Goal: Task Accomplishment & Management: Manage account settings

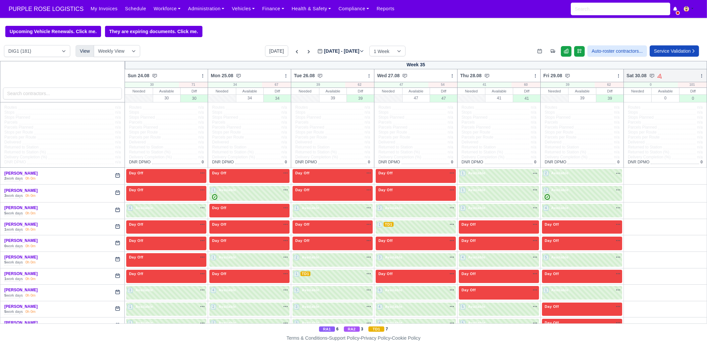
click at [699, 76] on icon at bounding box center [701, 76] width 5 height 5
click at [675, 104] on link "Bulk Status Change" at bounding box center [667, 99] width 74 height 12
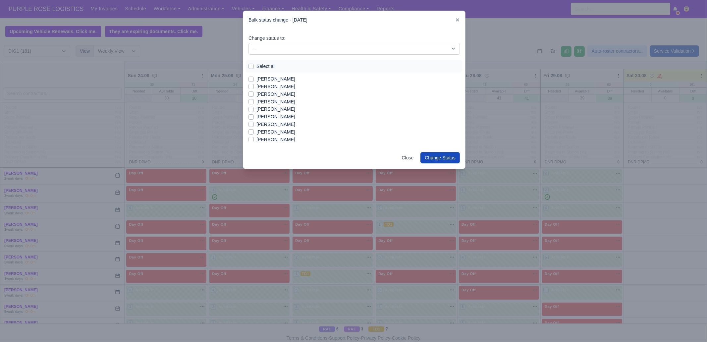
click at [267, 68] on label "Select all" at bounding box center [265, 67] width 19 height 8
click at [254, 68] on input "Select all" at bounding box center [250, 65] width 5 height 5
checkbox input "true"
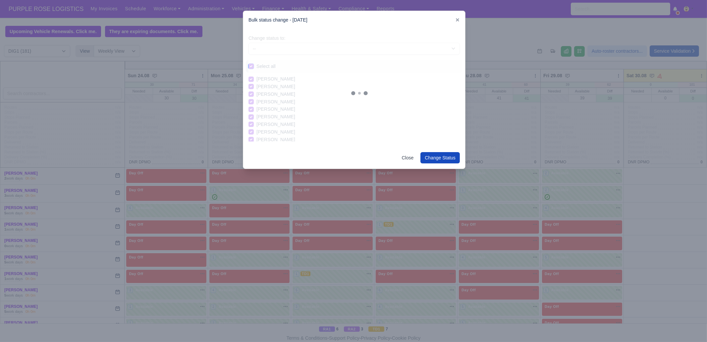
checkbox input "true"
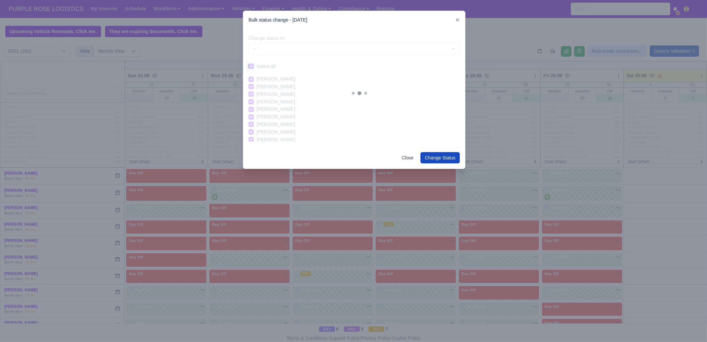
checkbox input "true"
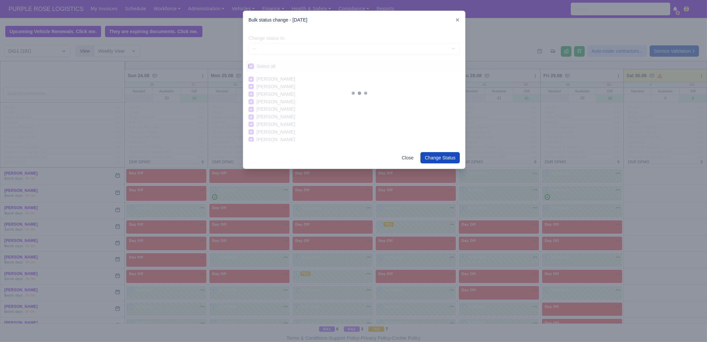
checkbox input "true"
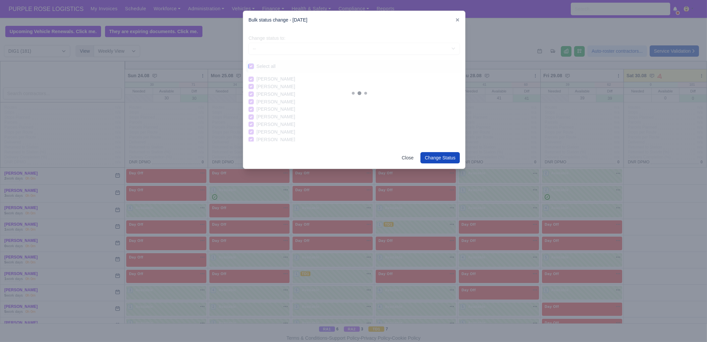
checkbox input "true"
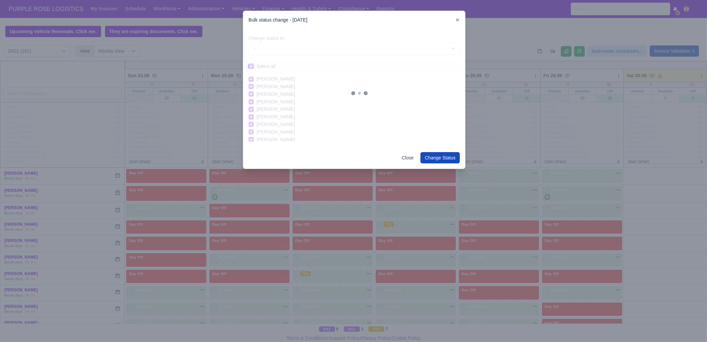
checkbox input "true"
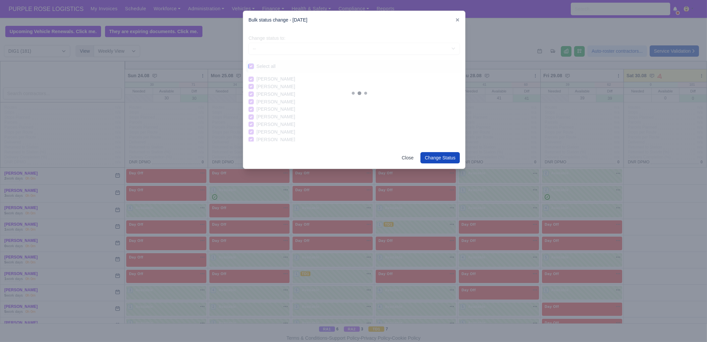
checkbox input "true"
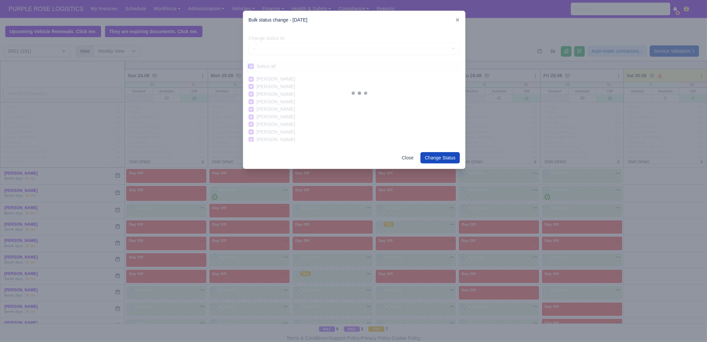
checkbox input "true"
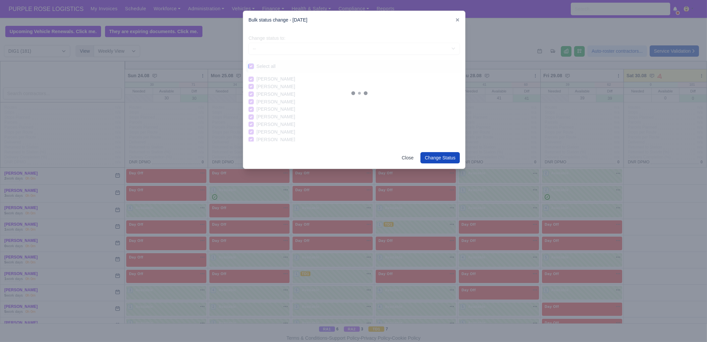
checkbox input "true"
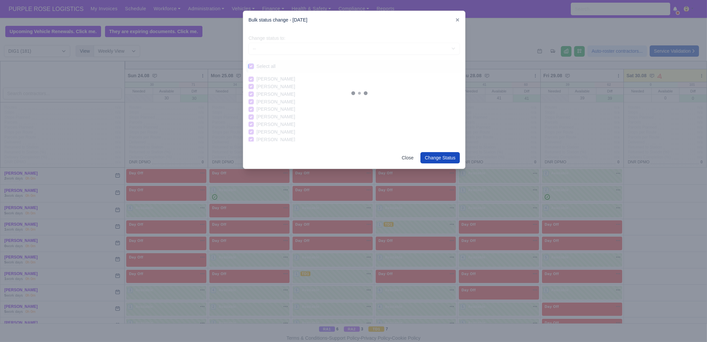
checkbox input "true"
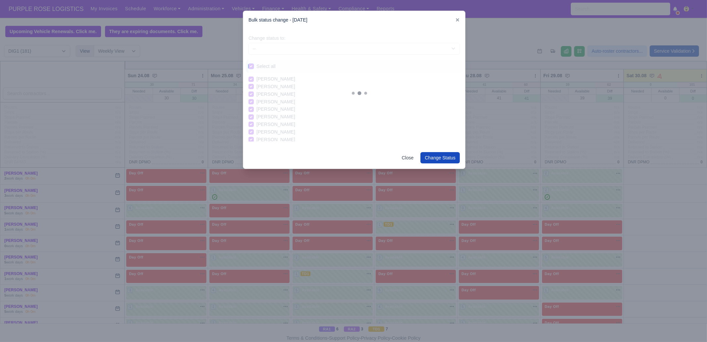
checkbox input "true"
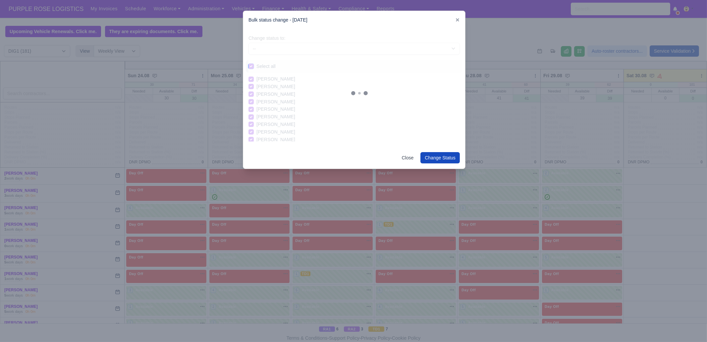
checkbox input "true"
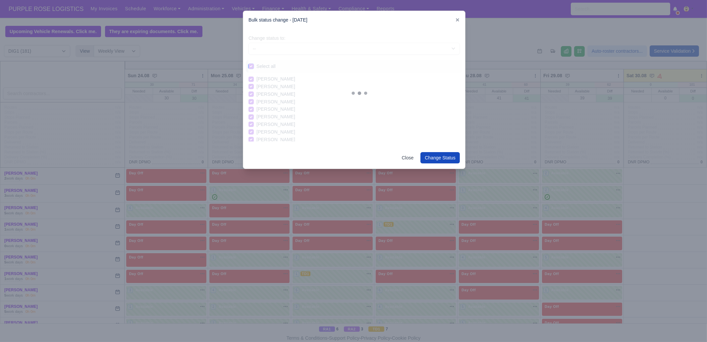
checkbox input "true"
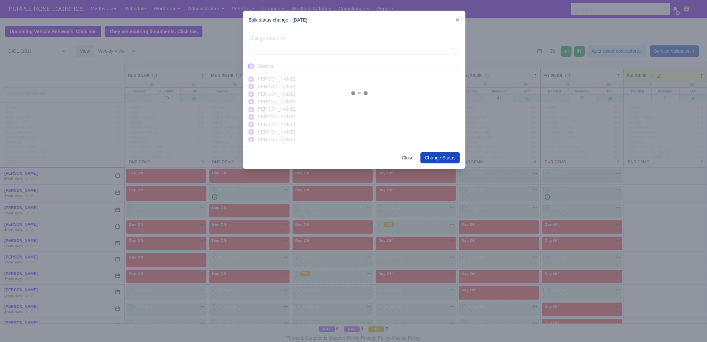
checkbox input "true"
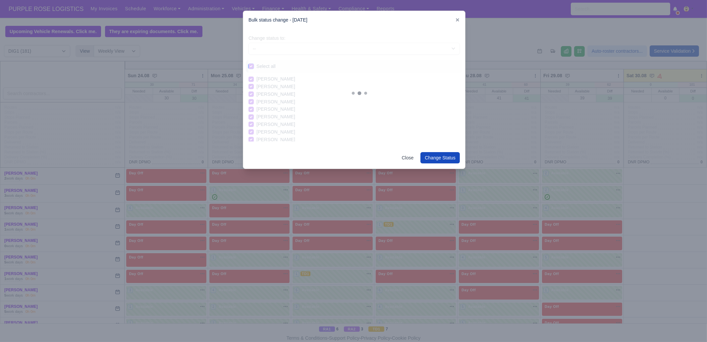
checkbox input "true"
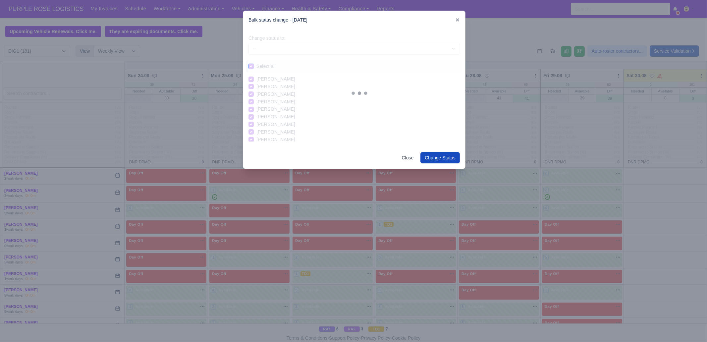
checkbox input "true"
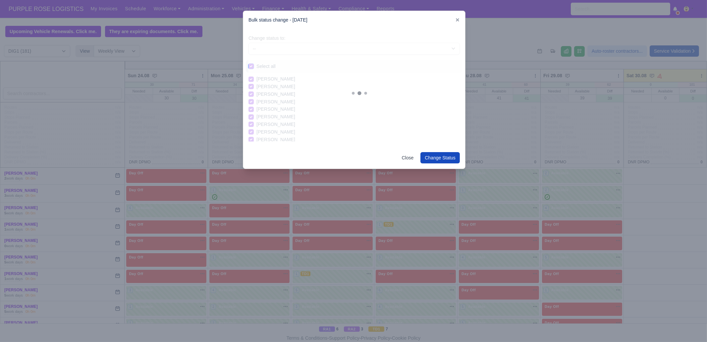
checkbox input "true"
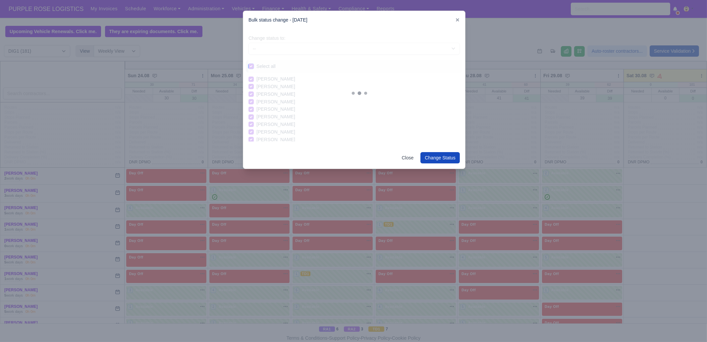
checkbox input "true"
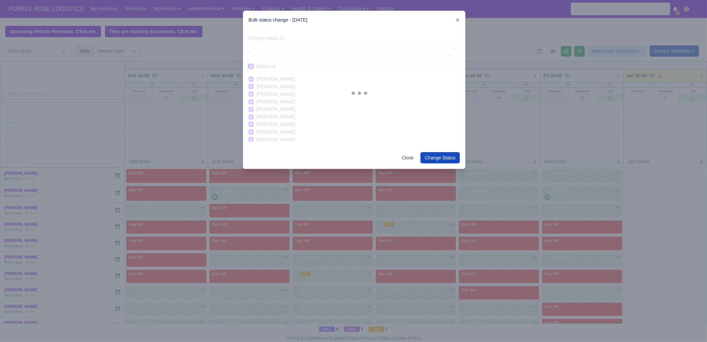
checkbox input "true"
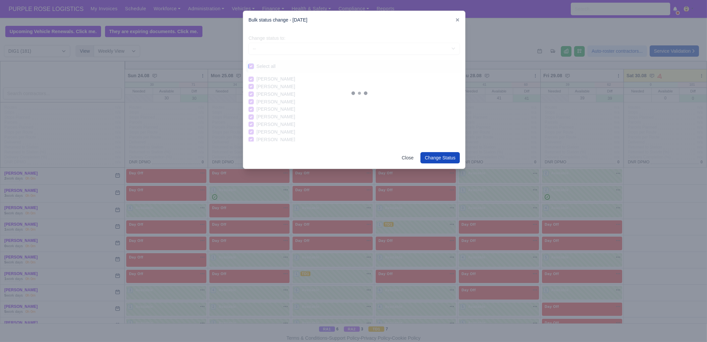
checkbox input "true"
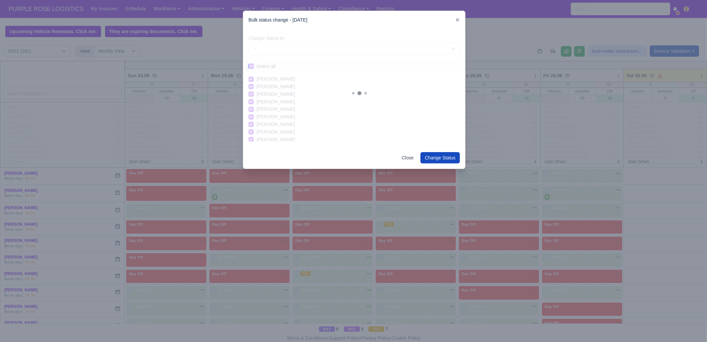
checkbox input "true"
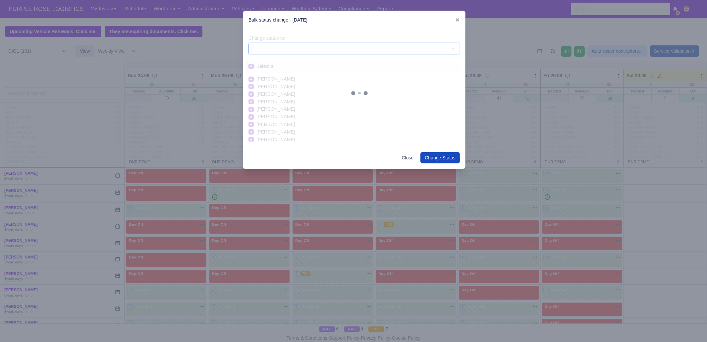
click at [296, 44] on select "-- Unasigned Available Day Off Stand By Other Depot" at bounding box center [353, 49] width 211 height 12
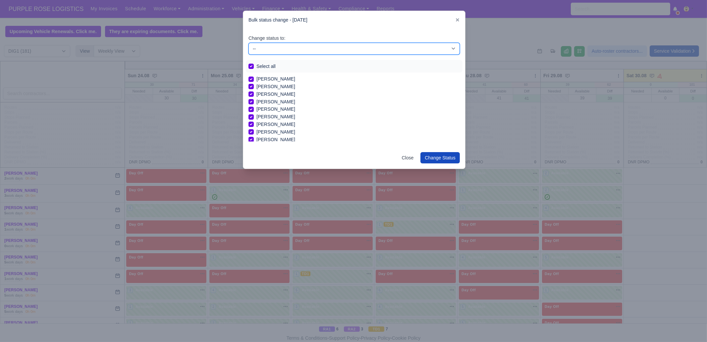
select select "Day Off"
click at [248, 43] on select "-- Unasigned Available Day Off Stand By Other Depot" at bounding box center [353, 49] width 211 height 12
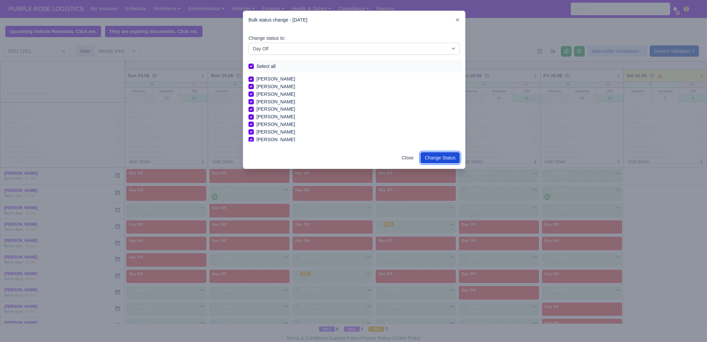
click at [440, 155] on button "Change Status" at bounding box center [439, 157] width 39 height 11
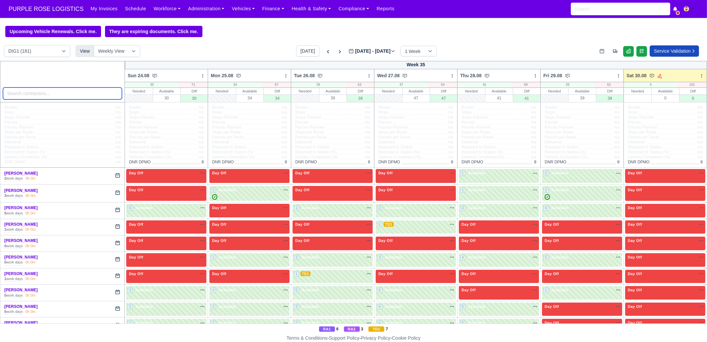
click at [77, 93] on input "search" at bounding box center [62, 93] width 119 height 12
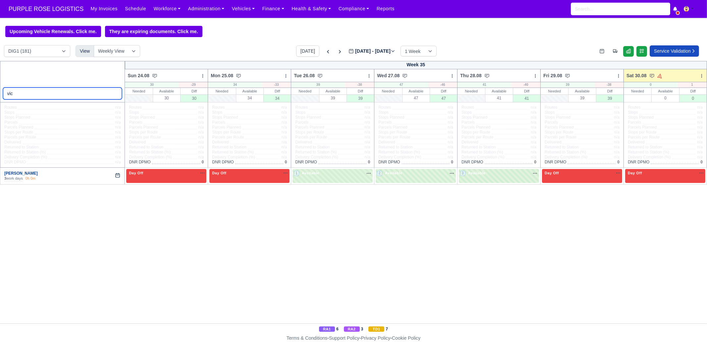
type input "vic"
click at [20, 173] on link "[PERSON_NAME]" at bounding box center [20, 173] width 33 height 5
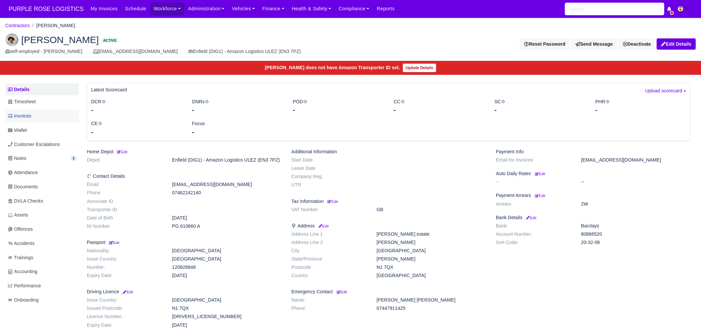
click at [40, 121] on link "Invoices" at bounding box center [42, 116] width 74 height 13
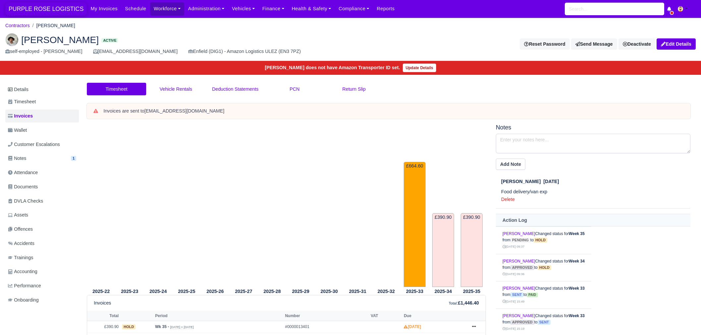
click at [63, 11] on span "PURPLE ROSE LOGISTICS" at bounding box center [45, 8] width 81 height 13
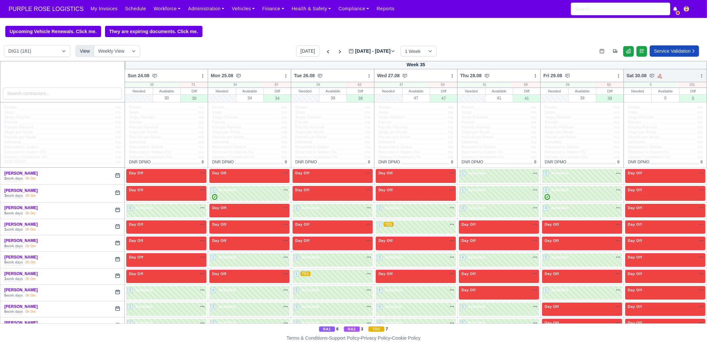
click at [699, 73] on div at bounding box center [701, 75] width 5 height 7
click at [651, 97] on link "Bulk Status Change" at bounding box center [667, 99] width 74 height 12
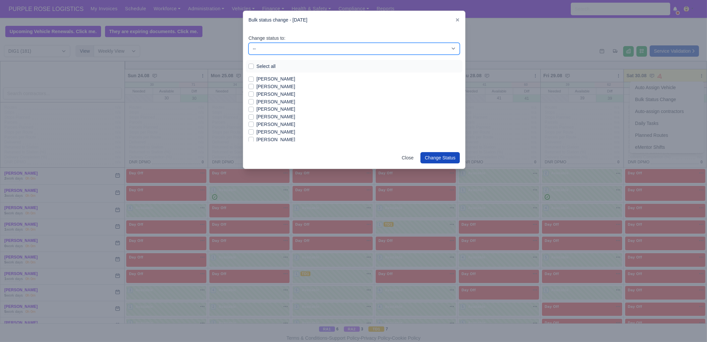
click at [273, 48] on select "-- Unasigned Available Day Off Stand By Other Depot" at bounding box center [353, 49] width 211 height 12
select select "Day Off"
click at [248, 43] on select "-- Unasigned Available Day Off Stand By Other Depot" at bounding box center [353, 49] width 211 height 12
click at [275, 77] on label "[PERSON_NAME]" at bounding box center [275, 79] width 39 height 8
click at [254, 77] on input "[PERSON_NAME]" at bounding box center [250, 77] width 5 height 5
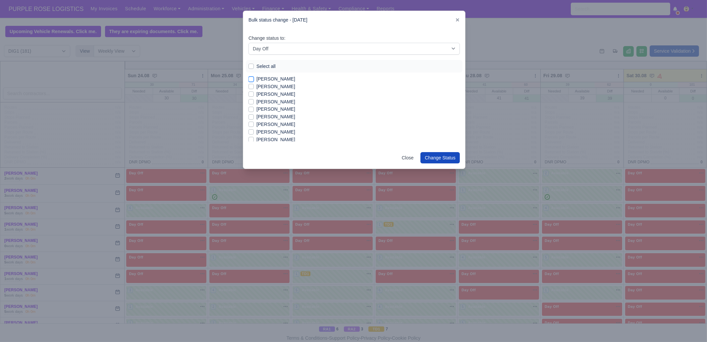
checkbox input "true"
click at [278, 88] on label "[PERSON_NAME]" at bounding box center [275, 87] width 39 height 8
click at [254, 88] on input "[PERSON_NAME]" at bounding box center [250, 85] width 5 height 5
checkbox input "true"
click at [278, 93] on label "[PERSON_NAME]" at bounding box center [275, 94] width 39 height 8
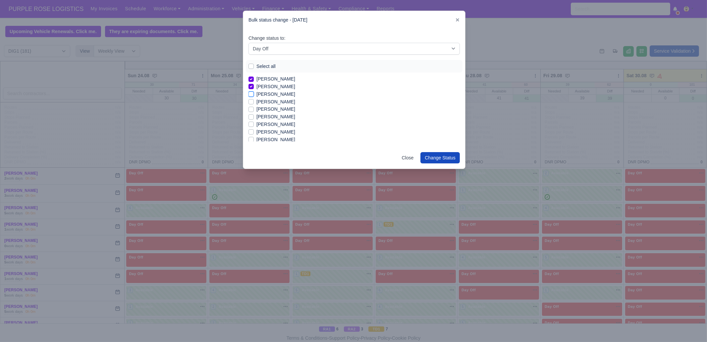
click at [254, 93] on input "[PERSON_NAME]" at bounding box center [250, 92] width 5 height 5
checkbox input "true"
click at [273, 118] on label "[PERSON_NAME]" at bounding box center [275, 117] width 39 height 8
click at [254, 118] on input "[PERSON_NAME]" at bounding box center [250, 115] width 5 height 5
checkbox input "true"
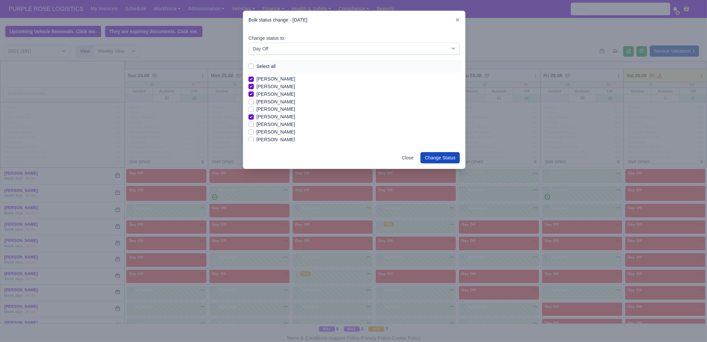
click at [275, 132] on label "[PERSON_NAME]" at bounding box center [275, 132] width 39 height 8
click at [254, 132] on input "[PERSON_NAME]" at bounding box center [250, 130] width 5 height 5
checkbox input "true"
click at [273, 113] on label "Ashton Albert Sylvester" at bounding box center [275, 114] width 39 height 8
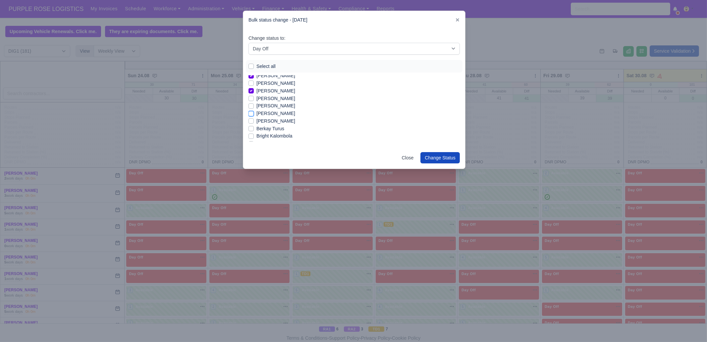
click at [254, 113] on input "Ashton Albert Sylvester" at bounding box center [250, 112] width 5 height 5
checkbox input "true"
click at [273, 129] on label "Berkay Turus" at bounding box center [270, 129] width 28 height 8
click at [254, 129] on input "Berkay Turus" at bounding box center [250, 127] width 5 height 5
checkbox input "true"
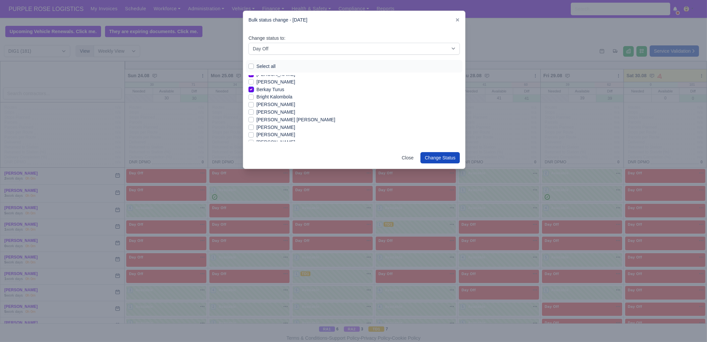
scroll to position [82, 0]
click at [271, 108] on label "[PERSON_NAME]" at bounding box center [275, 110] width 39 height 8
click at [254, 108] on input "[PERSON_NAME]" at bounding box center [250, 108] width 5 height 5
checkbox input "true"
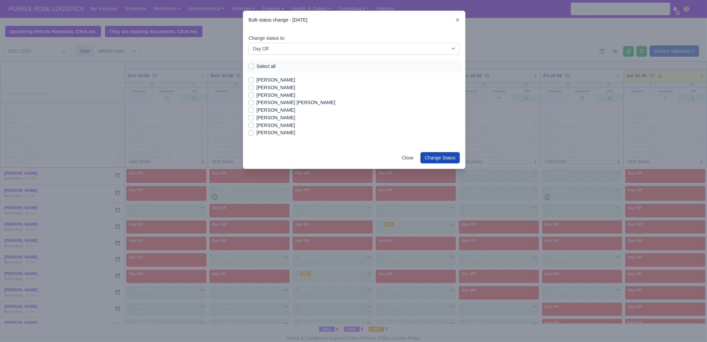
click at [275, 135] on label "[PERSON_NAME]" at bounding box center [275, 133] width 39 height 8
click at [254, 134] on input "[PERSON_NAME]" at bounding box center [250, 131] width 5 height 5
checkbox input "true"
click at [272, 92] on label "[PERSON_NAME]" at bounding box center [275, 91] width 39 height 8
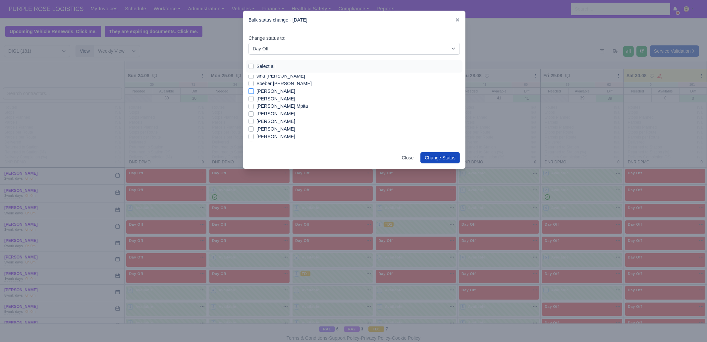
click at [254, 92] on input "[PERSON_NAME]" at bounding box center [250, 89] width 5 height 5
checkbox input "true"
click at [270, 118] on label "sina [PERSON_NAME]" at bounding box center [280, 118] width 49 height 8
click at [254, 118] on input "sina [PERSON_NAME]" at bounding box center [250, 116] width 5 height 5
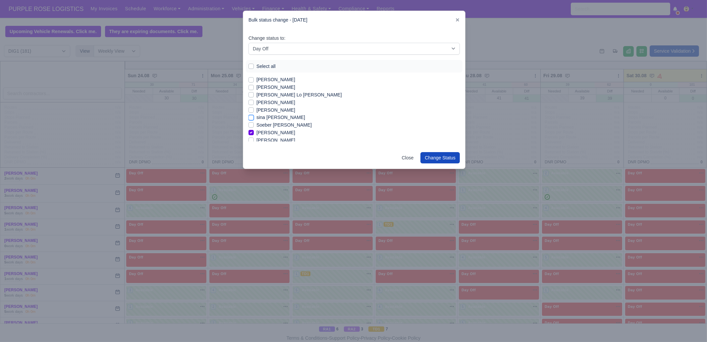
checkbox input "true"
click at [270, 110] on label "[PERSON_NAME]" at bounding box center [275, 110] width 39 height 8
click at [254, 110] on input "[PERSON_NAME]" at bounding box center [250, 108] width 5 height 5
checkbox input "true"
click at [270, 102] on label "[PERSON_NAME]" at bounding box center [275, 103] width 39 height 8
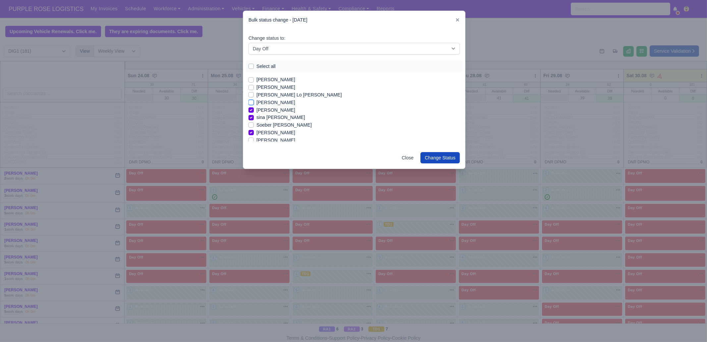
click at [254, 102] on input "[PERSON_NAME]" at bounding box center [250, 101] width 5 height 5
checkbox input "true"
click at [267, 100] on label "[PERSON_NAME]" at bounding box center [275, 99] width 39 height 8
click at [254, 100] on input "[PERSON_NAME]" at bounding box center [250, 97] width 5 height 5
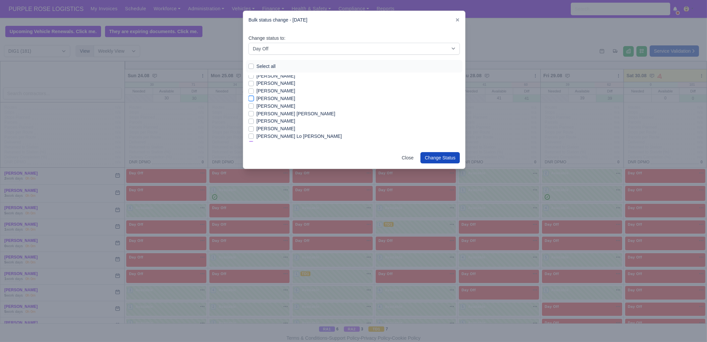
checkbox input "true"
click at [270, 131] on label "[PERSON_NAME]" at bounding box center [275, 133] width 39 height 8
click at [254, 131] on input "[PERSON_NAME]" at bounding box center [250, 131] width 5 height 5
checkbox input "true"
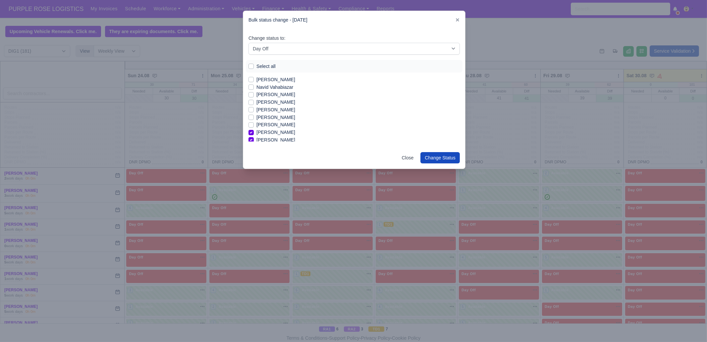
click at [269, 127] on label "[PERSON_NAME]" at bounding box center [275, 125] width 39 height 8
click at [254, 126] on input "[PERSON_NAME]" at bounding box center [250, 123] width 5 height 5
checkbox input "true"
click at [268, 110] on label "[PERSON_NAME]" at bounding box center [275, 110] width 39 height 8
click at [254, 110] on input "[PERSON_NAME]" at bounding box center [250, 108] width 5 height 5
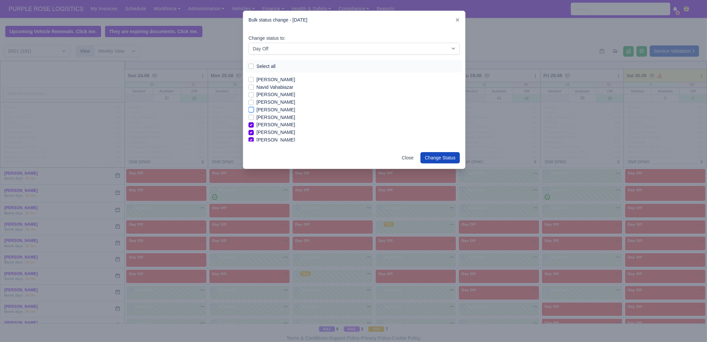
checkbox input "true"
click at [274, 77] on label "[PERSON_NAME]" at bounding box center [275, 80] width 39 height 8
click at [254, 77] on input "[PERSON_NAME]" at bounding box center [250, 78] width 5 height 5
checkbox input "true"
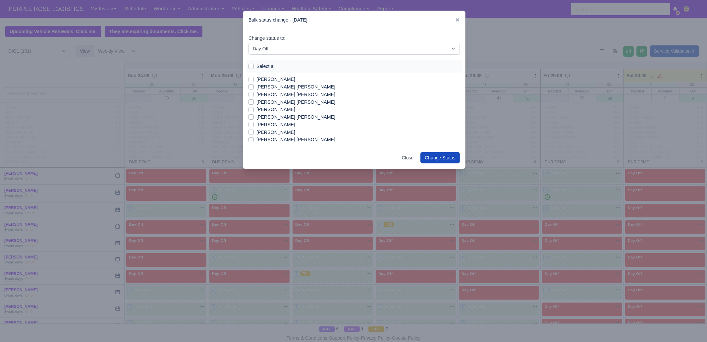
click at [282, 117] on label "[PERSON_NAME] [PERSON_NAME]" at bounding box center [295, 117] width 79 height 8
click at [254, 117] on input "[PERSON_NAME] [PERSON_NAME]" at bounding box center [250, 115] width 5 height 5
checkbox input "true"
click at [281, 104] on label "[PERSON_NAME] [PERSON_NAME]" at bounding box center [295, 102] width 79 height 8
click at [254, 104] on input "[PERSON_NAME] [PERSON_NAME]" at bounding box center [250, 100] width 5 height 5
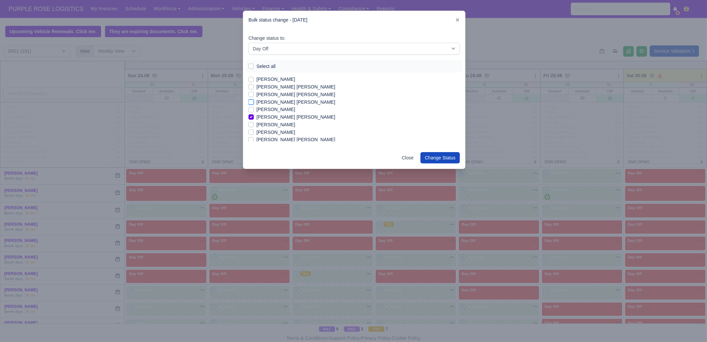
checkbox input "true"
click at [277, 107] on label "[PERSON_NAME]" at bounding box center [275, 106] width 39 height 8
click at [254, 107] on input "[PERSON_NAME]" at bounding box center [250, 104] width 5 height 5
checkbox input "true"
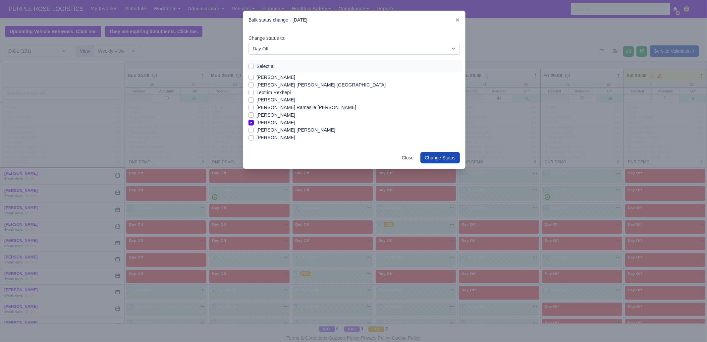
scroll to position [370, 0]
click at [271, 117] on label "Leotrim Rexhepi" at bounding box center [273, 117] width 34 height 8
click at [254, 117] on input "Leotrim Rexhepi" at bounding box center [250, 115] width 5 height 5
checkbox input "true"
click at [270, 83] on label "Joshua Maccarthy Turner" at bounding box center [275, 87] width 39 height 8
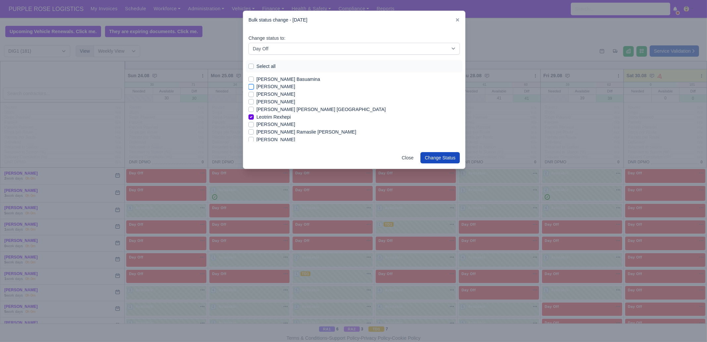
click at [254, 83] on input "Joshua Maccarthy Turner" at bounding box center [250, 85] width 5 height 5
checkbox input "true"
click at [267, 92] on label "[PERSON_NAME]" at bounding box center [275, 90] width 39 height 8
click at [254, 92] on input "[PERSON_NAME]" at bounding box center [250, 88] width 5 height 5
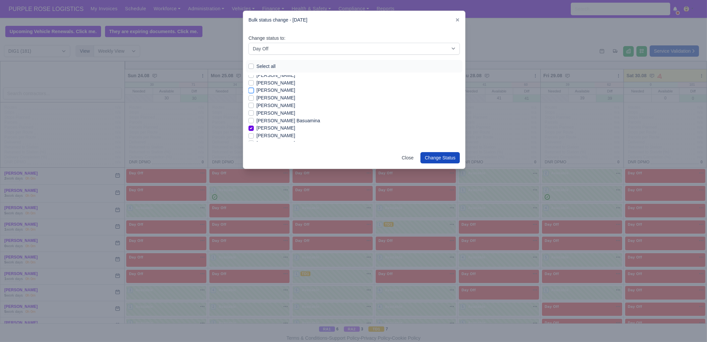
checkbox input "true"
click at [268, 117] on label "[PERSON_NAME]" at bounding box center [275, 117] width 39 height 8
click at [254, 117] on input "[PERSON_NAME]" at bounding box center [250, 115] width 5 height 5
checkbox input "true"
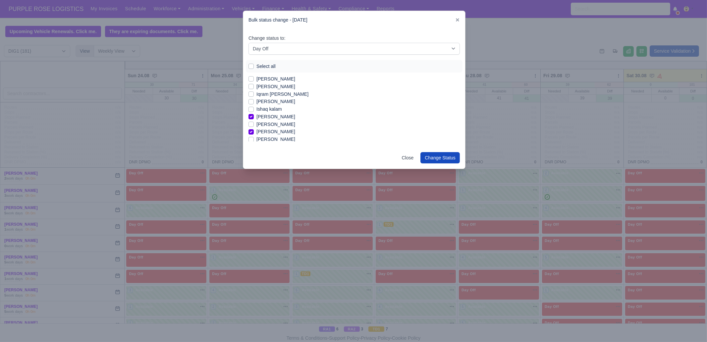
click at [273, 104] on label "[PERSON_NAME]" at bounding box center [275, 102] width 39 height 8
click at [254, 103] on input "[PERSON_NAME]" at bounding box center [250, 100] width 5 height 5
checkbox input "true"
click at [274, 94] on label "Iqram [PERSON_NAME]" at bounding box center [282, 94] width 52 height 8
click at [254, 94] on input "Iqram [PERSON_NAME]" at bounding box center [250, 92] width 5 height 5
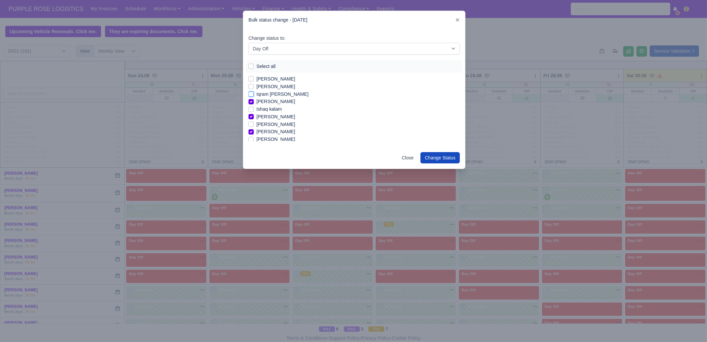
checkbox input "true"
click at [272, 89] on label "[PERSON_NAME]" at bounding box center [275, 87] width 39 height 8
click at [254, 88] on input "[PERSON_NAME]" at bounding box center [250, 85] width 5 height 5
checkbox input "true"
click at [274, 80] on label "[PERSON_NAME]" at bounding box center [275, 79] width 39 height 8
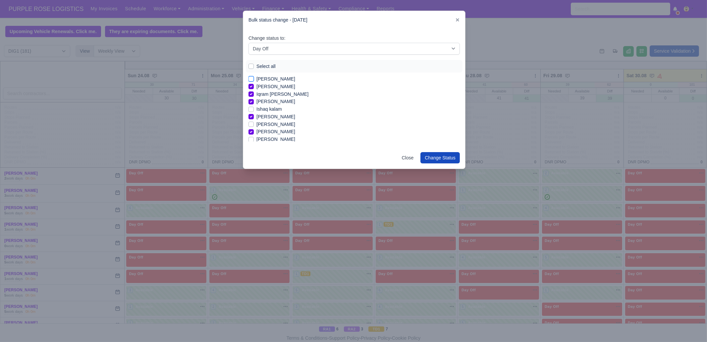
click at [254, 80] on input "[PERSON_NAME]" at bounding box center [250, 77] width 5 height 5
checkbox input "true"
click at [272, 117] on label "[PERSON_NAME]" at bounding box center [275, 117] width 39 height 8
click at [254, 117] on input "[PERSON_NAME]" at bounding box center [250, 115] width 5 height 5
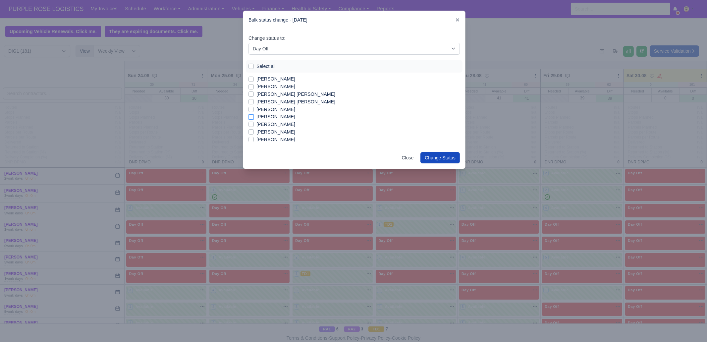
checkbox input "true"
click at [271, 96] on label "Glen Michael O Connor" at bounding box center [295, 94] width 79 height 8
click at [254, 96] on input "Glen Michael O Connor" at bounding box center [250, 92] width 5 height 5
checkbox input "true"
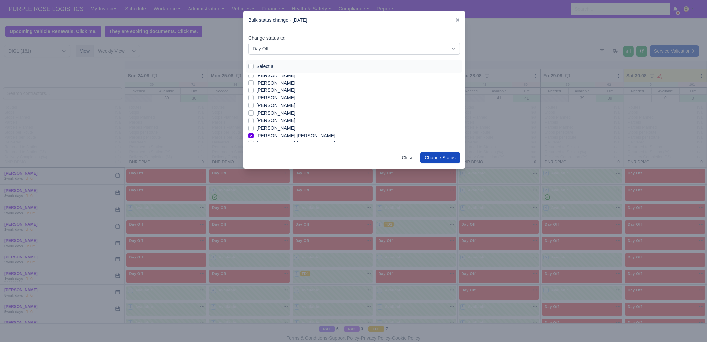
click at [269, 121] on label "[PERSON_NAME]" at bounding box center [275, 121] width 39 height 8
click at [254, 121] on input "[PERSON_NAME]" at bounding box center [250, 119] width 5 height 5
checkbox input "true"
click at [269, 114] on label "[PERSON_NAME]" at bounding box center [275, 113] width 39 height 8
click at [254, 114] on input "[PERSON_NAME]" at bounding box center [250, 111] width 5 height 5
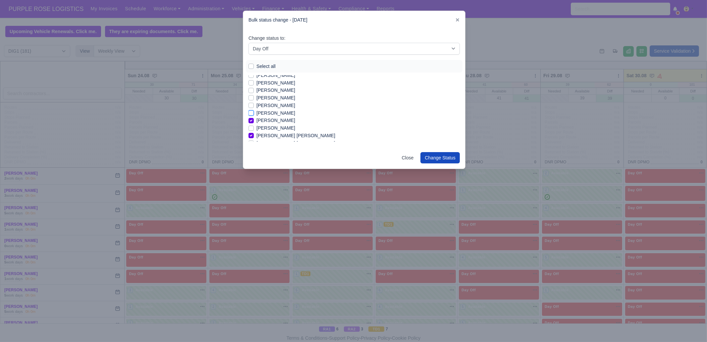
checkbox input "true"
click at [268, 86] on label "Edmund Nathaniel Kwakye" at bounding box center [275, 90] width 39 height 8
click at [254, 86] on input "Edmund Nathaniel Kwakye" at bounding box center [250, 88] width 5 height 5
click at [268, 90] on label "Edmund Nathaniel Kwakye" at bounding box center [275, 90] width 39 height 8
click at [254, 90] on input "Edmund Nathaniel Kwakye" at bounding box center [250, 88] width 5 height 5
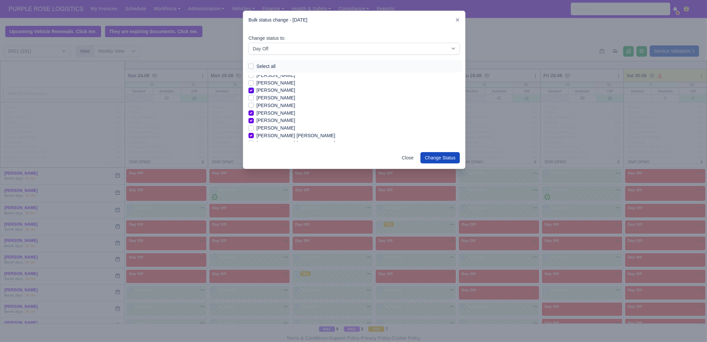
checkbox input "false"
click at [268, 82] on label "[PERSON_NAME]" at bounding box center [275, 83] width 39 height 8
click at [254, 82] on input "[PERSON_NAME]" at bounding box center [250, 81] width 5 height 5
checkbox input "true"
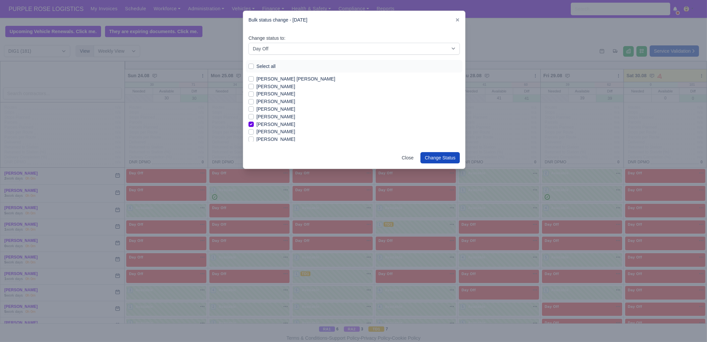
click at [270, 116] on label "[PERSON_NAME]" at bounding box center [275, 117] width 39 height 8
click at [254, 116] on input "[PERSON_NAME]" at bounding box center [250, 115] width 5 height 5
checkbox input "true"
click at [271, 111] on label "[PERSON_NAME]" at bounding box center [275, 109] width 39 height 8
click at [254, 111] on input "[PERSON_NAME]" at bounding box center [250, 107] width 5 height 5
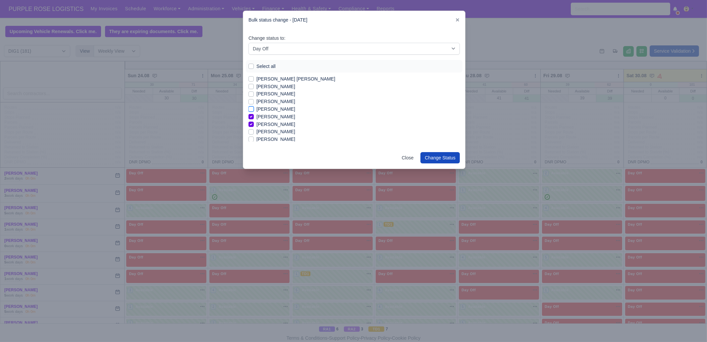
checkbox input "true"
click at [271, 104] on label "[PERSON_NAME]" at bounding box center [275, 102] width 39 height 8
click at [254, 103] on input "[PERSON_NAME]" at bounding box center [250, 100] width 5 height 5
checkbox input "true"
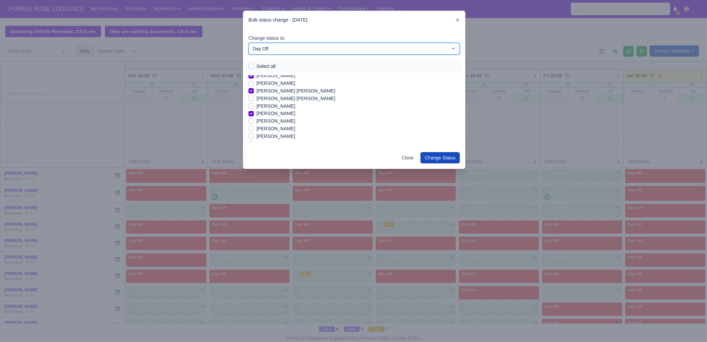
drag, startPoint x: 297, startPoint y: 45, endPoint x: 296, endPoint y: 49, distance: 3.4
click at [297, 45] on select "-- Unasigned Available Day Off Stand By Other Depot" at bounding box center [353, 49] width 211 height 12
select select "Available"
click at [248, 43] on select "-- Unasigned Available Day Off Stand By Other Depot" at bounding box center [353, 49] width 211 height 12
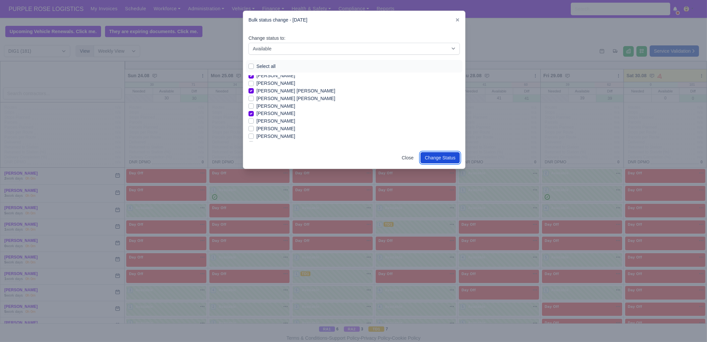
click at [434, 159] on button "Change Status" at bounding box center [439, 157] width 39 height 11
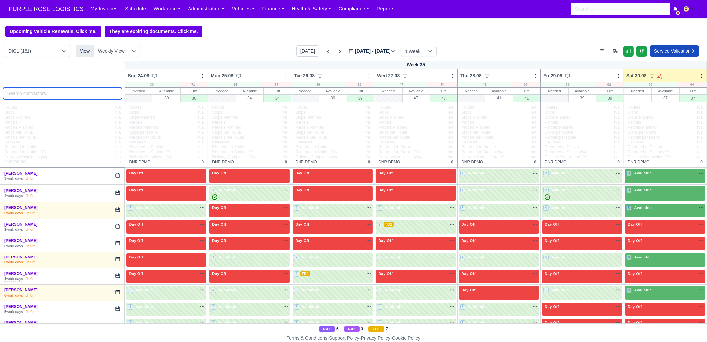
click at [41, 93] on input "search" at bounding box center [62, 93] width 119 height 12
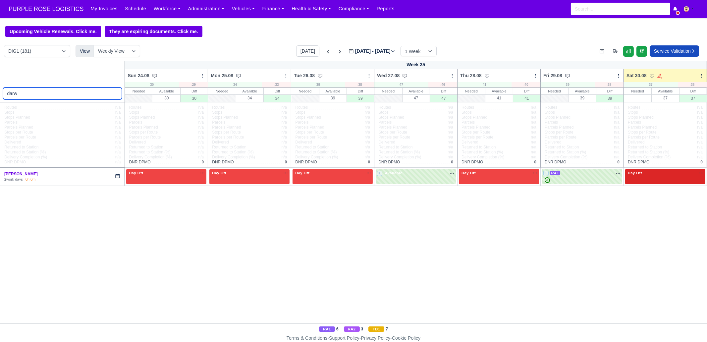
type input "darw"
click at [650, 181] on div "Day Off Available" at bounding box center [665, 176] width 80 height 15
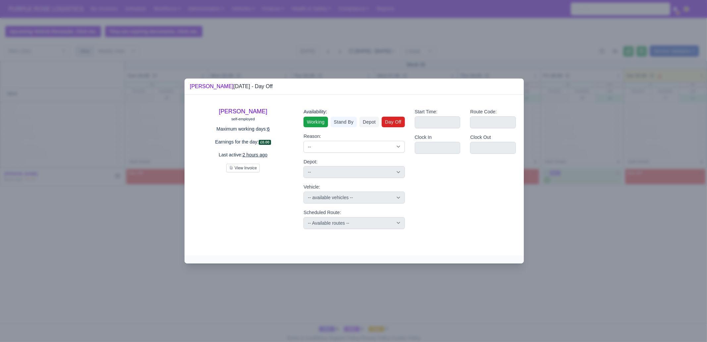
click at [314, 123] on link "Working" at bounding box center [315, 122] width 24 height 11
select select
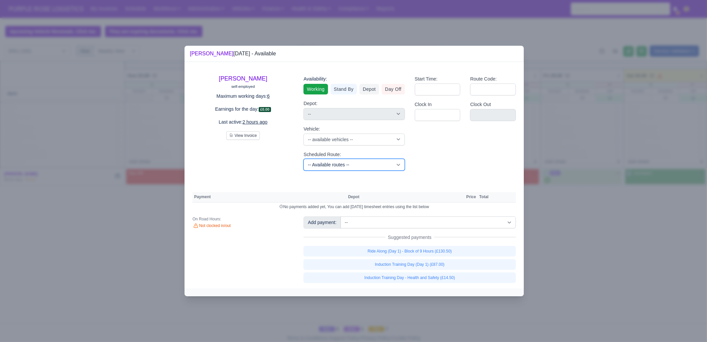
drag, startPoint x: 344, startPoint y: 166, endPoint x: 347, endPoint y: 160, distance: 6.5
click at [344, 166] on select "-- Available routes -- Standard Parcel - Block of 6 Hours - (SD6) AmFlex RTS Ve…" at bounding box center [353, 165] width 101 height 12
select select "94571"
click at [303, 159] on select "-- Available routes -- Standard Parcel - Block of 6 Hours - (SD6) AmFlex RTS Ve…" at bounding box center [353, 165] width 101 height 12
select select
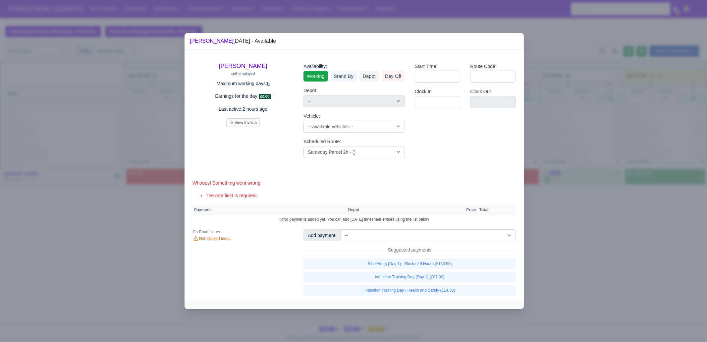
click at [354, 158] on div "Availability: Working Stand By Depot Day Off Depot: -- Harlow (DHW1) - Amazon L…" at bounding box center [353, 110] width 111 height 106
click at [354, 152] on select "-- Available routes -- Standard Parcel - Block of 6 Hours - (SD6) AmFlex RTS Ve…" at bounding box center [353, 152] width 101 height 12
select select "8"
click at [303, 146] on select "-- Available routes -- Standard Parcel - Block of 6 Hours - (SD6) AmFlex RTS Ve…" at bounding box center [353, 152] width 101 height 12
select select
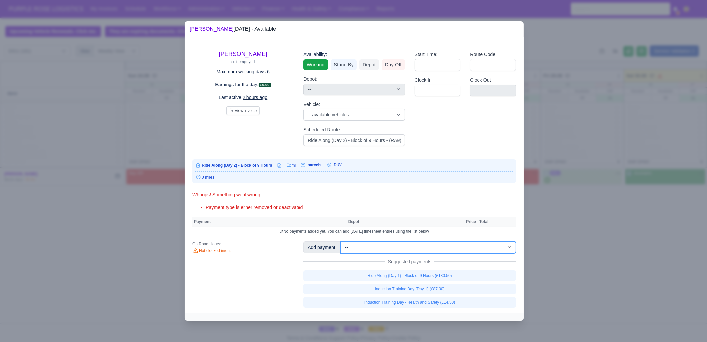
click at [418, 243] on select "-- Additional Hour Support (£14.50) Additional Hour Support (Walkers) (£13.50) …" at bounding box center [427, 247] width 175 height 12
click at [340, 241] on select "-- Additional Hour Support (£14.50) Additional Hour Support (Walkers) (£13.50) …" at bounding box center [427, 247] width 175 height 12
select select "1"
select select
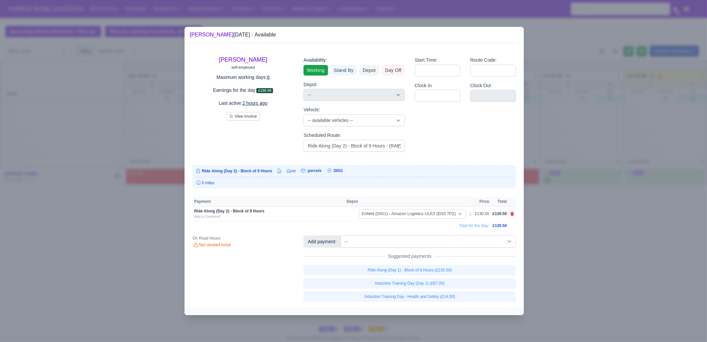
click at [591, 267] on div at bounding box center [353, 171] width 707 height 342
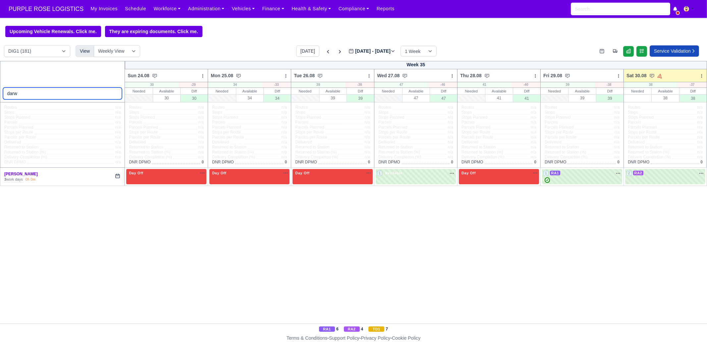
click at [115, 93] on input "darw" at bounding box center [62, 93] width 119 height 12
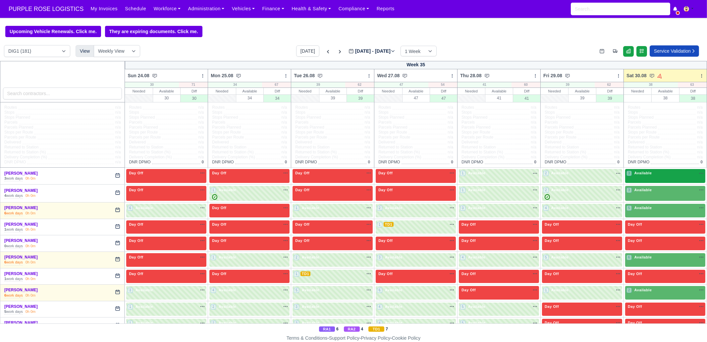
click at [644, 174] on span "Available" at bounding box center [643, 173] width 20 height 5
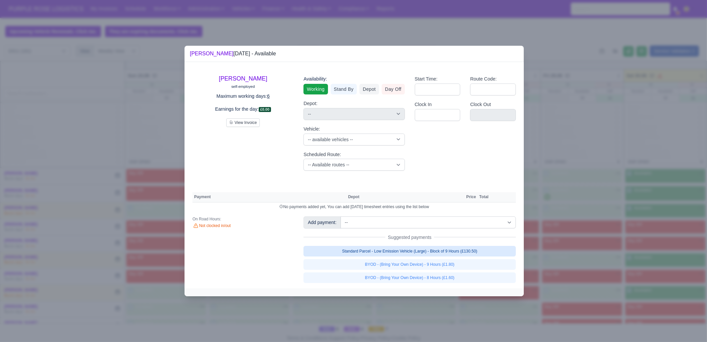
click at [480, 256] on link "Standard Parcel - Low Emission Vehicle (Large) - Block of 9 Hours (£130.50)" at bounding box center [409, 251] width 212 height 11
select select "1"
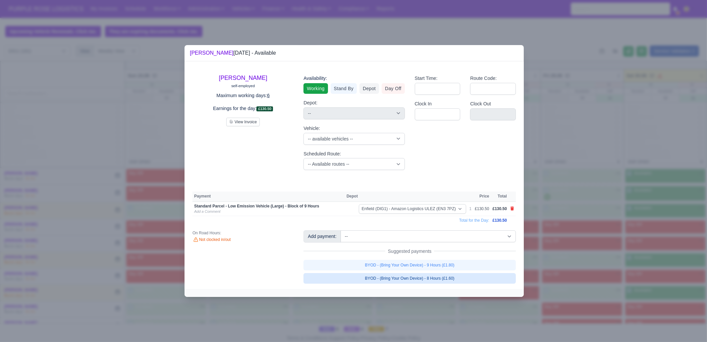
click at [474, 266] on link "BYOD - (Bring Your Own Device) - 9 Hours (£1.80)" at bounding box center [409, 265] width 212 height 11
select select "1"
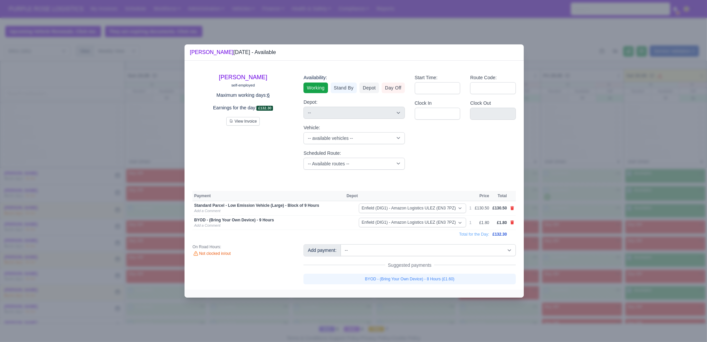
click at [616, 235] on div at bounding box center [353, 171] width 707 height 342
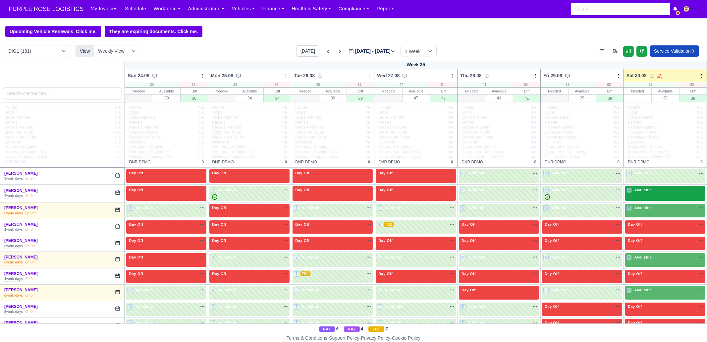
click at [646, 193] on div "3 Available na" at bounding box center [665, 190] width 78 height 7
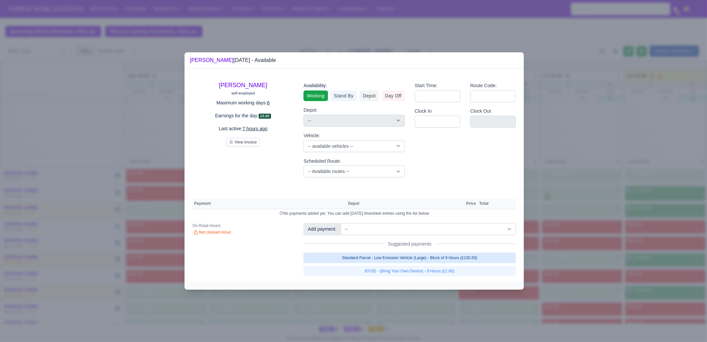
click at [403, 262] on link "Standard Parcel - Low Emission Vehicle (Large) - Block of 9 Hours (£130.50)" at bounding box center [409, 257] width 212 height 11
select select "1"
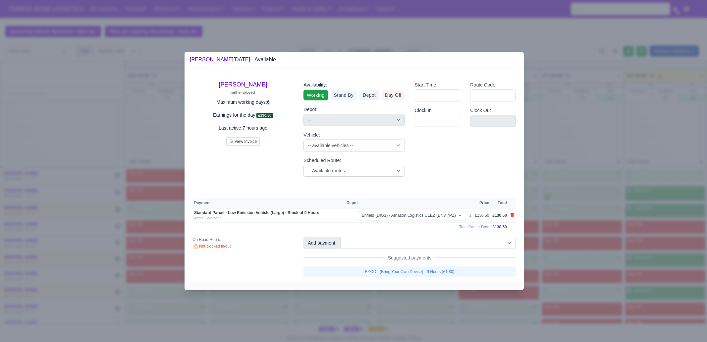
click at [503, 271] on link "BYOD - (Bring Your Own Device) - 9 Hours (£1.80)" at bounding box center [409, 271] width 212 height 11
click at [566, 254] on div at bounding box center [353, 171] width 707 height 342
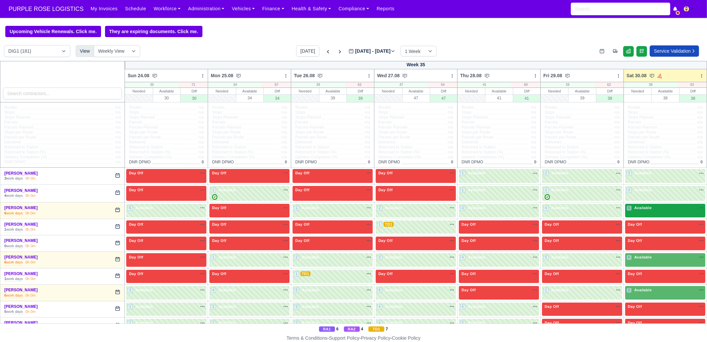
click at [644, 213] on div "5 Available" at bounding box center [665, 211] width 80 height 14
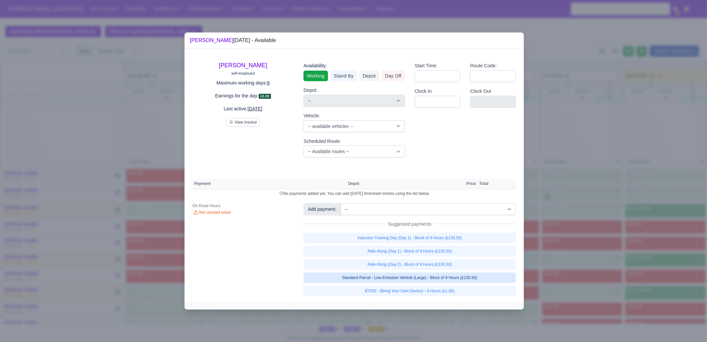
click at [480, 276] on link "Standard Parcel - Low Emission Vehicle (Large) - Block of 9 Hours (£130.50)" at bounding box center [409, 277] width 212 height 11
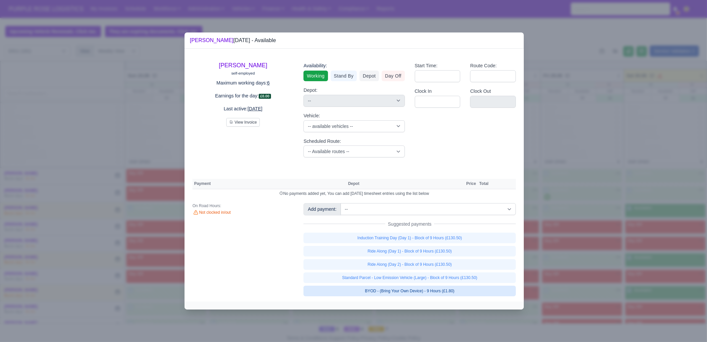
select select "1"
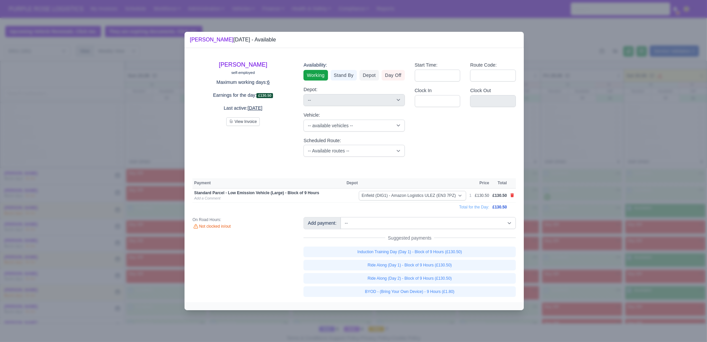
click at [473, 289] on link "BYOD - (Bring Your Own Device) - 9 Hours (£1.80)" at bounding box center [409, 291] width 212 height 11
select select "1"
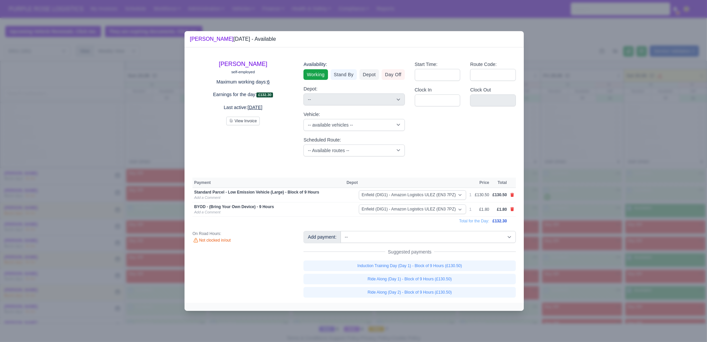
click at [599, 292] on div at bounding box center [353, 171] width 707 height 342
click at [649, 261] on div at bounding box center [353, 171] width 707 height 342
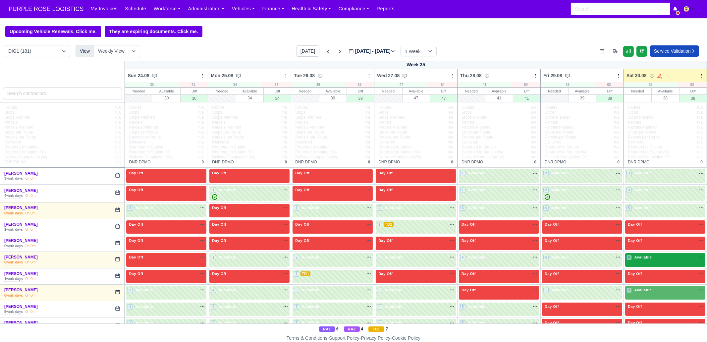
click at [645, 261] on div "6 Available na" at bounding box center [665, 257] width 78 height 7
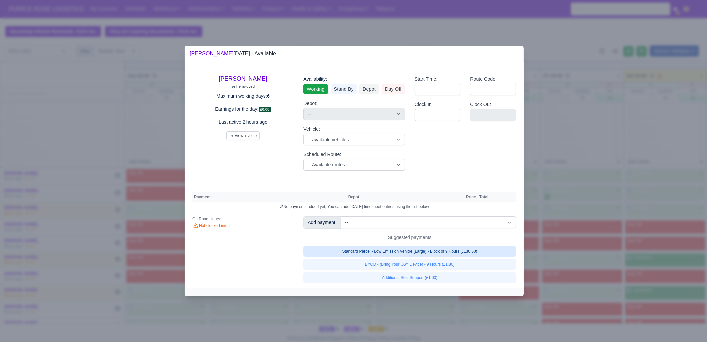
click at [456, 247] on link "Standard Parcel - Low Emission Vehicle (Large) - Block of 9 Hours (£130.50)" at bounding box center [409, 251] width 212 height 11
select select "1"
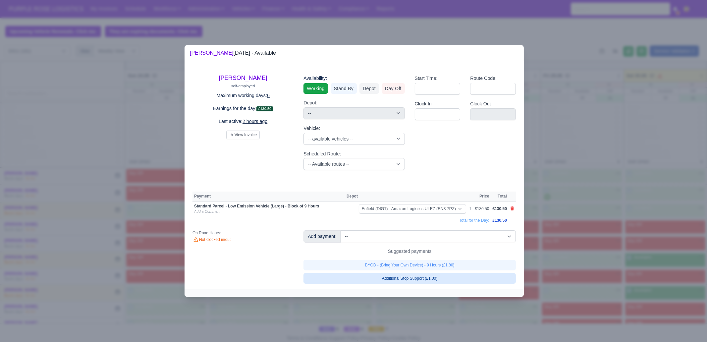
click at [460, 265] on link "BYOD - (Bring Your Own Device) - 9 Hours (£1.80)" at bounding box center [409, 265] width 212 height 11
select select "1"
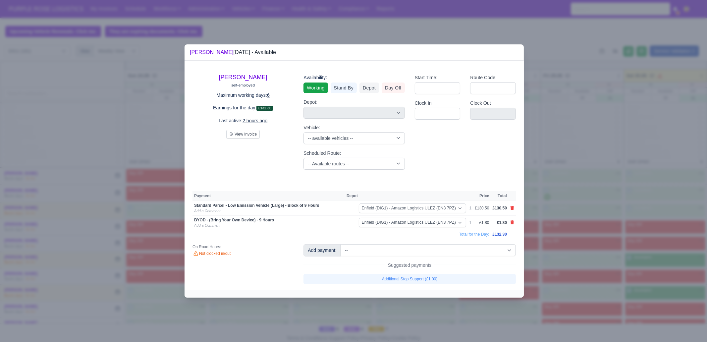
click at [566, 257] on div at bounding box center [353, 171] width 707 height 342
click at [637, 290] on div at bounding box center [353, 171] width 707 height 342
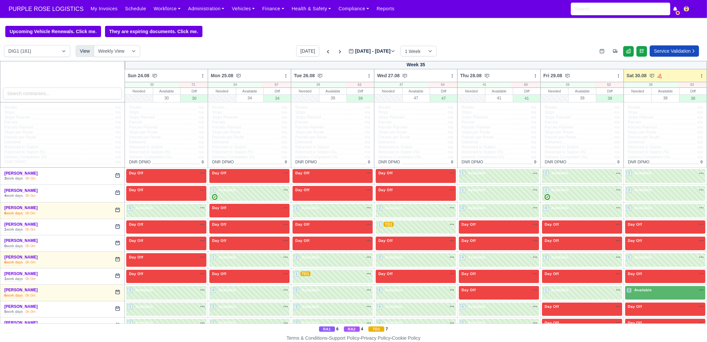
click at [637, 290] on span "Available" at bounding box center [643, 289] width 20 height 5
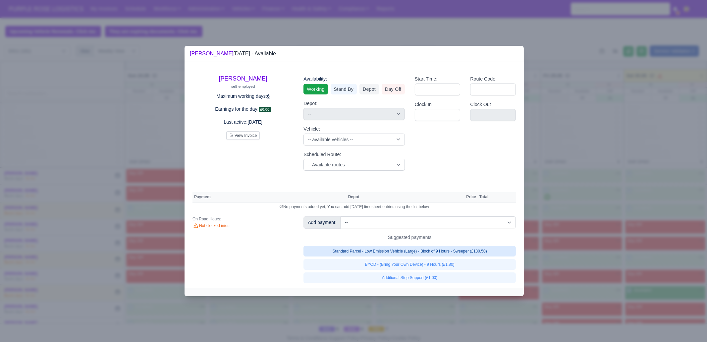
click at [427, 254] on link "Standard Parcel - Low Emission Vehicle (Large) - Block of 9 Hours - Sweeper (£1…" at bounding box center [409, 251] width 212 height 11
select select "1"
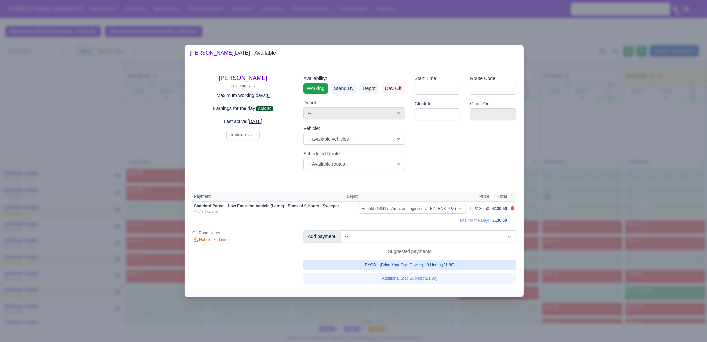
click at [432, 260] on link "BYOD - (Bring Your Own Device) - 9 Hours (£1.80)" at bounding box center [409, 265] width 212 height 11
select select "1"
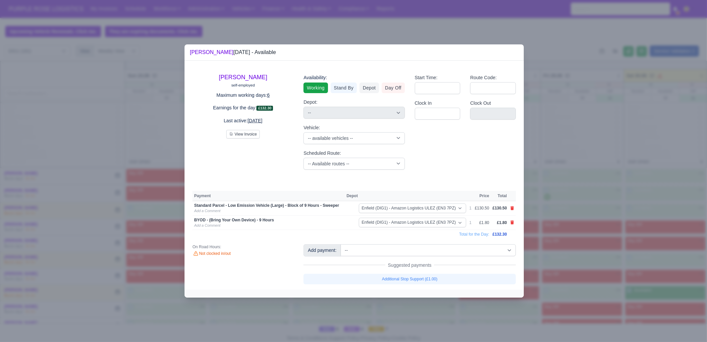
click at [615, 255] on div at bounding box center [353, 171] width 707 height 342
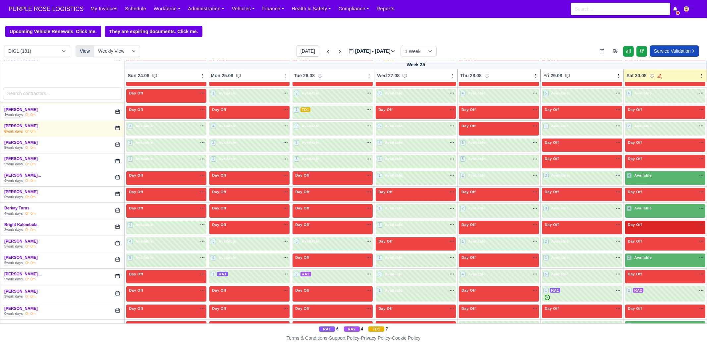
scroll to position [165, 0]
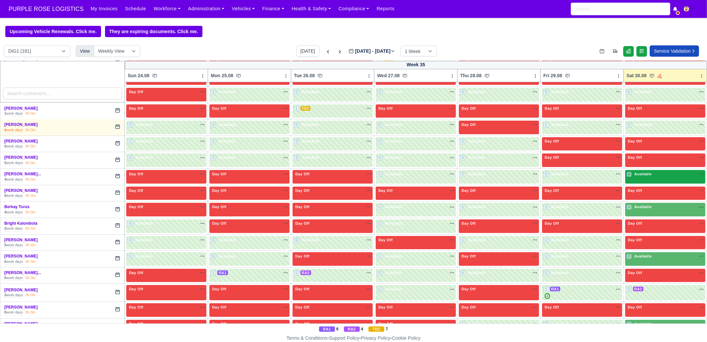
click at [636, 177] on div "4 Available na" at bounding box center [665, 174] width 78 height 7
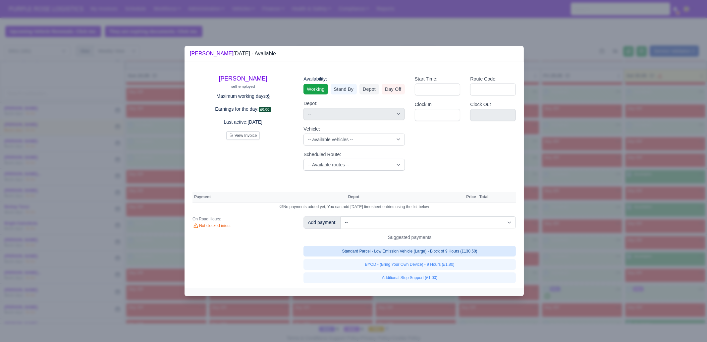
click at [428, 248] on link "Standard Parcel - Low Emission Vehicle (Large) - Block of 9 Hours (£130.50)" at bounding box center [409, 251] width 212 height 11
select select "1"
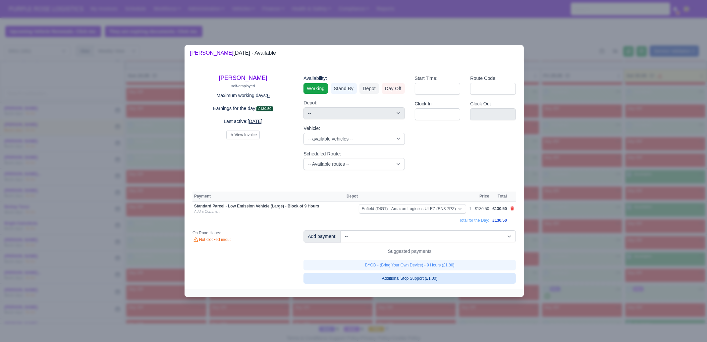
click at [434, 262] on link "BYOD - (Bring Your Own Device) - 9 Hours (£1.80)" at bounding box center [409, 265] width 212 height 11
select select "1"
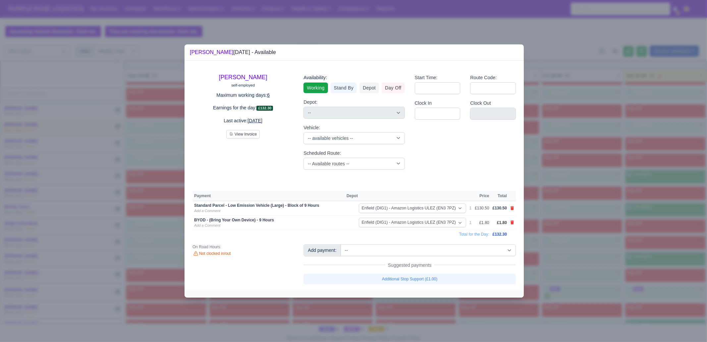
click at [590, 234] on div at bounding box center [353, 171] width 707 height 342
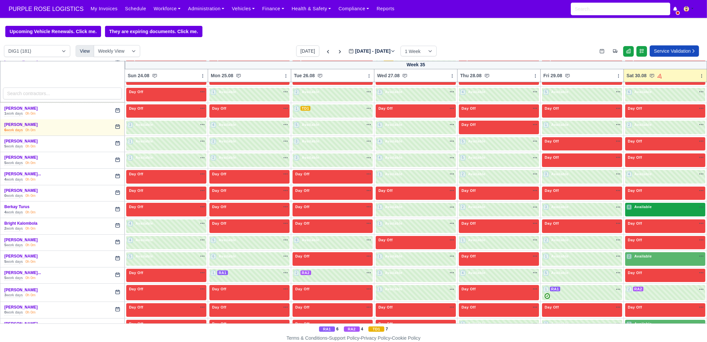
click at [645, 204] on span "Available" at bounding box center [643, 206] width 20 height 5
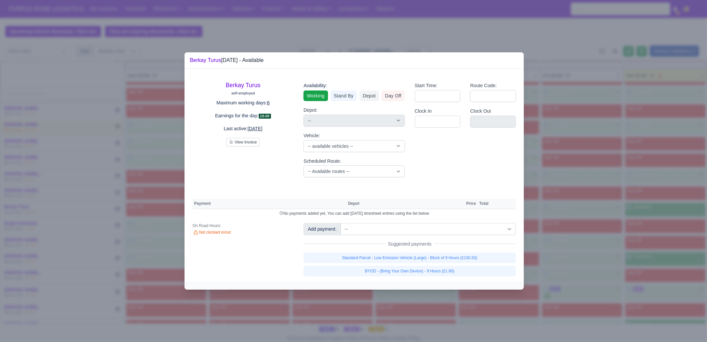
click at [377, 264] on div "Standard Parcel - Low Emission Vehicle (Large) - Block of 9 Hours (£130.50) BYO…" at bounding box center [409, 264] width 212 height 24
click at [381, 259] on link "Standard Parcel - Low Emission Vehicle (Large) - Block of 9 Hours (£130.50)" at bounding box center [409, 257] width 212 height 11
select select "1"
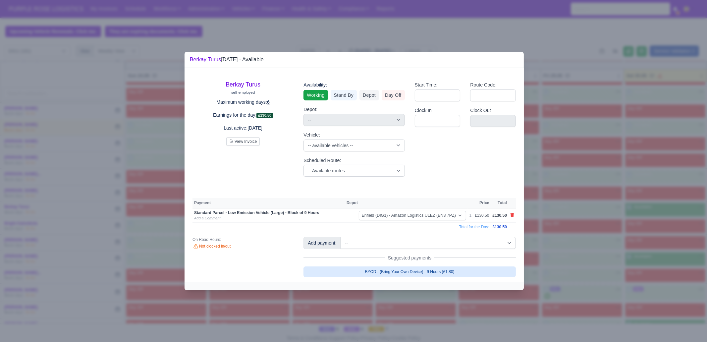
click at [391, 274] on link "BYOD - (Bring Your Own Device) - 9 Hours (£1.80)" at bounding box center [409, 271] width 212 height 11
select select "1"
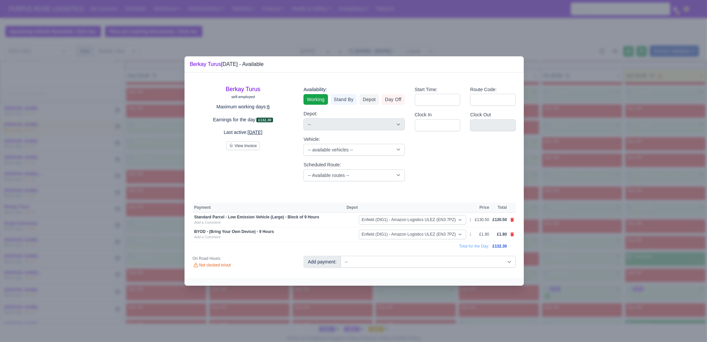
drag, startPoint x: 590, startPoint y: 260, endPoint x: 559, endPoint y: 261, distance: 30.5
click at [589, 259] on div at bounding box center [353, 171] width 707 height 342
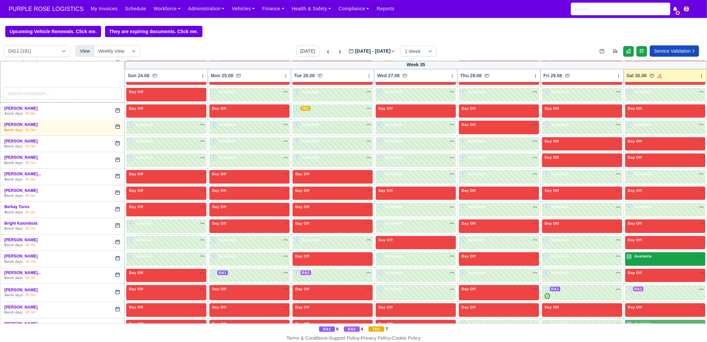
click at [633, 254] on span "Available" at bounding box center [643, 256] width 20 height 5
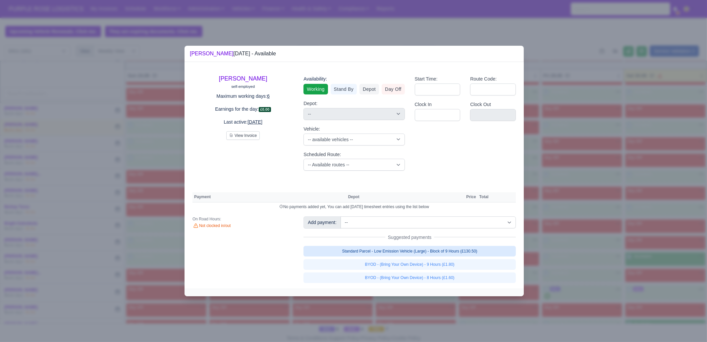
click at [421, 251] on link "Standard Parcel - Low Emission Vehicle (Large) - Block of 9 Hours (£130.50)" at bounding box center [409, 251] width 212 height 11
select select "1"
click at [423, 259] on div "Add payment: -- Additional Hour Support (£14.50) Additional Hour Support (Walke…" at bounding box center [409, 249] width 222 height 66
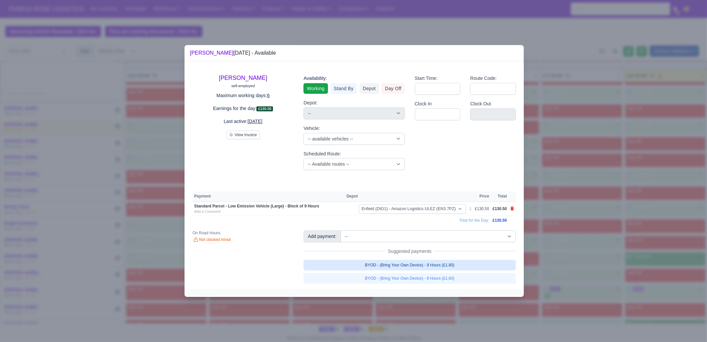
click at [426, 266] on link "BYOD - (Bring Your Own Device) - 9 Hours (£1.80)" at bounding box center [409, 265] width 212 height 11
select select "1"
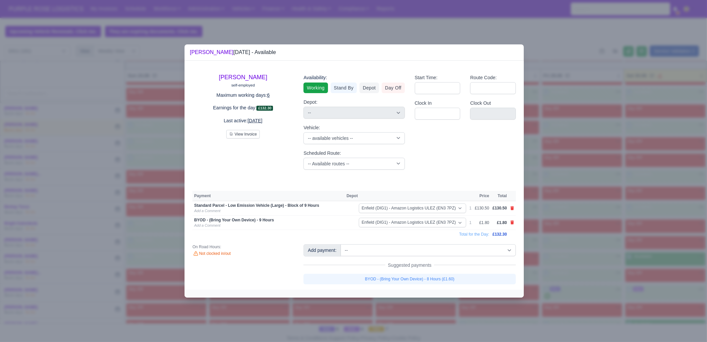
click at [592, 249] on div at bounding box center [353, 171] width 707 height 342
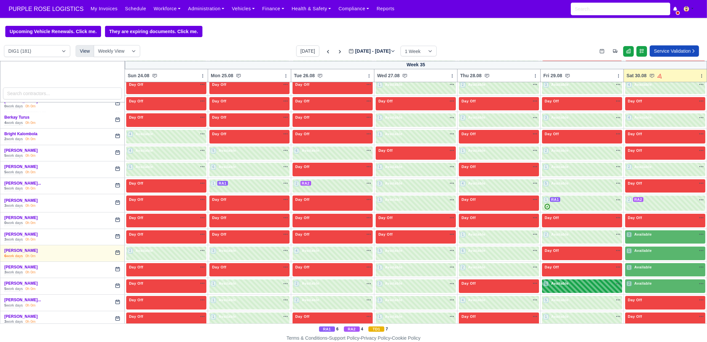
scroll to position [289, 0]
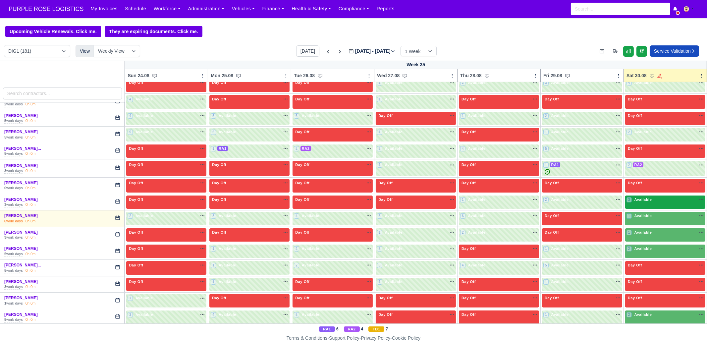
click at [644, 197] on span "Available" at bounding box center [643, 199] width 20 height 5
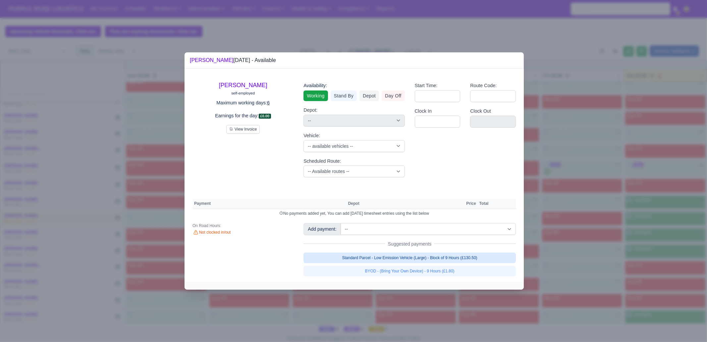
click at [450, 255] on link "Standard Parcel - Low Emission Vehicle (Large) - Block of 9 Hours (£130.50)" at bounding box center [409, 257] width 212 height 11
select select "1"
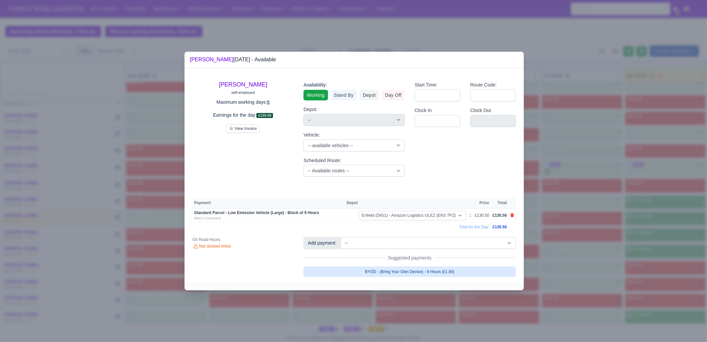
click at [449, 274] on link "BYOD - (Bring Your Own Device) - 9 Hours (£1.80)" at bounding box center [409, 271] width 212 height 11
select select "1"
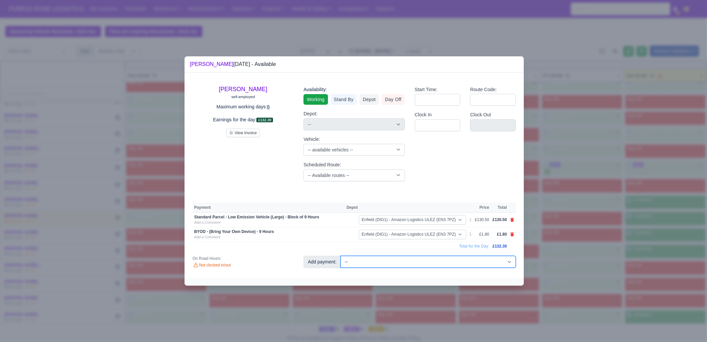
drag, startPoint x: 510, startPoint y: 261, endPoint x: 517, endPoint y: 257, distance: 7.9
click at [510, 261] on select "-- Additional Hour Support (£14.50) Additional Hour Support (Walkers) (£13.50) …" at bounding box center [427, 262] width 175 height 12
click at [556, 252] on div at bounding box center [353, 171] width 707 height 342
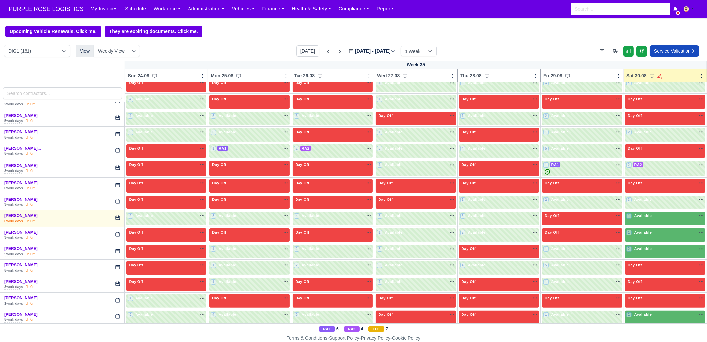
click at [571, 234] on body "PURPLE ROSE LOGISTICS My Invoices Schedule Workforce Manpower Expiring Document…" at bounding box center [353, 171] width 707 height 342
click at [629, 218] on div "1 Available na" at bounding box center [665, 216] width 78 height 7
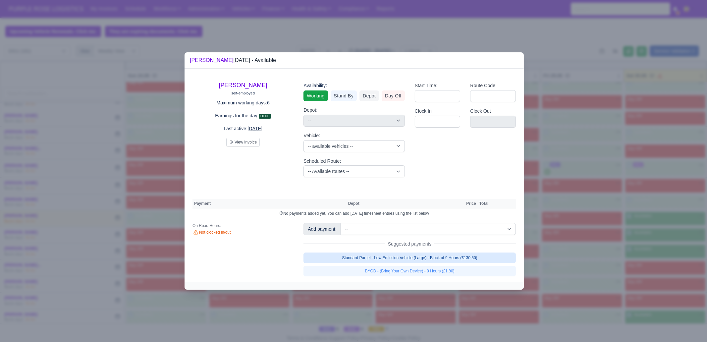
click at [422, 256] on link "Standard Parcel - Low Emission Vehicle (Large) - Block of 9 Hours (£130.50)" at bounding box center [409, 257] width 212 height 11
select select "1"
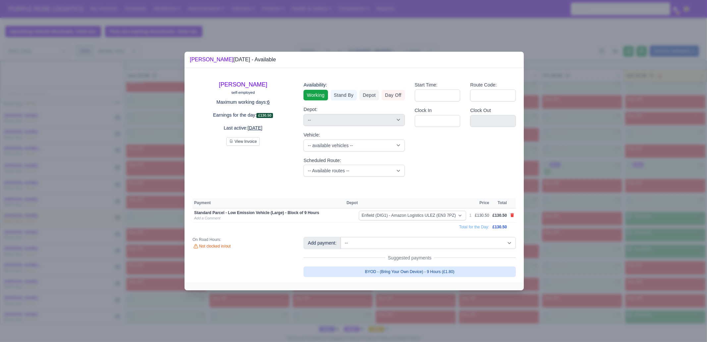
click at [426, 271] on link "BYOD - (Bring Your Own Device) - 9 Hours (£1.80)" at bounding box center [409, 271] width 212 height 11
select select "1"
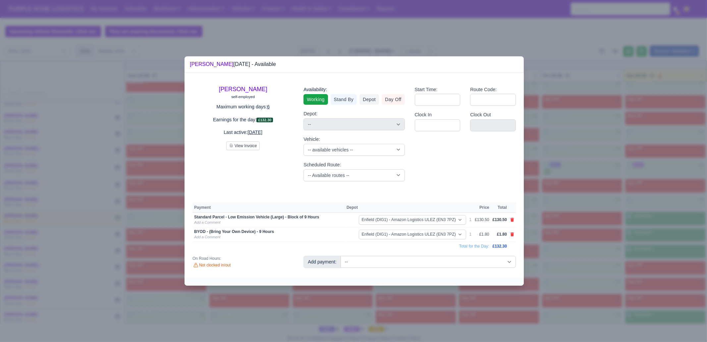
click at [615, 254] on div at bounding box center [353, 171] width 707 height 342
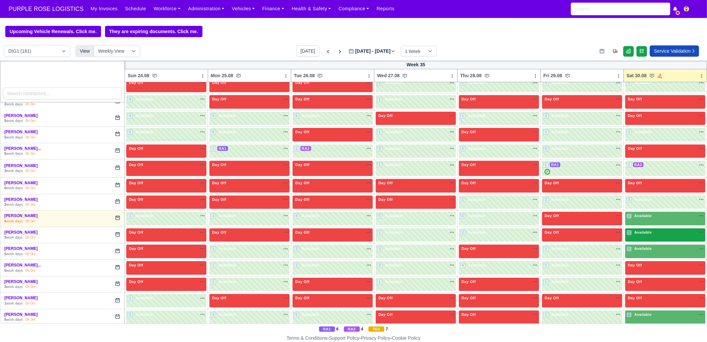
click at [653, 230] on div "1 Available na" at bounding box center [665, 233] width 78 height 6
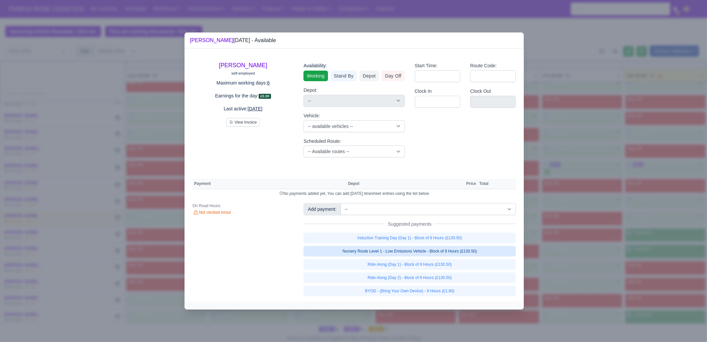
click at [484, 251] on link "Nursery Route Level 1 - Low Emissions Vehicle - Block of 9 Hours (£130.50)" at bounding box center [409, 251] width 212 height 11
select select "1"
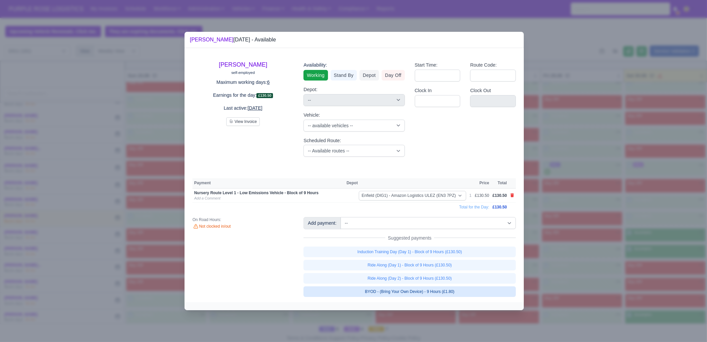
click at [464, 292] on link "BYOD - (Bring Your Own Device) - 9 Hours (£1.80)" at bounding box center [409, 291] width 212 height 11
select select "1"
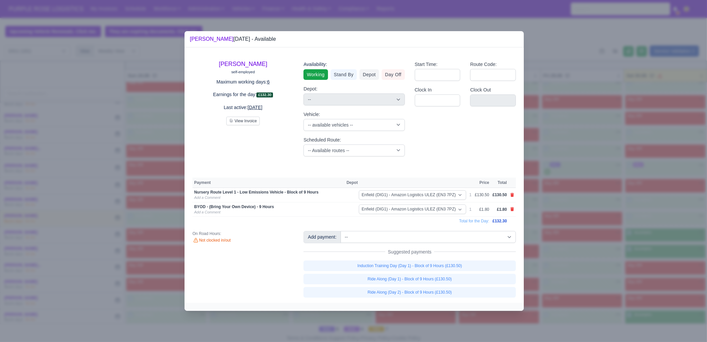
click at [573, 253] on div at bounding box center [353, 171] width 707 height 342
click at [641, 253] on div at bounding box center [353, 171] width 707 height 342
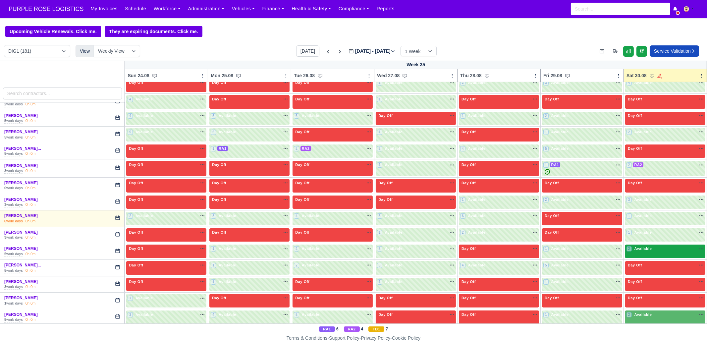
click at [641, 250] on div "2 Available na" at bounding box center [665, 249] width 78 height 7
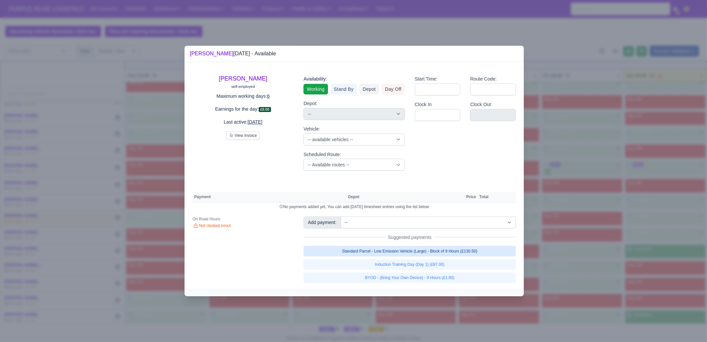
click at [476, 250] on link "Standard Parcel - Low Emission Vehicle (Large) - Block of 9 Hours (£130.50)" at bounding box center [409, 251] width 212 height 11
select select "1"
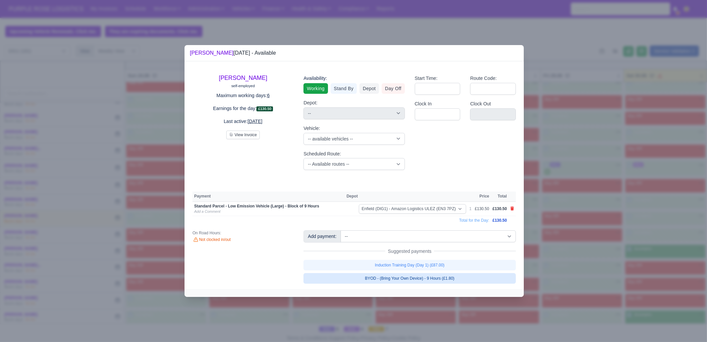
click at [466, 280] on link "BYOD - (Bring Your Own Device) - 9 Hours (£1.80)" at bounding box center [409, 278] width 212 height 11
select select "1"
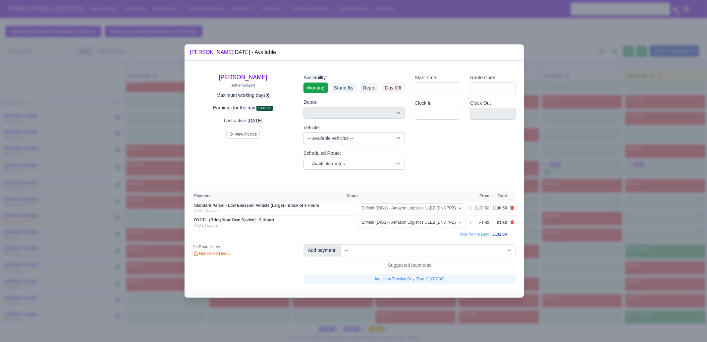
click at [563, 281] on div at bounding box center [353, 171] width 707 height 342
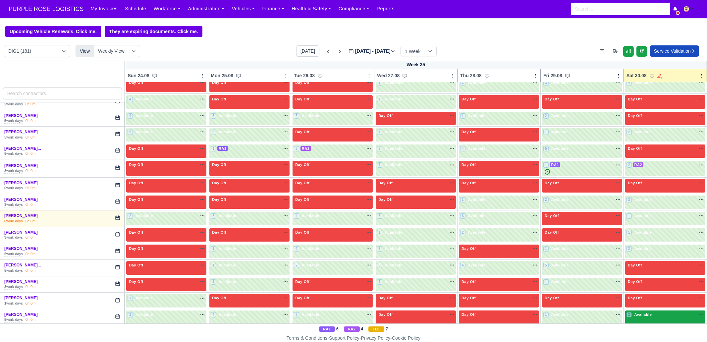
click at [641, 314] on div "2 Available" at bounding box center [639, 315] width 26 height 6
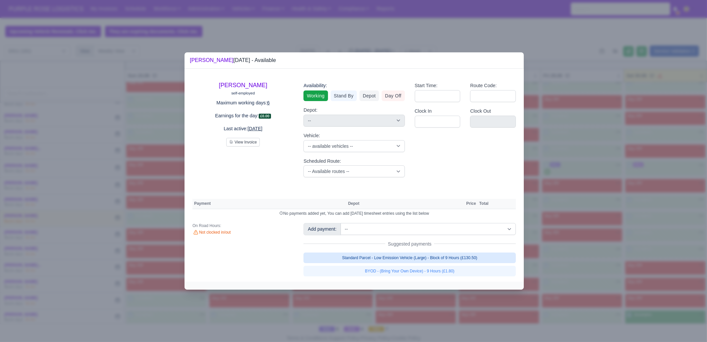
click at [469, 257] on link "Standard Parcel - Low Emission Vehicle (Large) - Block of 9 Hours (£130.50)" at bounding box center [409, 257] width 212 height 11
select select "1"
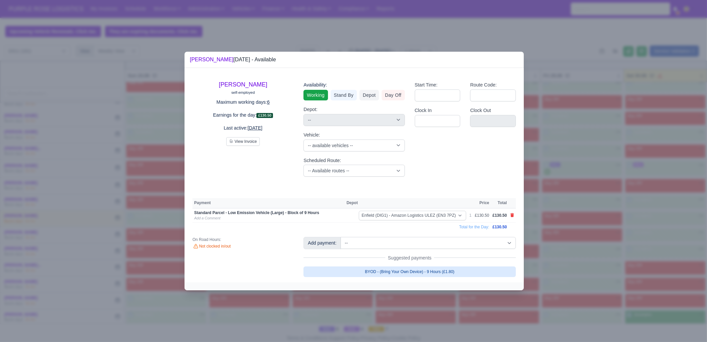
click at [463, 268] on link "BYOD - (Bring Your Own Device) - 9 Hours (£1.80)" at bounding box center [409, 271] width 212 height 11
select select "1"
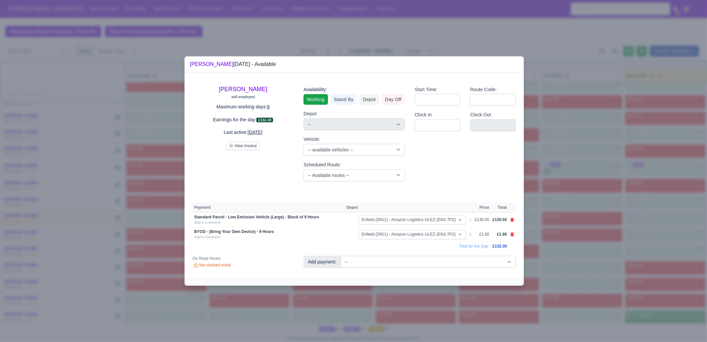
click at [566, 259] on div at bounding box center [353, 171] width 707 height 342
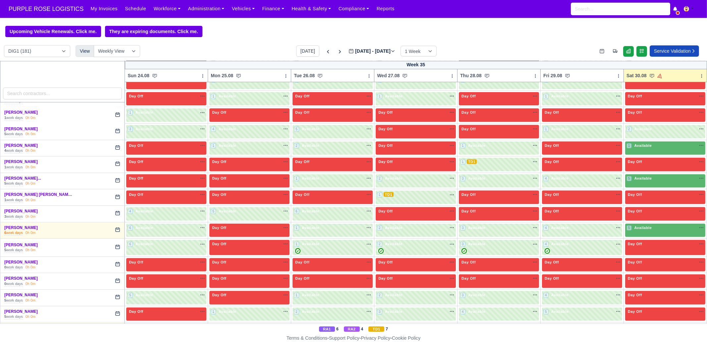
scroll to position [497, 0]
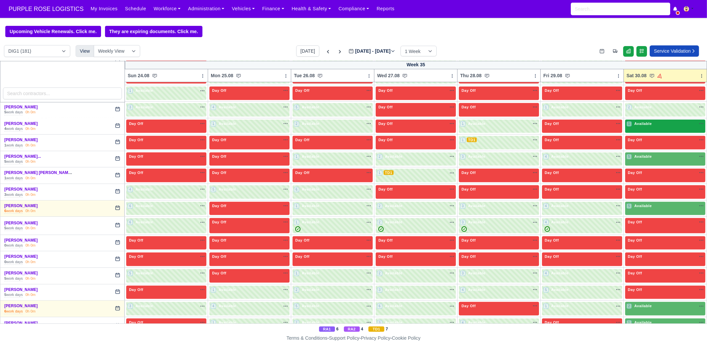
click at [639, 127] on div "1 Available" at bounding box center [665, 127] width 80 height 14
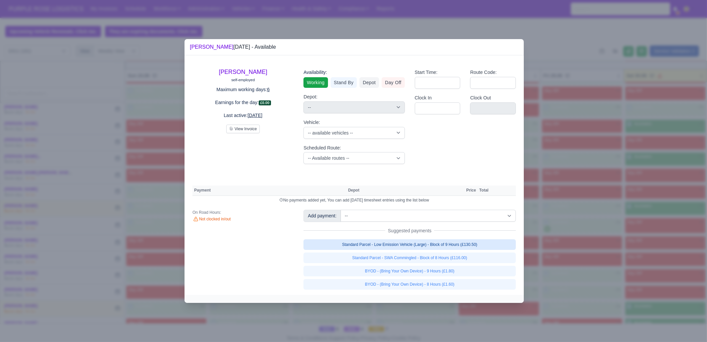
drag, startPoint x: 482, startPoint y: 246, endPoint x: 479, endPoint y: 251, distance: 5.8
click at [482, 246] on link "Standard Parcel - Low Emission Vehicle (Large) - Block of 9 Hours (£130.50)" at bounding box center [409, 244] width 212 height 11
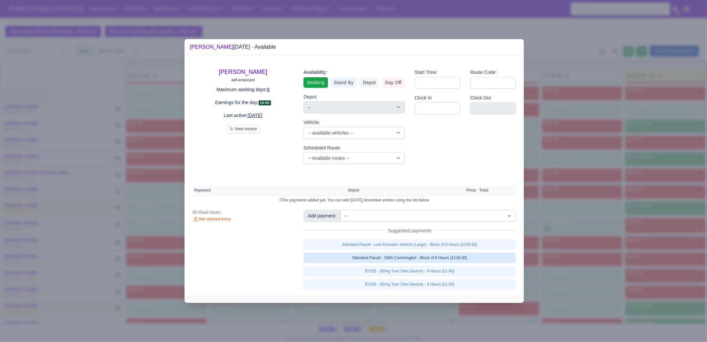
select select "1"
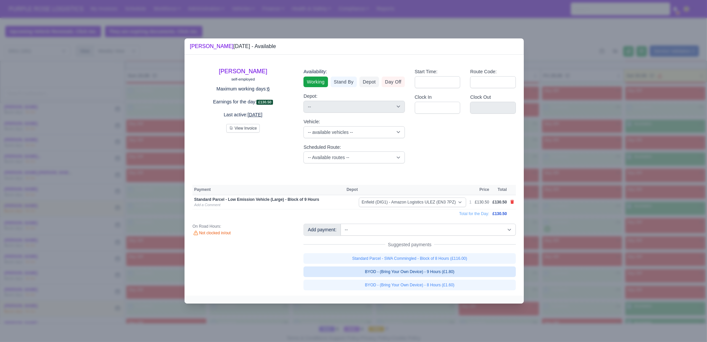
click at [470, 269] on link "BYOD - (Bring Your Own Device) - 9 Hours (£1.80)" at bounding box center [409, 271] width 212 height 11
select select "1"
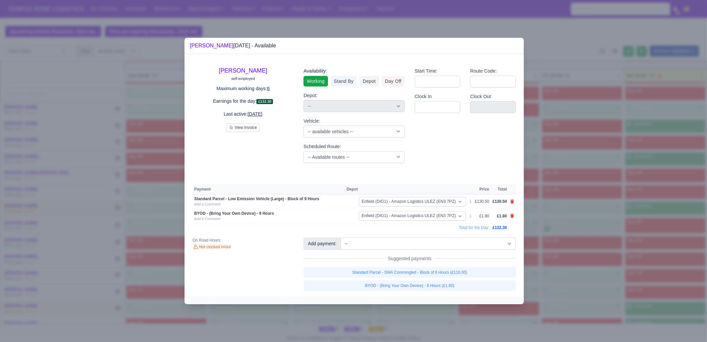
click at [564, 247] on div at bounding box center [353, 171] width 707 height 342
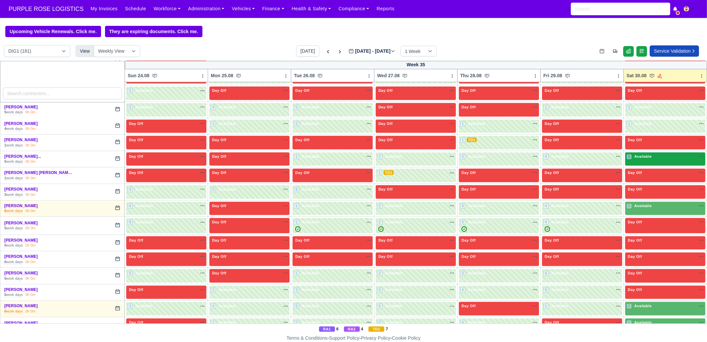
click at [647, 156] on div "5 Available na" at bounding box center [665, 157] width 78 height 7
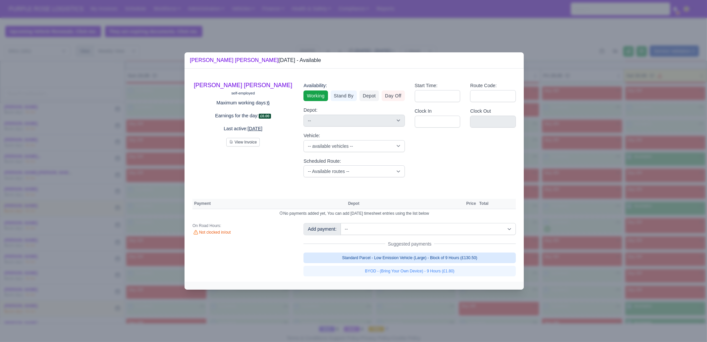
click at [471, 260] on link "Standard Parcel - Low Emission Vehicle (Large) - Block of 9 Hours (£130.50)" at bounding box center [409, 257] width 212 height 11
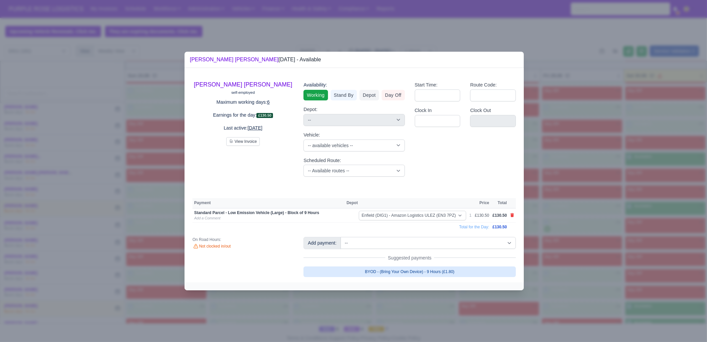
click at [461, 274] on link "BYOD - (Bring Your Own Device) - 9 Hours (£1.80)" at bounding box center [409, 271] width 212 height 11
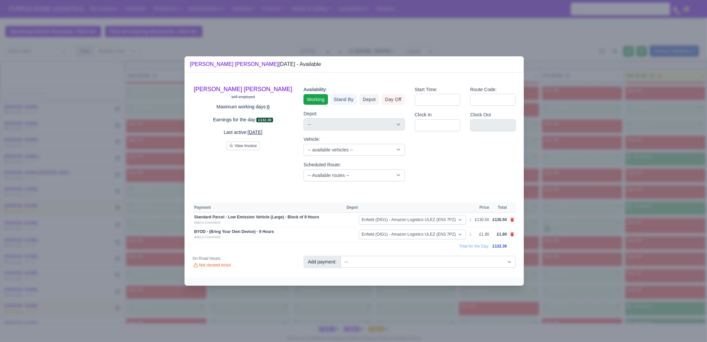
click at [571, 236] on div at bounding box center [353, 171] width 707 height 342
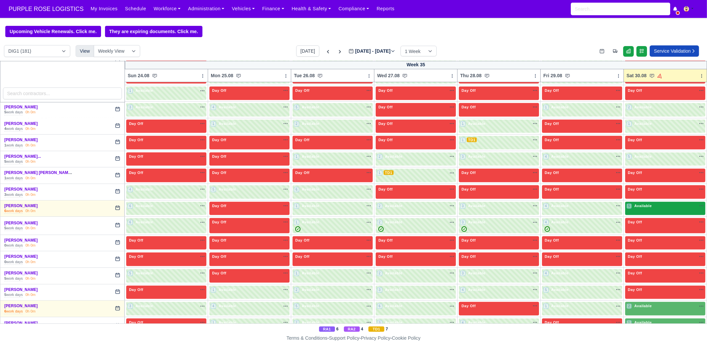
click at [641, 205] on div "5 Available na" at bounding box center [665, 206] width 78 height 7
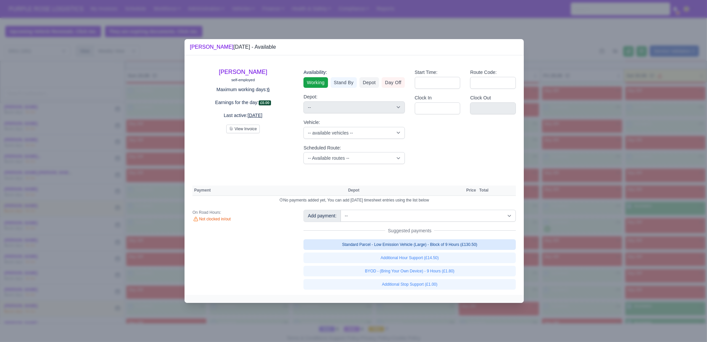
click at [476, 246] on link "Standard Parcel - Low Emission Vehicle (Large) - Block of 9 Hours (£130.50)" at bounding box center [409, 244] width 212 height 11
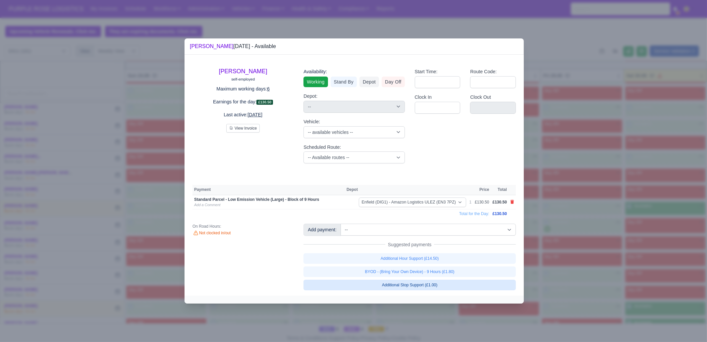
click at [472, 274] on link "BYOD - (Bring Your Own Device) - 9 Hours (£1.80)" at bounding box center [409, 271] width 212 height 11
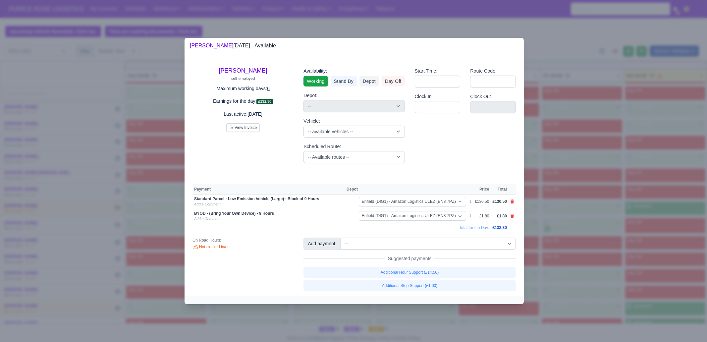
click at [607, 253] on div at bounding box center [353, 171] width 707 height 342
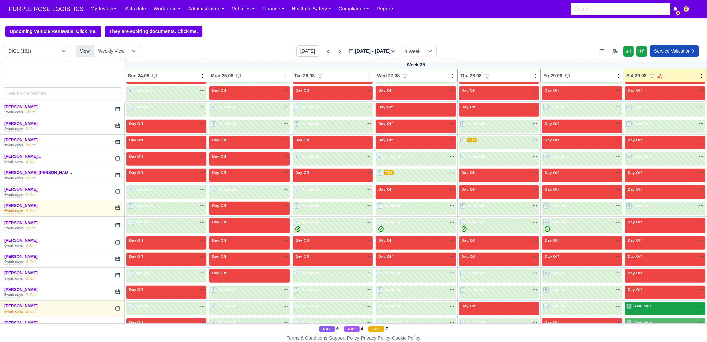
click at [640, 303] on span "Available" at bounding box center [643, 305] width 20 height 5
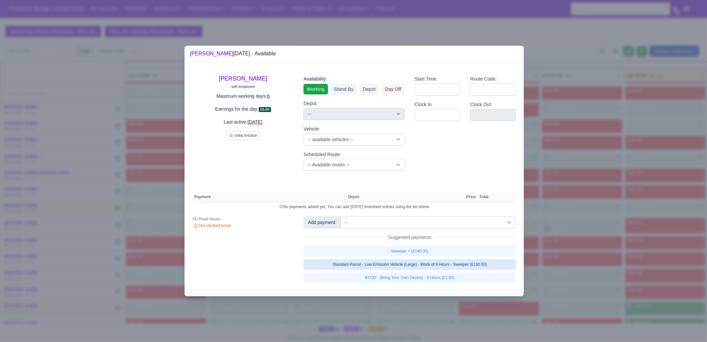
click at [450, 262] on link "Standard Parcel - Low Emission Vehicle (Large) - Block of 9 Hours - Sweeper (£1…" at bounding box center [409, 264] width 212 height 11
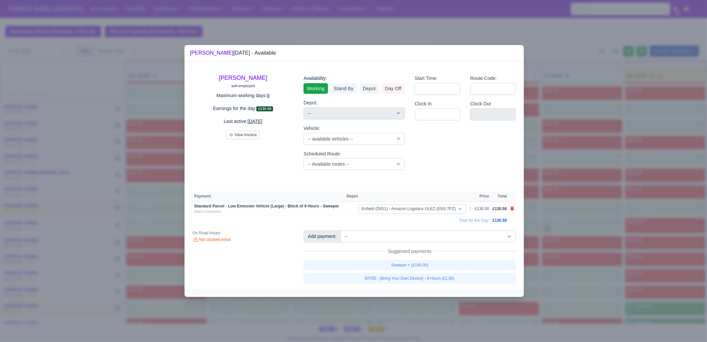
click at [452, 282] on link "BYOD - (Bring Your Own Device) - 9 Hours (£1.80)" at bounding box center [409, 278] width 212 height 11
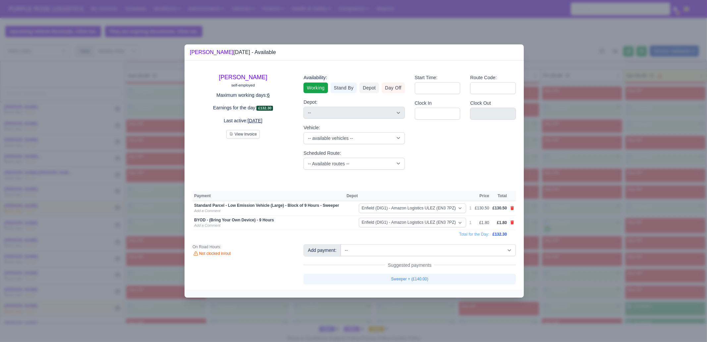
click at [580, 274] on div at bounding box center [353, 171] width 707 height 342
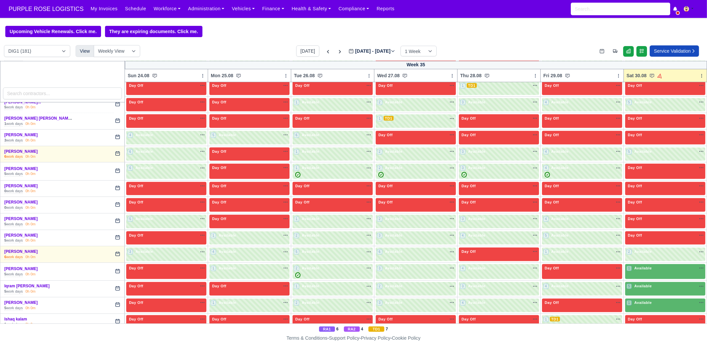
scroll to position [621, 0]
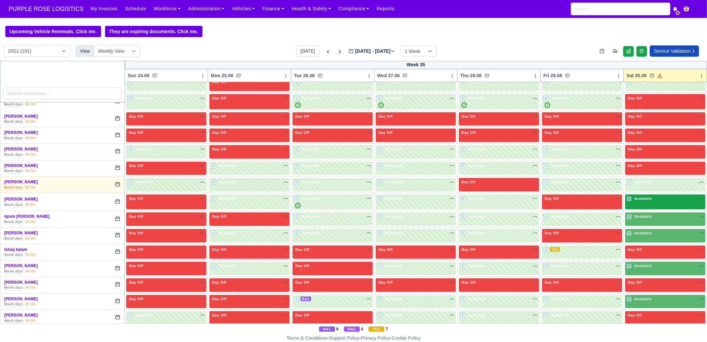
click at [631, 197] on div "1 Available na" at bounding box center [665, 199] width 78 height 7
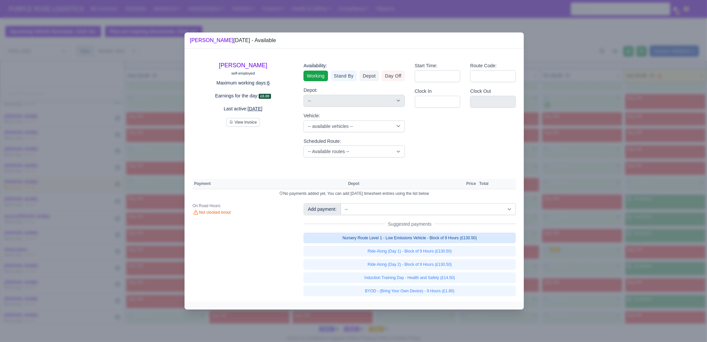
click at [468, 239] on link "Nursery Route Level 1 - Low Emissions Vehicle - Block of 9 Hours (£130.50)" at bounding box center [409, 238] width 212 height 11
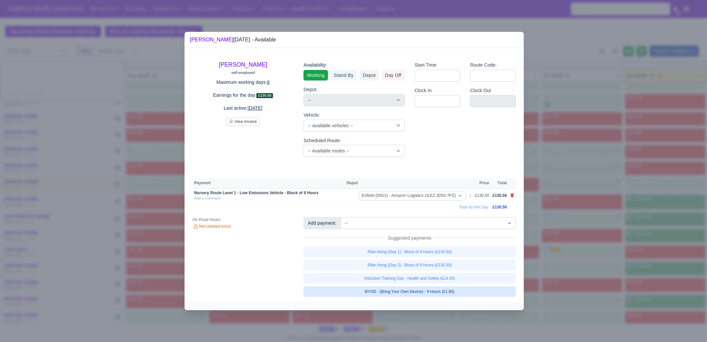
click at [459, 292] on link "BYOD - (Bring Your Own Device) - 9 Hours (£1.80)" at bounding box center [409, 291] width 212 height 11
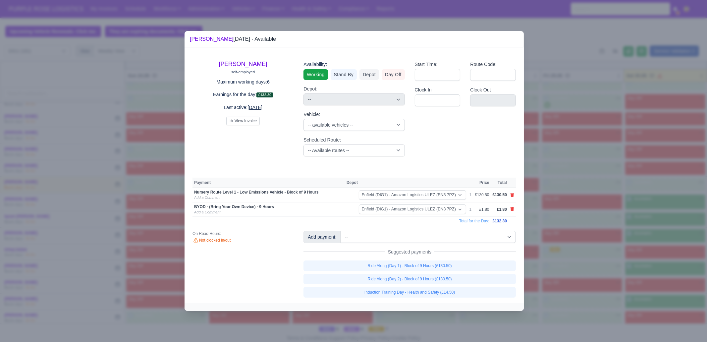
click at [590, 215] on div at bounding box center [353, 171] width 707 height 342
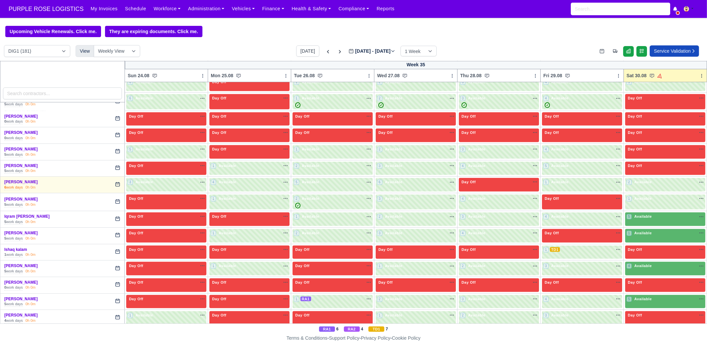
click at [641, 218] on div "5 Available" at bounding box center [665, 219] width 80 height 14
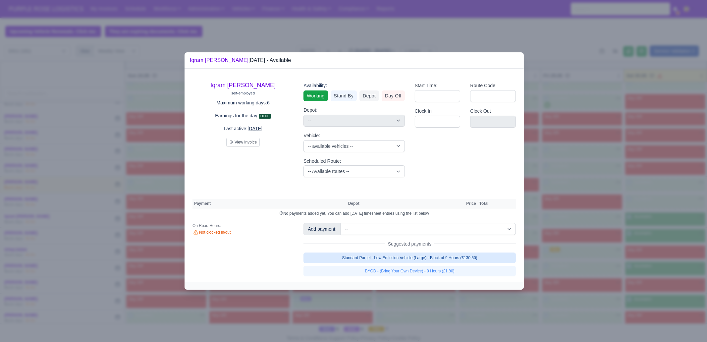
click at [491, 256] on link "Standard Parcel - Low Emission Vehicle (Large) - Block of 9 Hours (£130.50)" at bounding box center [409, 257] width 212 height 11
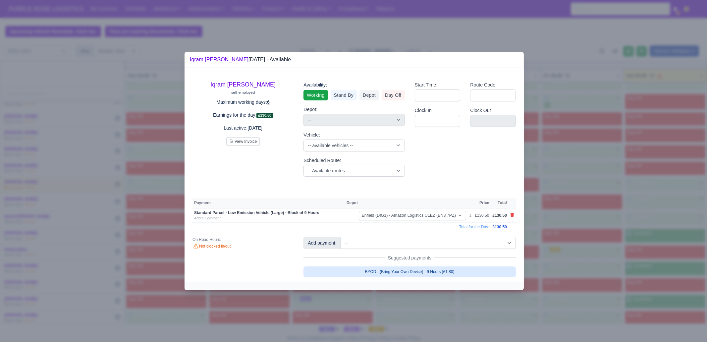
click at [444, 270] on link "BYOD - (Bring Your Own Device) - 9 Hours (£1.80)" at bounding box center [409, 271] width 212 height 11
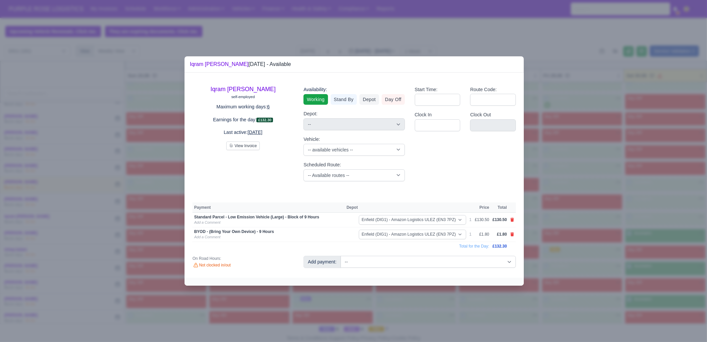
click at [633, 217] on div at bounding box center [353, 171] width 707 height 342
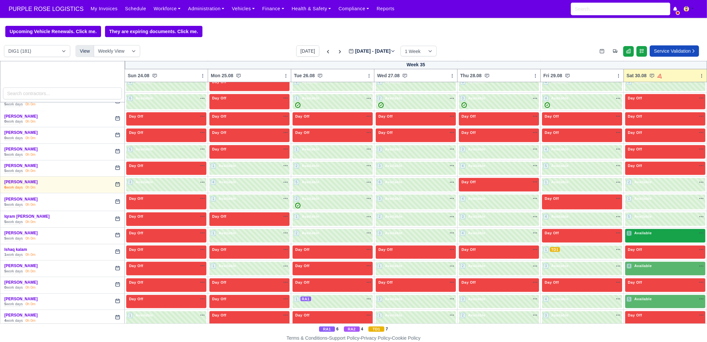
click at [638, 234] on div "1 Available" at bounding box center [665, 236] width 80 height 14
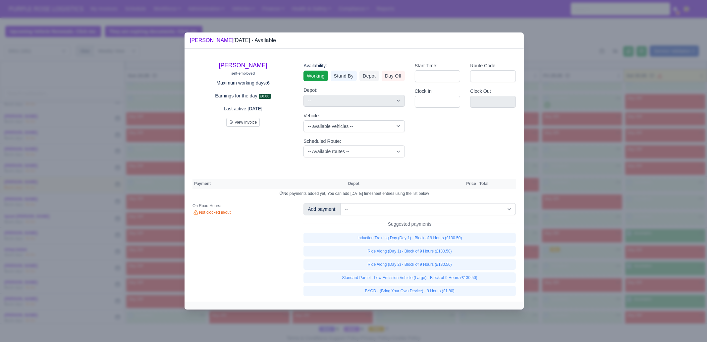
drag, startPoint x: 465, startPoint y: 275, endPoint x: 464, endPoint y: 283, distance: 7.4
click at [465, 276] on link "Standard Parcel - Low Emission Vehicle (Large) - Block of 9 Hours (£130.50)" at bounding box center [409, 277] width 212 height 11
click at [463, 283] on link "Standard Parcel - Low Emission Vehicle (Large) - Block of 9 Hours (£130.50)" at bounding box center [409, 277] width 212 height 11
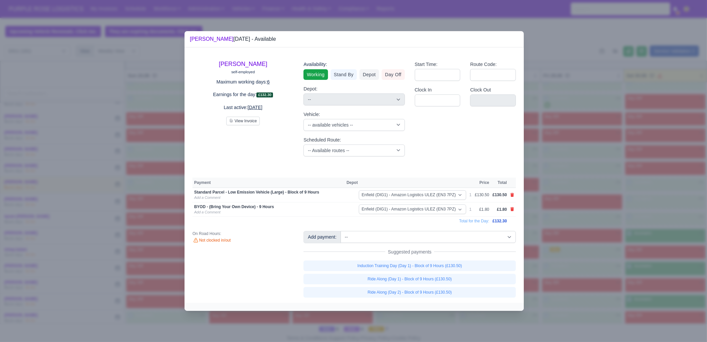
click at [543, 276] on div at bounding box center [353, 171] width 707 height 342
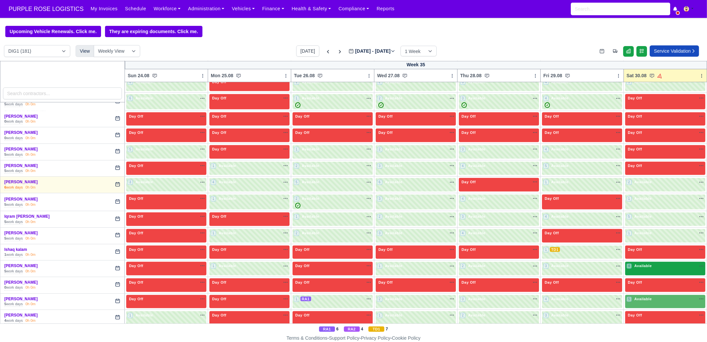
click at [648, 265] on div "4 Available na" at bounding box center [665, 266] width 78 height 7
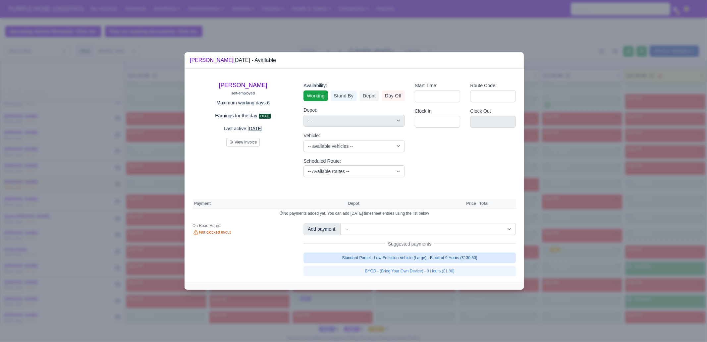
click at [450, 260] on link "Standard Parcel - Low Emission Vehicle (Large) - Block of 9 Hours (£130.50)" at bounding box center [409, 257] width 212 height 11
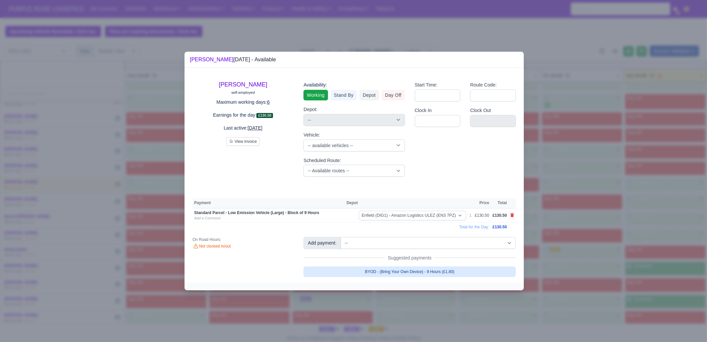
click at [483, 272] on link "BYOD - (Bring Your Own Device) - 9 Hours (£1.80)" at bounding box center [409, 271] width 212 height 11
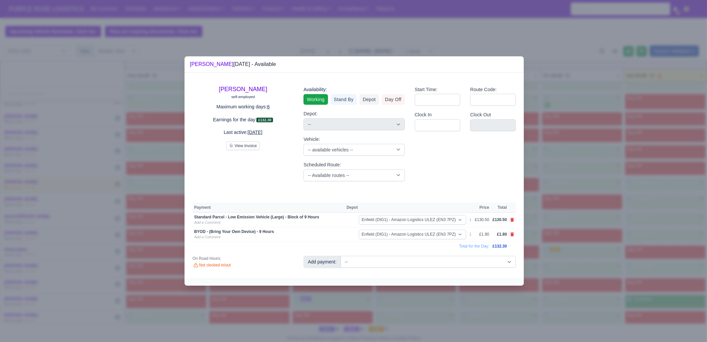
click at [525, 253] on div at bounding box center [353, 171] width 707 height 342
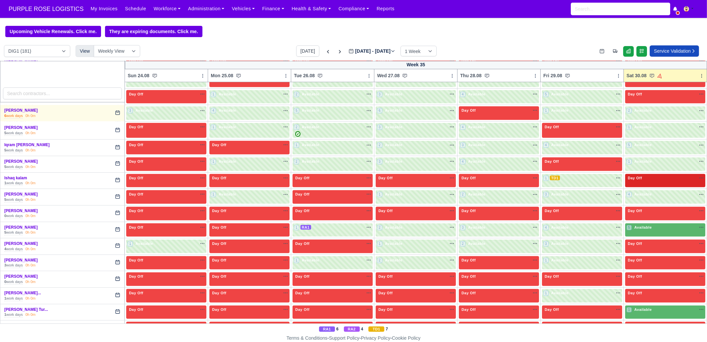
scroll to position [704, 0]
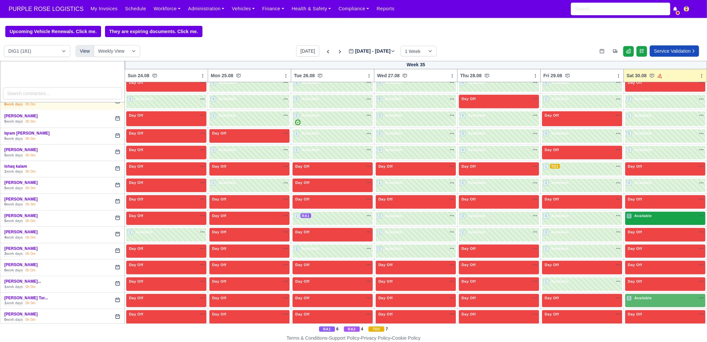
click at [644, 213] on span "Available" at bounding box center [643, 215] width 20 height 5
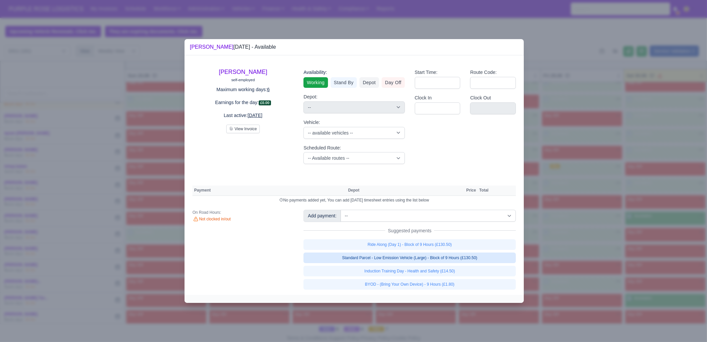
click at [440, 256] on link "Standard Parcel - Low Emission Vehicle (Large) - Block of 9 Hours (£130.50)" at bounding box center [409, 257] width 212 height 11
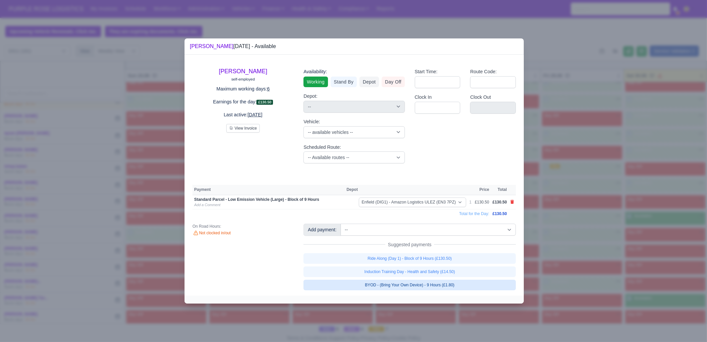
click at [454, 287] on link "BYOD - (Bring Your Own Device) - 9 Hours (£1.80)" at bounding box center [409, 285] width 212 height 11
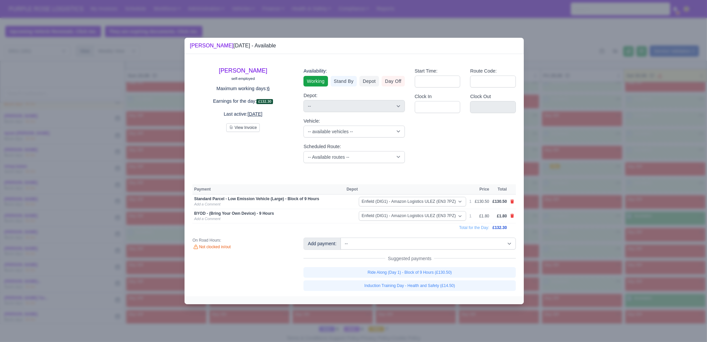
click at [568, 249] on div at bounding box center [353, 171] width 707 height 342
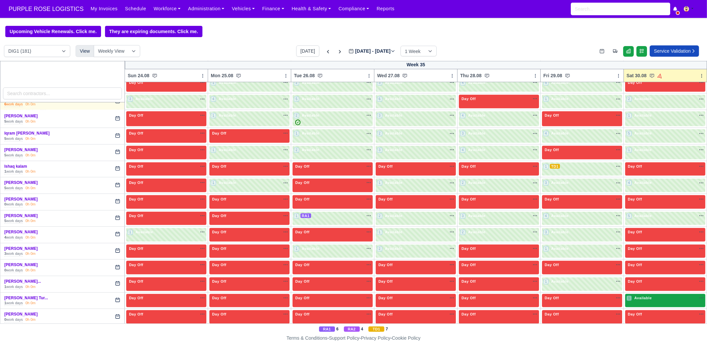
click at [643, 295] on div "1 Available na" at bounding box center [665, 298] width 78 height 7
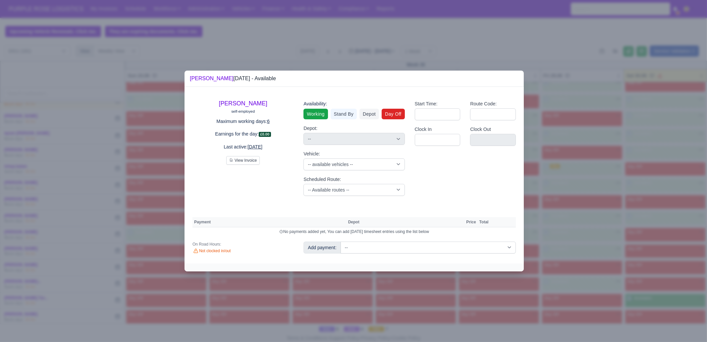
click at [388, 114] on link "Day Off" at bounding box center [393, 114] width 23 height 11
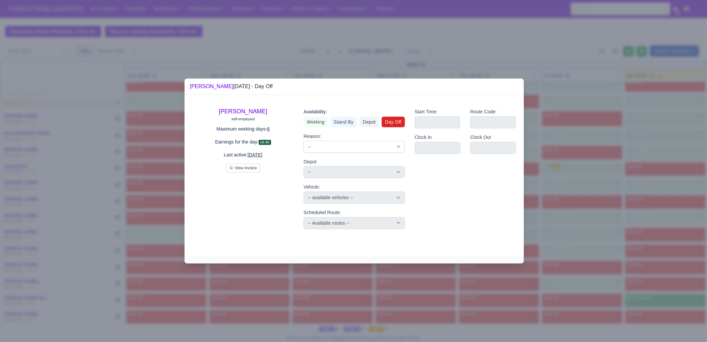
click at [635, 246] on div at bounding box center [353, 171] width 707 height 342
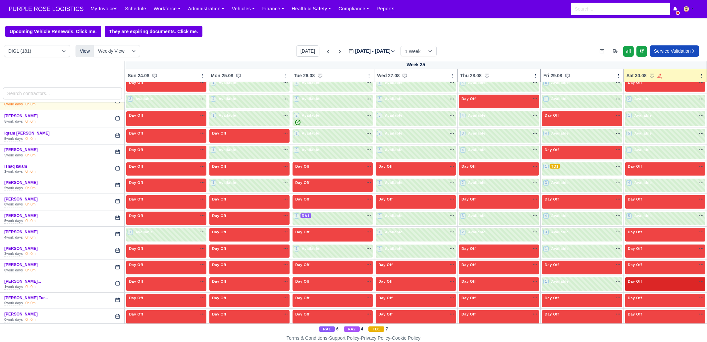
click at [642, 279] on div "Day Off Available" at bounding box center [665, 282] width 78 height 6
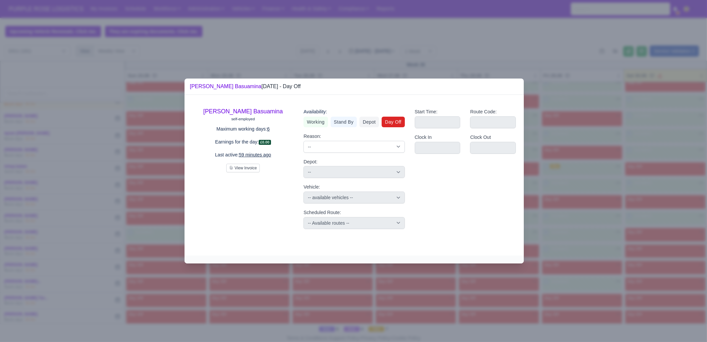
click at [307, 115] on div "Availability: Working Stand By Depot Day Off" at bounding box center [353, 117] width 101 height 19
click at [309, 117] on link "Working" at bounding box center [315, 122] width 24 height 11
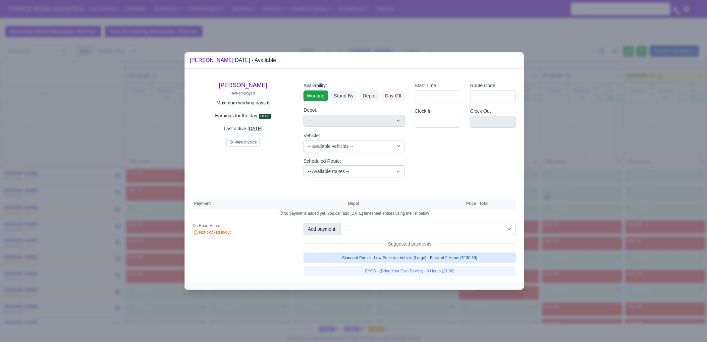
click at [472, 256] on link "Standard Parcel - Low Emission Vehicle (Large) - Block of 9 Hours (£130.50)" at bounding box center [409, 257] width 212 height 11
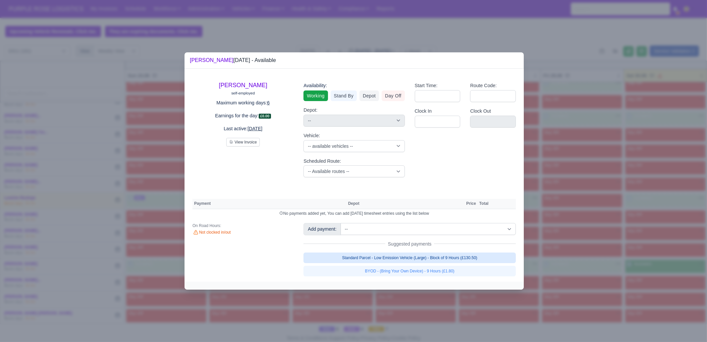
select select "1"
click at [467, 263] on link "Standard Parcel - Low Emission Vehicle (Large) - Block of 9 Hours (£130.50)" at bounding box center [409, 257] width 212 height 11
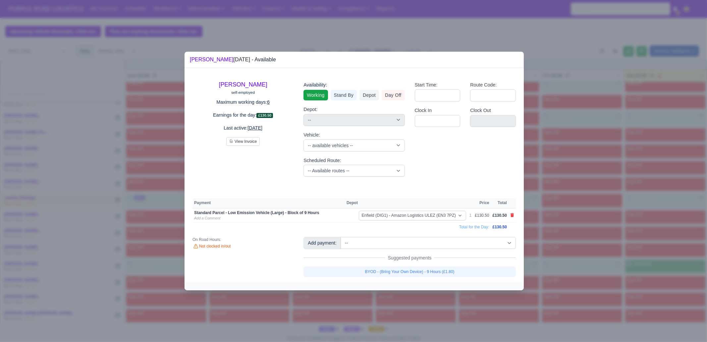
select select "1"
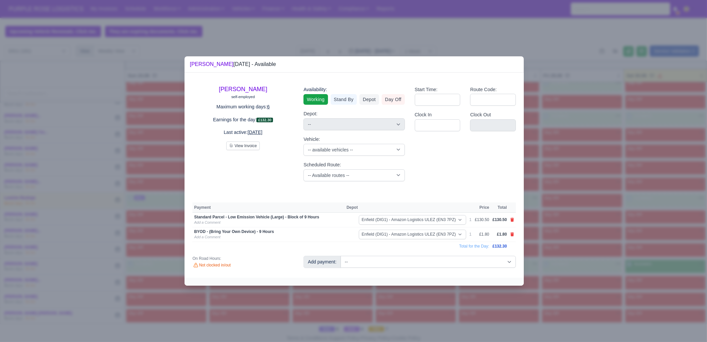
click at [551, 296] on div at bounding box center [353, 171] width 707 height 342
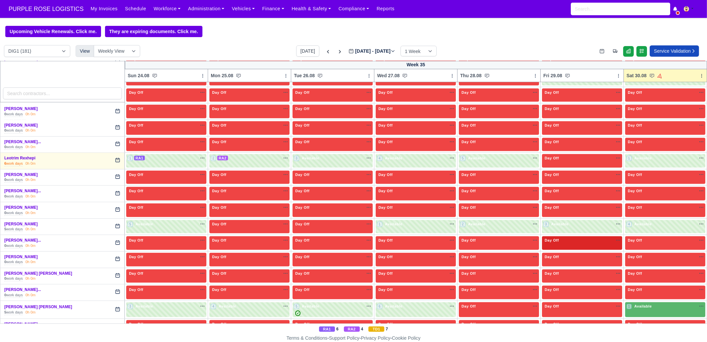
scroll to position [911, 0]
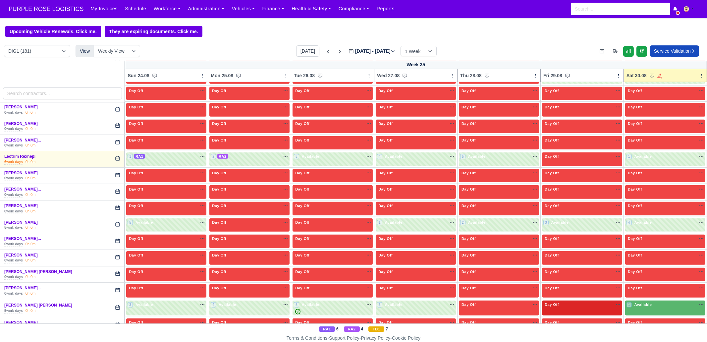
click at [566, 302] on div "Day Off Available" at bounding box center [582, 305] width 78 height 6
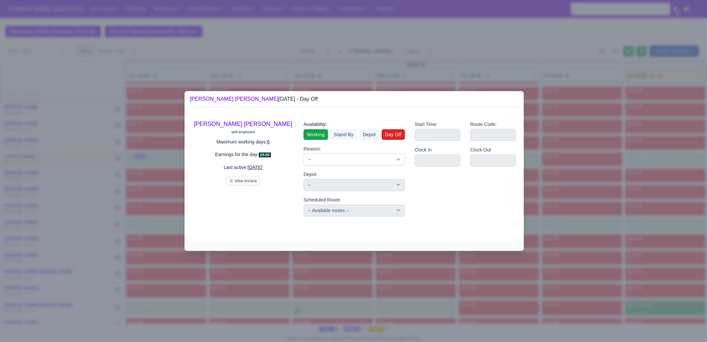
click at [322, 133] on link "Working" at bounding box center [315, 134] width 24 height 11
select select
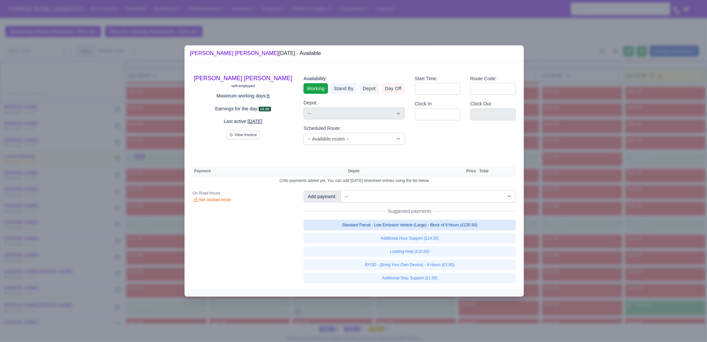
click at [445, 227] on link "Standard Parcel - Low Emission Vehicle (Large) - Block of 9 Hours (£130.50)" at bounding box center [409, 225] width 212 height 11
click at [454, 264] on link "BYOD - (Bring Your Own Device) - 9 Hours (£1.80)" at bounding box center [409, 264] width 212 height 11
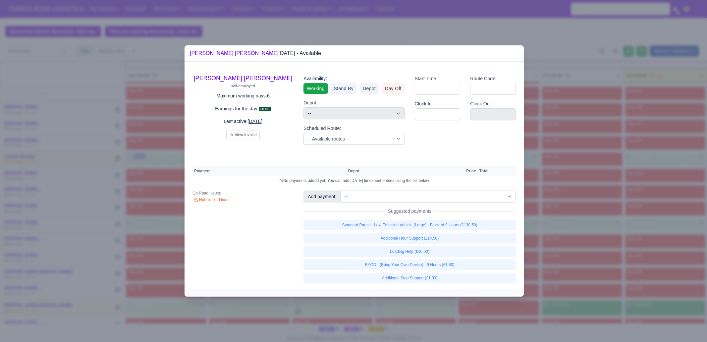
select select "1"
select select
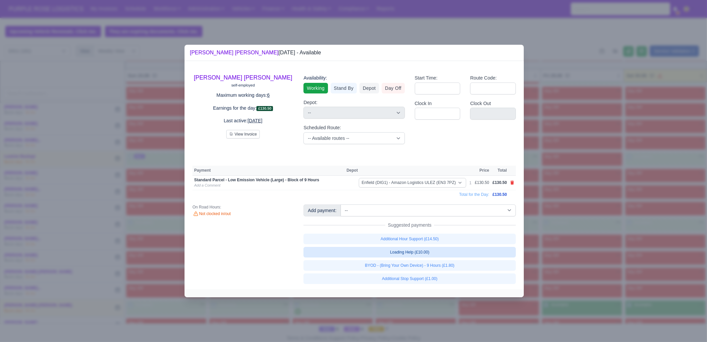
select select
select select "1"
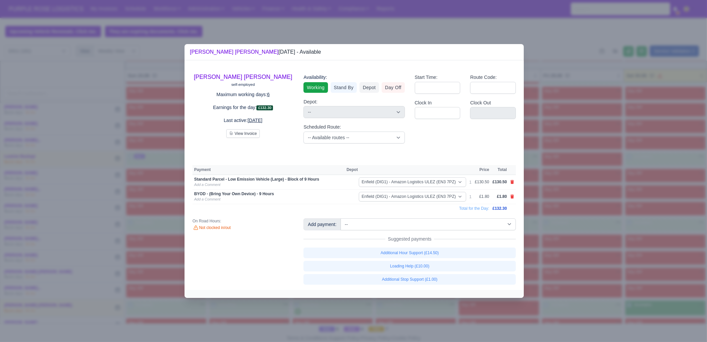
click at [587, 237] on div at bounding box center [353, 171] width 707 height 342
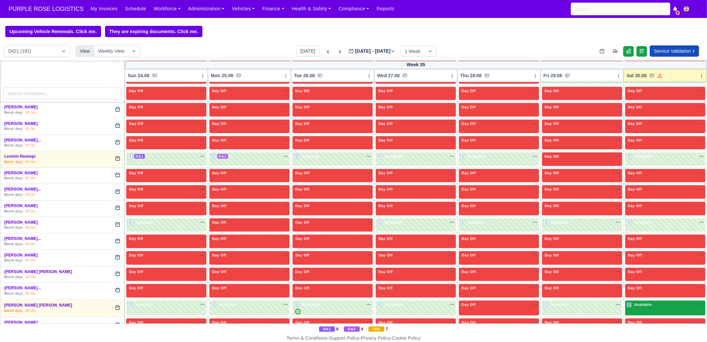
click at [637, 302] on span "Available" at bounding box center [643, 304] width 20 height 5
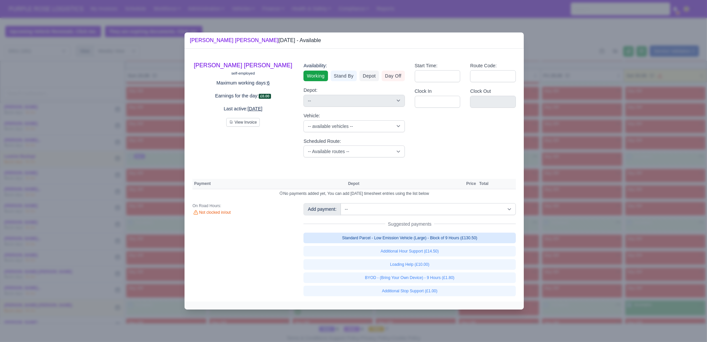
click at [468, 240] on link "Standard Parcel - Low Emission Vehicle (Large) - Block of 9 Hours (£130.50)" at bounding box center [409, 238] width 212 height 11
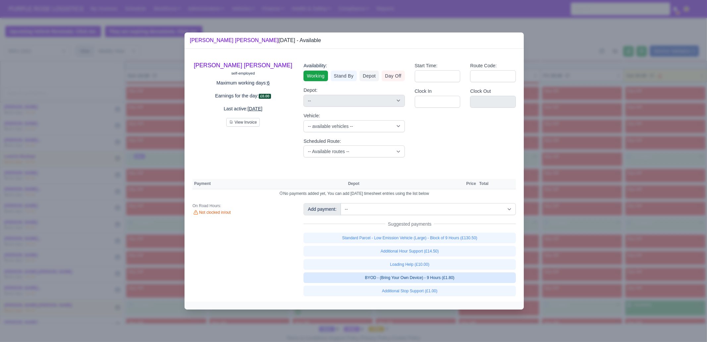
select select "1"
click at [462, 270] on link "Loading Help (£10.00)" at bounding box center [409, 264] width 212 height 11
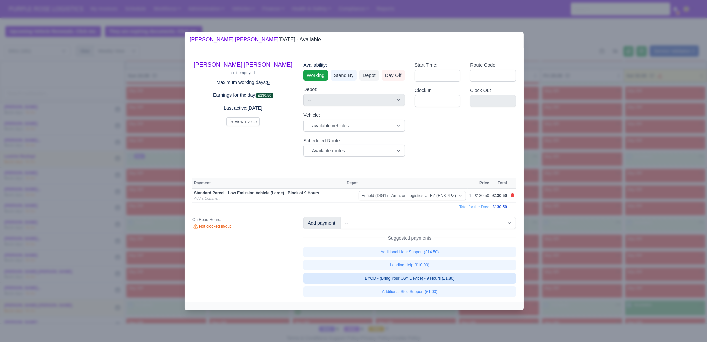
select select "1"
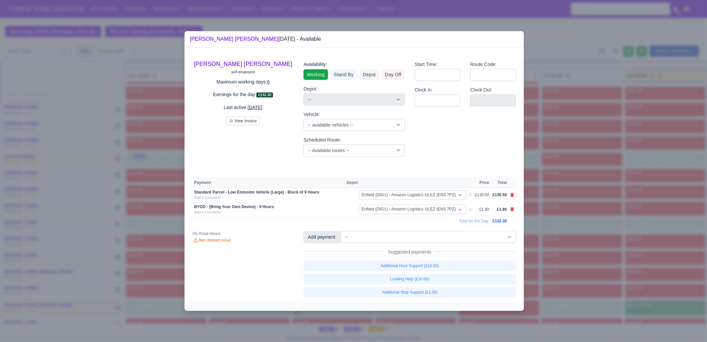
click at [603, 256] on div at bounding box center [353, 171] width 707 height 342
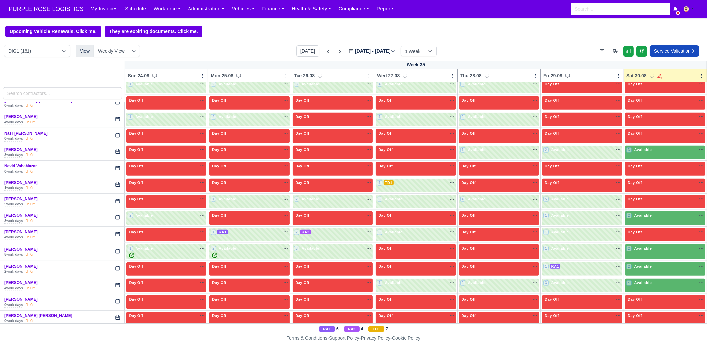
scroll to position [994, 0]
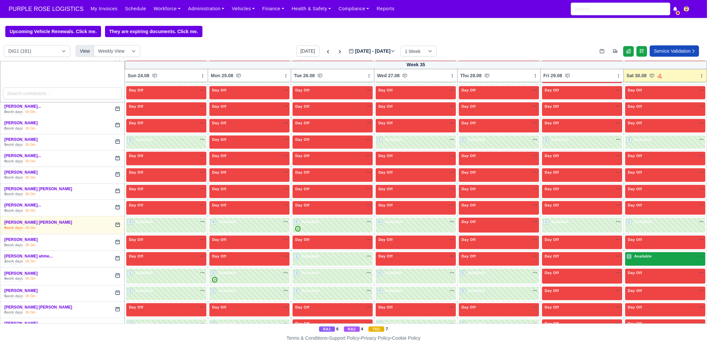
click at [633, 254] on div "1 Available" at bounding box center [665, 259] width 80 height 14
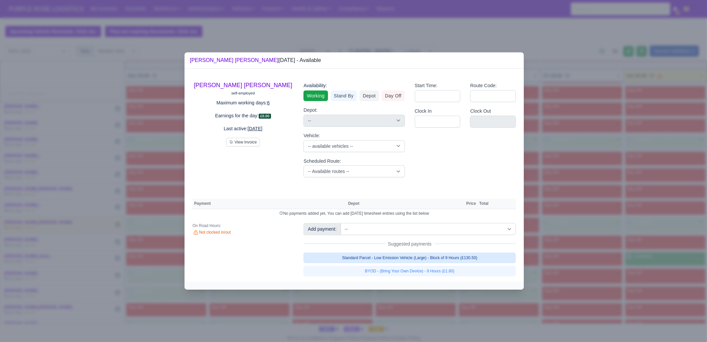
click at [416, 257] on link "Standard Parcel - Low Emission Vehicle (Large) - Block of 9 Hours (£130.50)" at bounding box center [409, 257] width 212 height 11
select select "1"
click at [421, 263] on link "Standard Parcel - Low Emission Vehicle (Large) - Block of 9 Hours (£130.50)" at bounding box center [409, 257] width 212 height 11
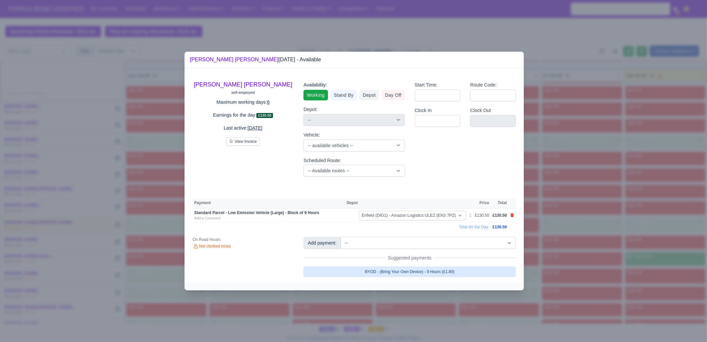
select select "1"
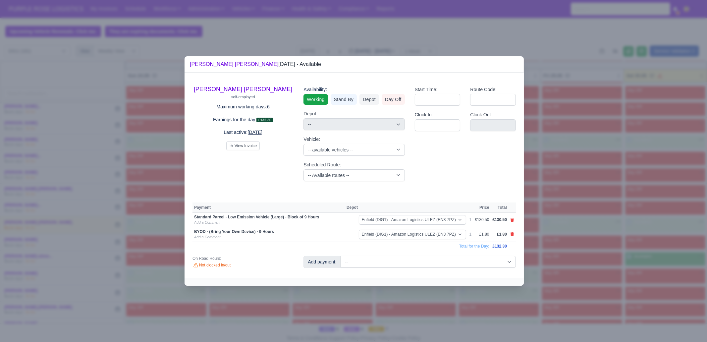
click at [603, 265] on div at bounding box center [353, 171] width 707 height 342
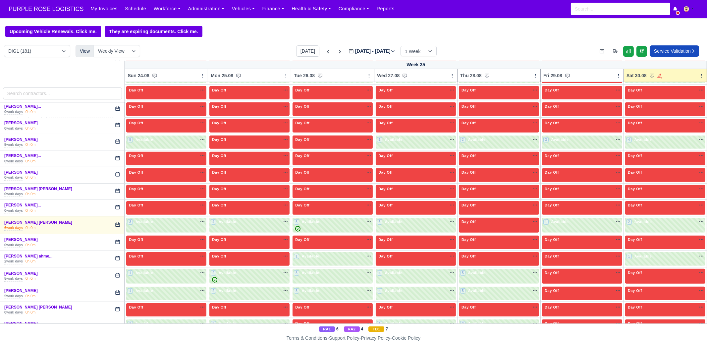
click at [593, 253] on div "Day Off Available" at bounding box center [582, 256] width 78 height 6
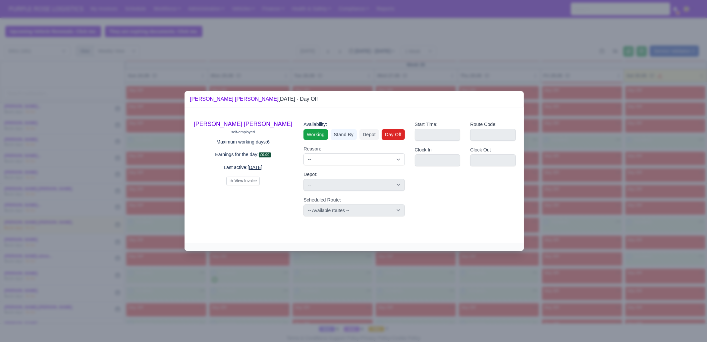
click at [305, 133] on link "Working" at bounding box center [315, 134] width 24 height 11
select select
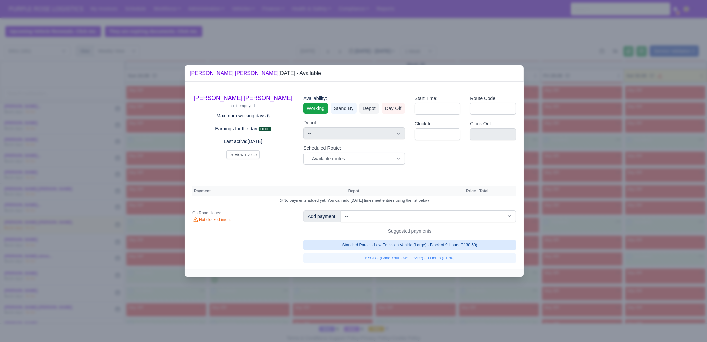
click at [409, 244] on link "Standard Parcel - Low Emission Vehicle (Large) - Block of 9 Hours (£130.50)" at bounding box center [409, 244] width 212 height 11
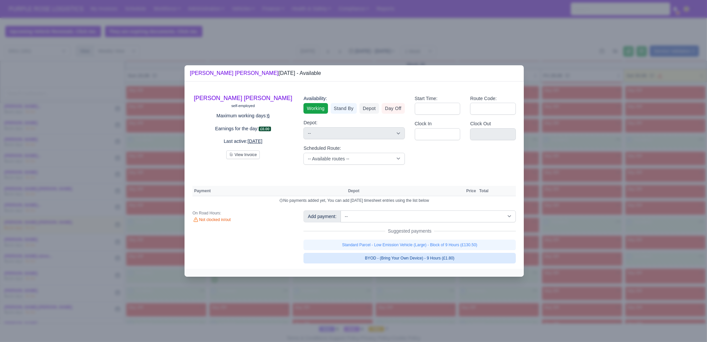
click at [414, 263] on link "BYOD - (Bring Your Own Device) - 9 Hours (£1.80)" at bounding box center [409, 258] width 212 height 11
click at [414, 259] on link "BYOD - (Bring Your Own Device) - 9 Hours (£1.80)" at bounding box center [409, 258] width 212 height 11
select select "1"
select select
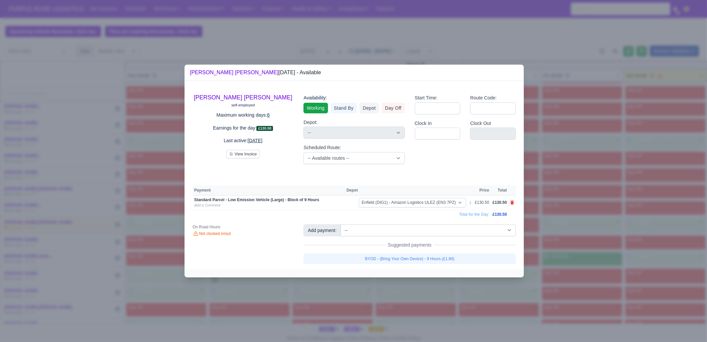
select select
select select "1"
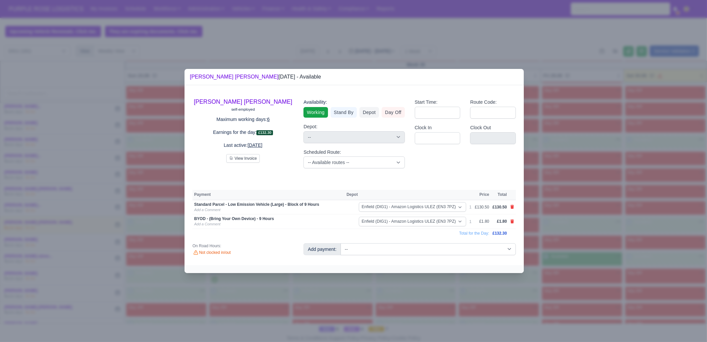
click at [568, 232] on div at bounding box center [353, 171] width 707 height 342
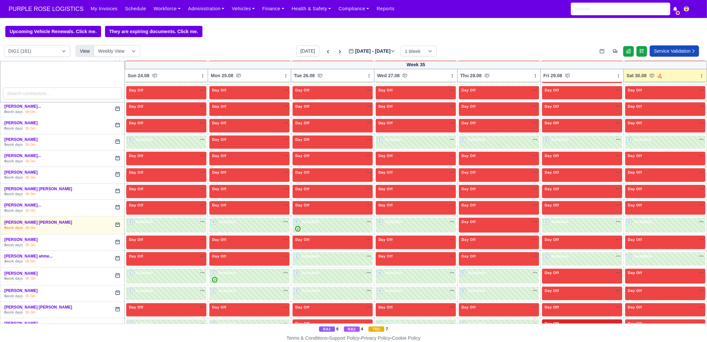
click at [560, 321] on div "Day Off Available" at bounding box center [582, 324] width 78 height 6
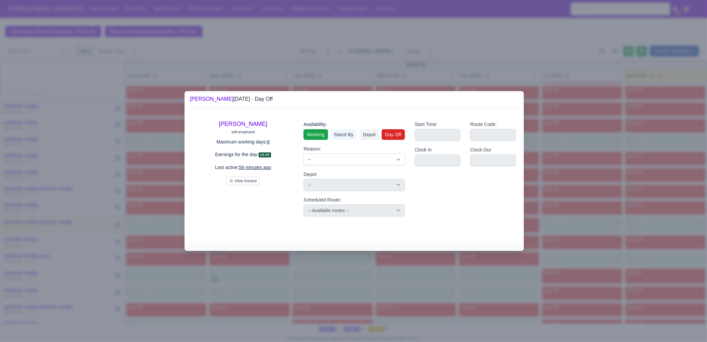
click at [319, 135] on link "Working" at bounding box center [315, 134] width 24 height 11
select select
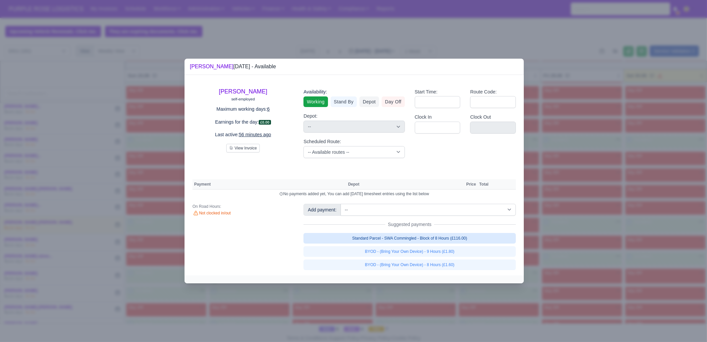
click at [462, 239] on link "Standard Parcel - SWA Commingled - Block of 8 Hours (£116.00)" at bounding box center [409, 238] width 212 height 11
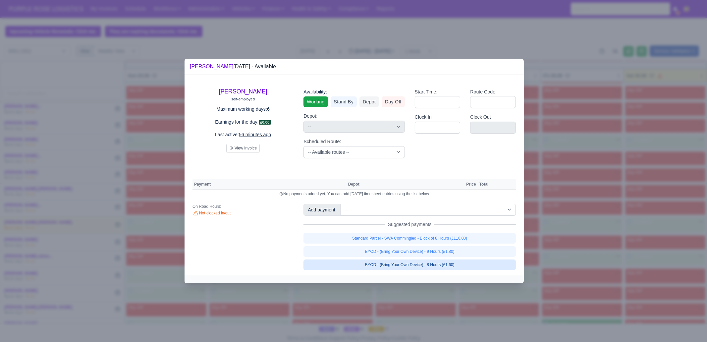
select select "1"
select select
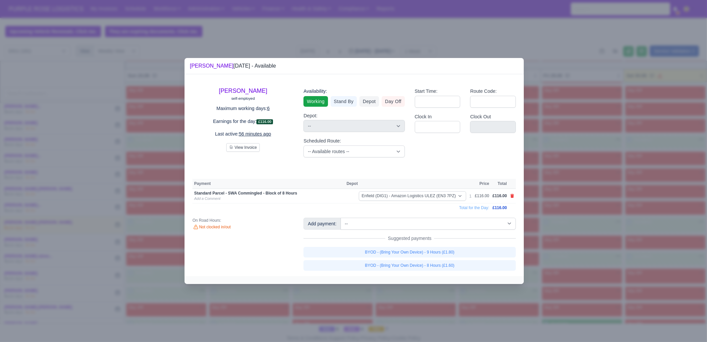
click at [458, 266] on link "BYOD - (Bring Your Own Device) - 8 Hours (£1.60)" at bounding box center [409, 265] width 212 height 11
select select
select select "1"
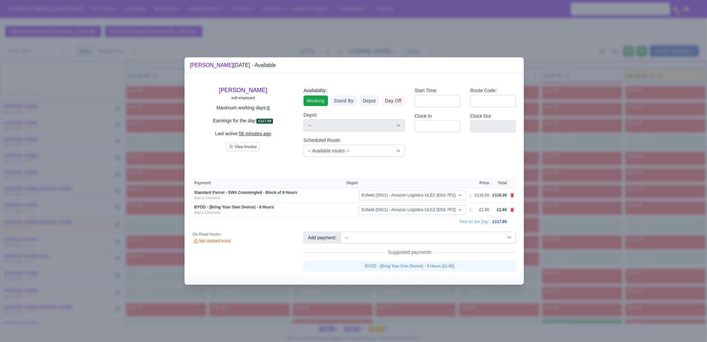
click at [582, 267] on div at bounding box center [353, 171] width 707 height 342
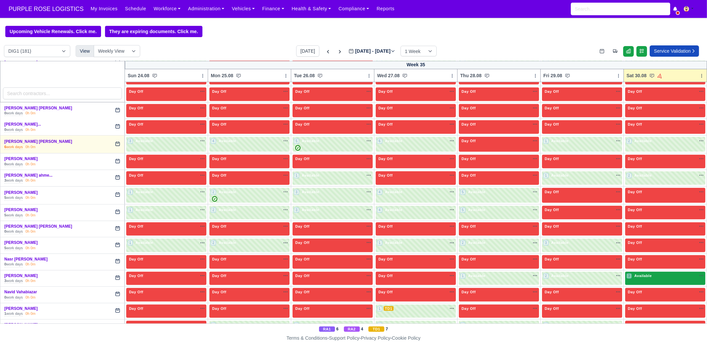
scroll to position [1076, 0]
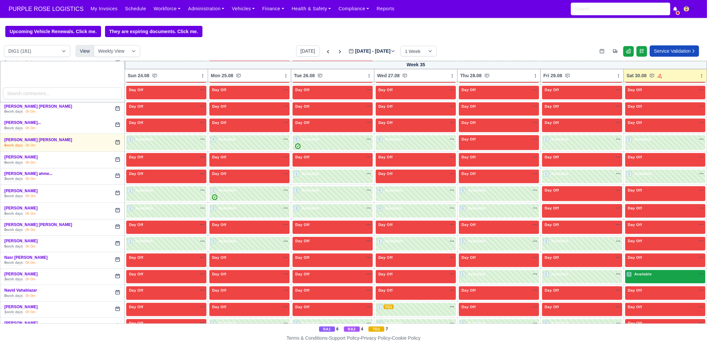
click at [640, 271] on div "3 Available" at bounding box center [639, 274] width 26 height 6
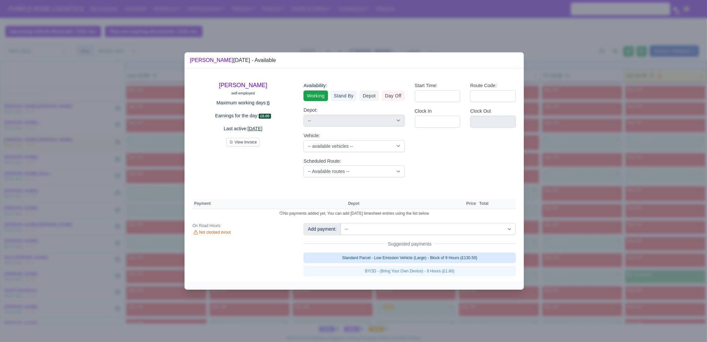
click at [423, 254] on link "Standard Parcel - Low Emission Vehicle (Large) - Block of 9 Hours (£130.50)" at bounding box center [409, 257] width 212 height 11
select select "1"
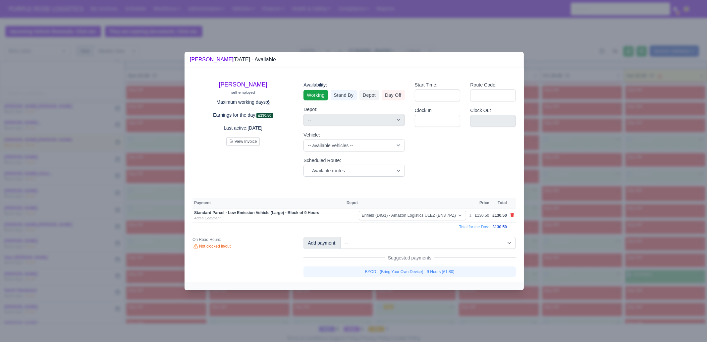
click at [445, 269] on link "BYOD - (Bring Your Own Device) - 9 Hours (£1.80)" at bounding box center [409, 271] width 212 height 11
select select "1"
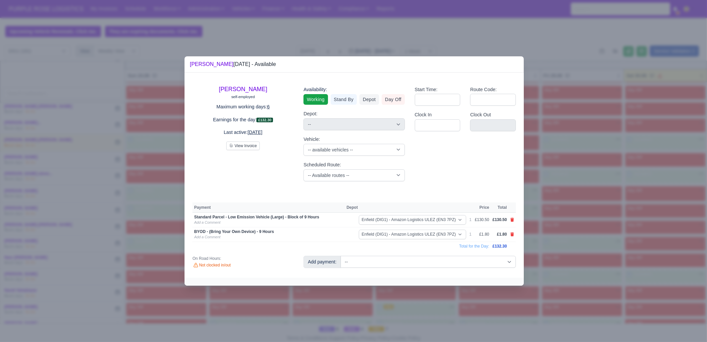
click at [614, 176] on div at bounding box center [353, 171] width 707 height 342
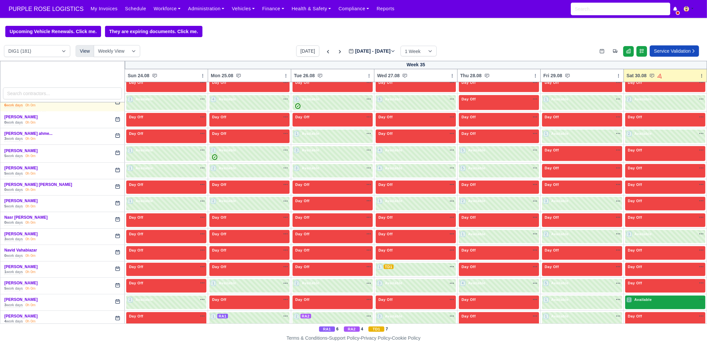
scroll to position [1118, 0]
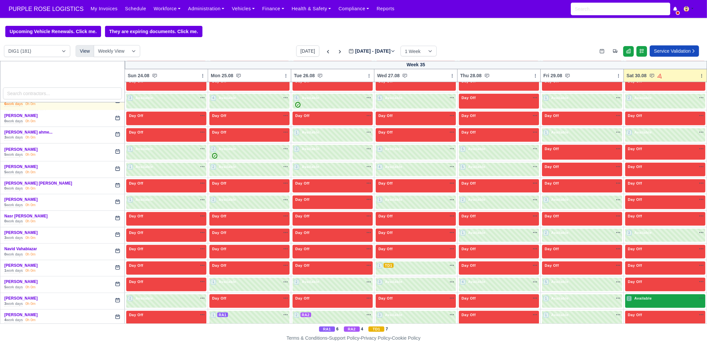
click at [636, 296] on span "Available" at bounding box center [643, 298] width 20 height 5
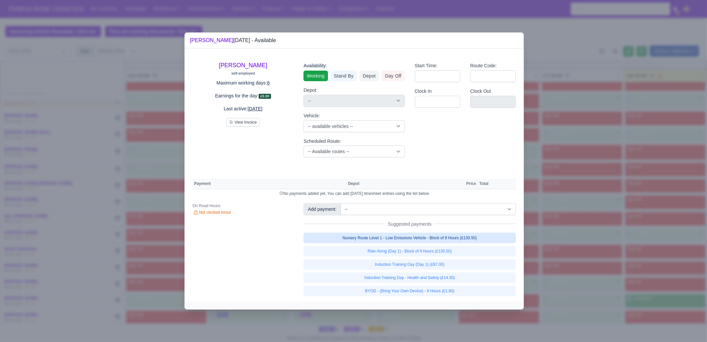
click at [473, 239] on link "Nursery Route Level 1 - Low Emissions Vehicle - Block of 9 Hours (£130.50)" at bounding box center [409, 238] width 212 height 11
select select "1"
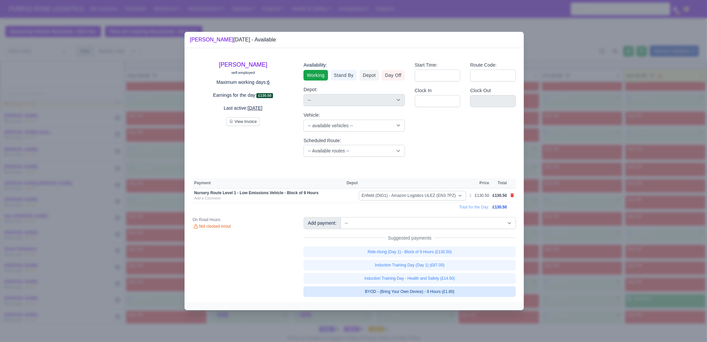
click at [460, 292] on link "BYOD - (Bring Your Own Device) - 9 Hours (£1.80)" at bounding box center [409, 291] width 212 height 11
select select "1"
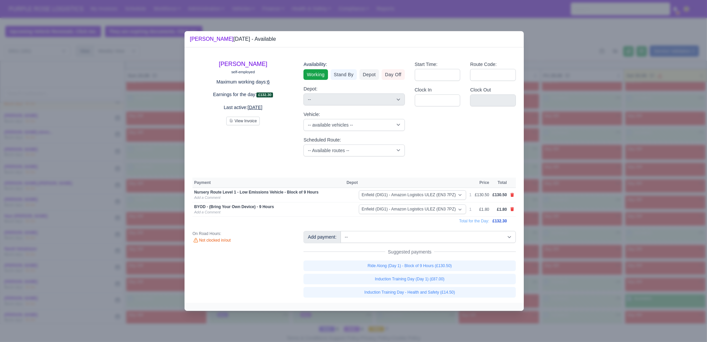
click at [583, 271] on div at bounding box center [353, 171] width 707 height 342
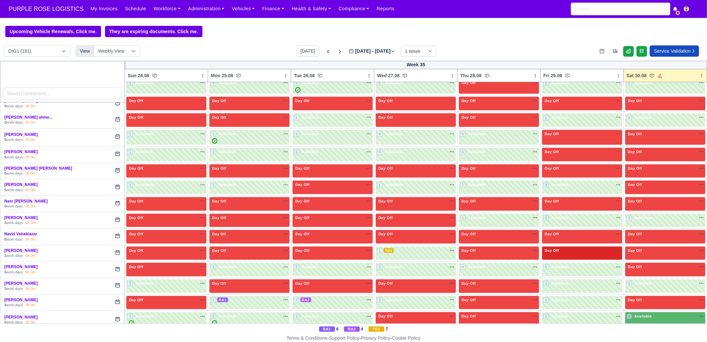
scroll to position [1159, 0]
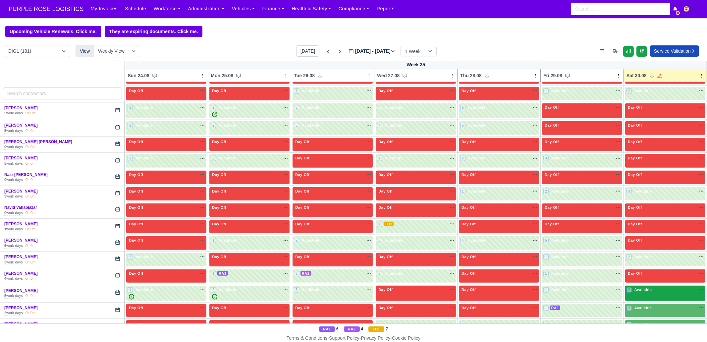
click at [646, 287] on div "2 Available na" at bounding box center [665, 290] width 78 height 7
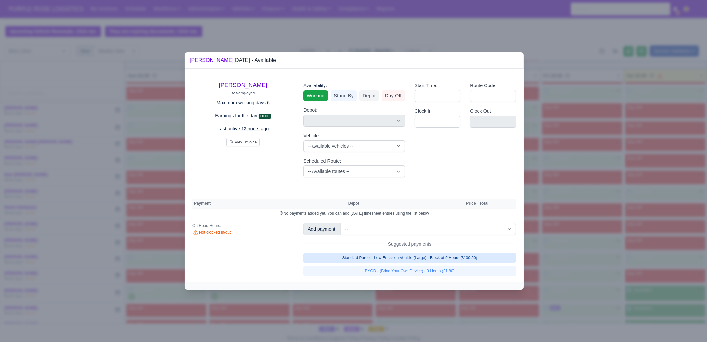
click at [450, 252] on link "Standard Parcel - Low Emission Vehicle (Large) - Block of 9 Hours (£130.50)" at bounding box center [409, 257] width 212 height 11
select select "1"
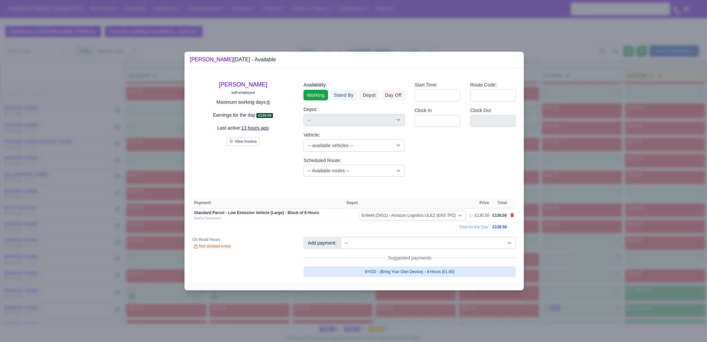
click at [452, 266] on link "BYOD - (Bring Your Own Device) - 9 Hours (£1.80)" at bounding box center [409, 271] width 212 height 11
select select "1"
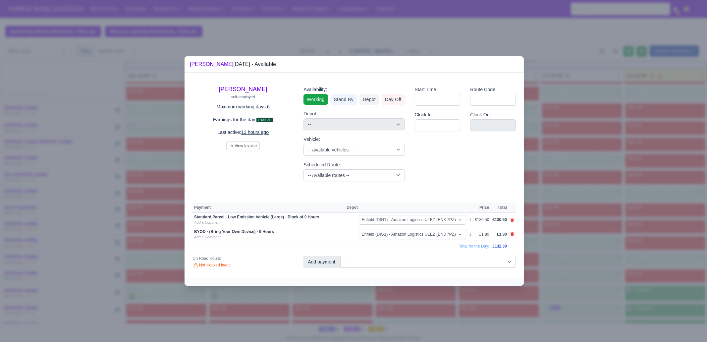
click at [577, 257] on div at bounding box center [353, 171] width 707 height 342
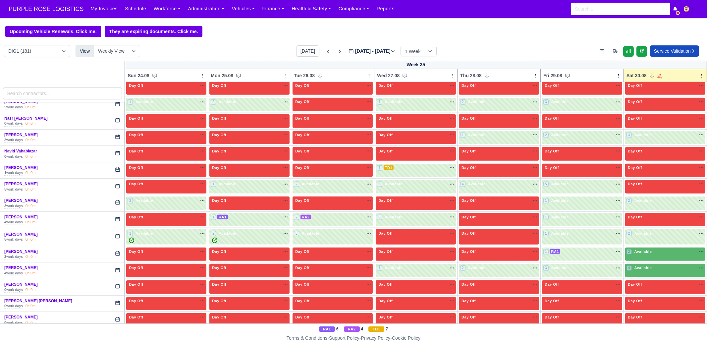
scroll to position [1242, 0]
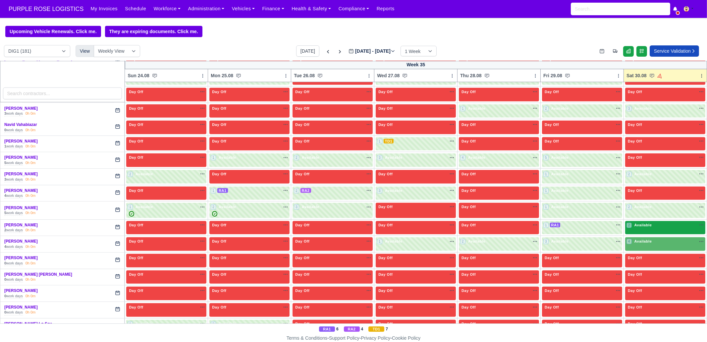
click at [642, 221] on div "2 Available" at bounding box center [665, 228] width 80 height 14
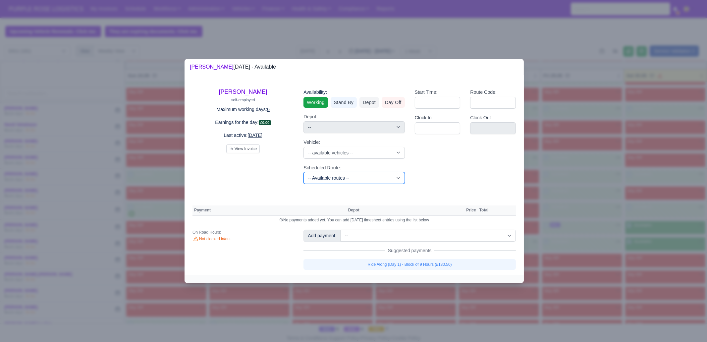
click at [333, 176] on select "-- Available routes -- Standard Parcel - Block of 6 Hours - (SD6) AmFlex RTS Ve…" at bounding box center [353, 178] width 101 height 12
select select "8"
click at [303, 172] on select "-- Available routes -- Standard Parcel - Block of 6 Hours - (SD6) AmFlex RTS Ve…" at bounding box center [353, 178] width 101 height 12
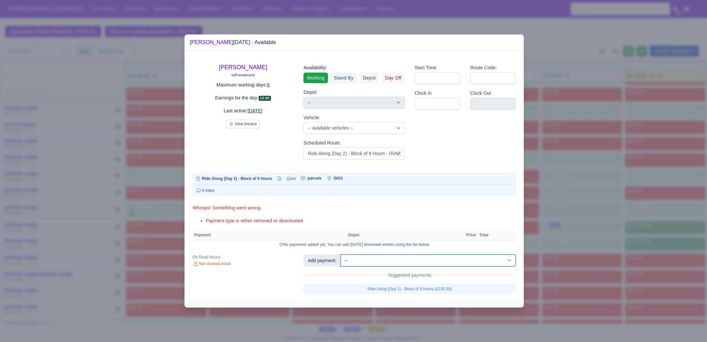
click at [412, 257] on select "-- Additional Hour Support (£14.50) Additional Hour Support (Walkers) (£13.50) …" at bounding box center [427, 260] width 175 height 12
select select "88"
click at [340, 254] on select "-- Additional Hour Support (£14.50) Additional Hour Support (Walkers) (£13.50) …" at bounding box center [427, 260] width 175 height 12
select select "1"
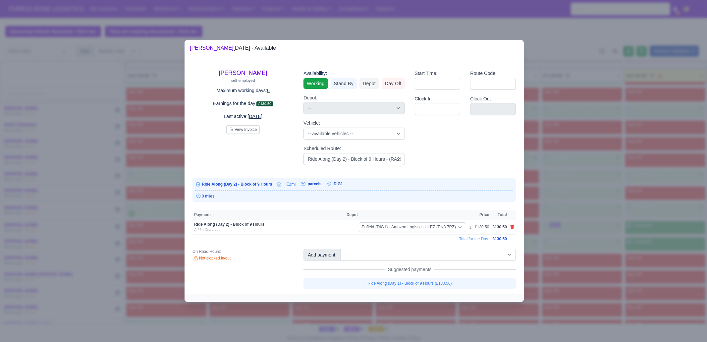
click at [585, 267] on div at bounding box center [353, 171] width 707 height 342
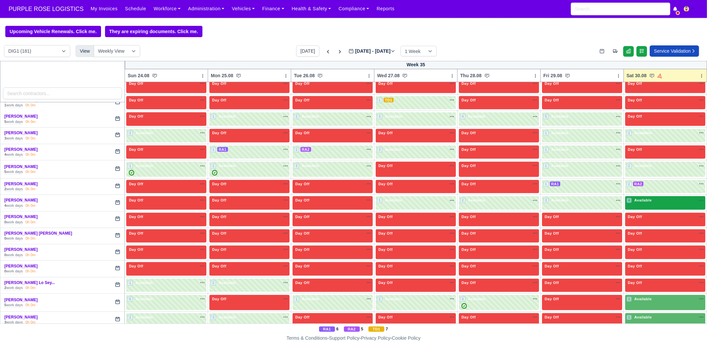
scroll to position [1283, 0]
click at [638, 196] on div "4 Available" at bounding box center [665, 203] width 80 height 14
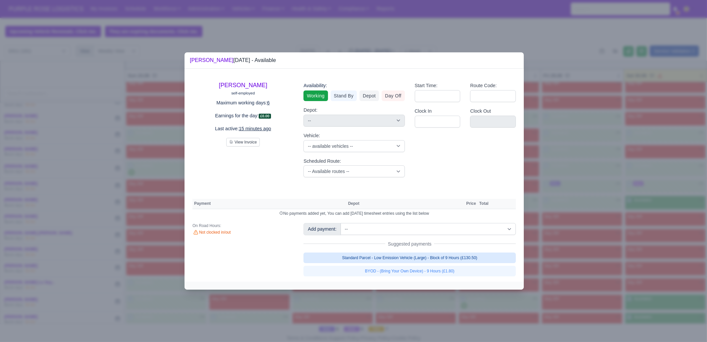
click at [466, 255] on link "Standard Parcel - Low Emission Vehicle (Large) - Block of 9 Hours (£130.50)" at bounding box center [409, 257] width 212 height 11
select select "1"
click at [466, 263] on link "Standard Parcel - Low Emission Vehicle (Large) - Block of 9 Hours (£130.50)" at bounding box center [409, 257] width 212 height 11
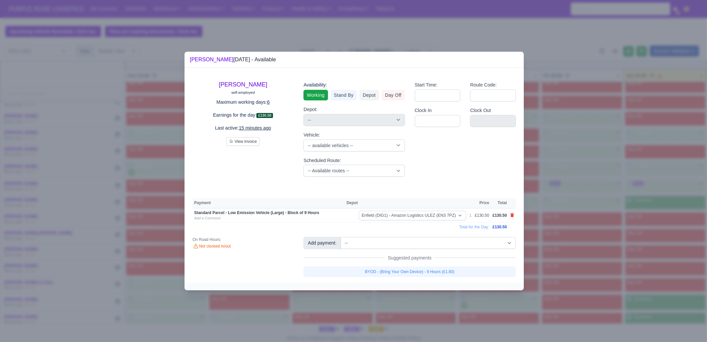
select select "1"
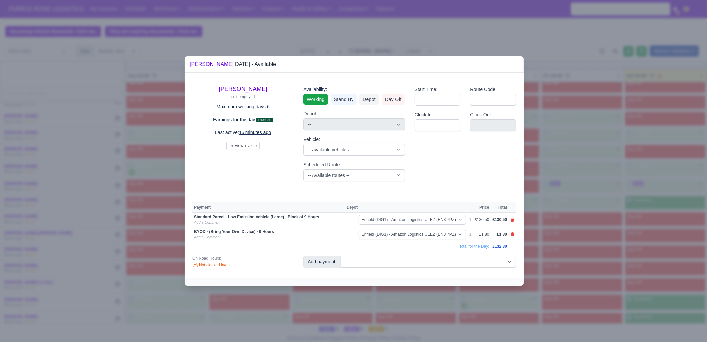
click at [618, 237] on div at bounding box center [353, 171] width 707 height 342
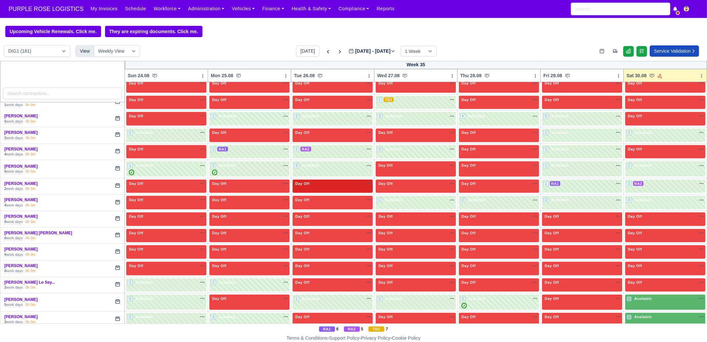
click at [321, 180] on div "Day Off Available" at bounding box center [332, 187] width 80 height 14
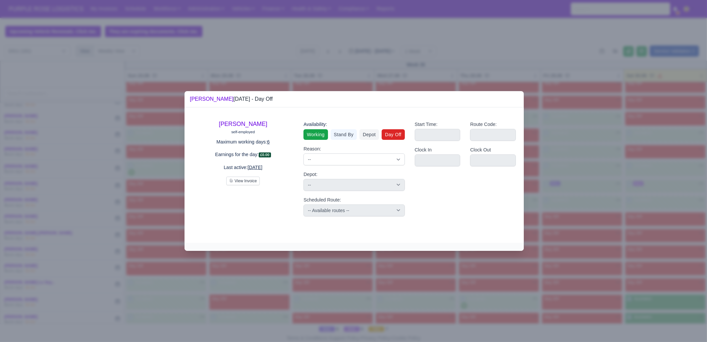
click at [314, 134] on link "Working" at bounding box center [315, 134] width 24 height 11
select select
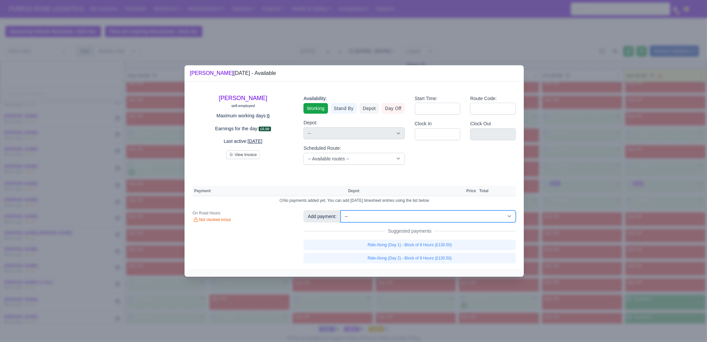
click at [395, 219] on select "-- Additional Hour Support (£14.50) Additional Hour Support (Walkers) (£13.50) …" at bounding box center [427, 216] width 175 height 12
click at [326, 156] on select "-- Available routes -- Standard Parcel - Block of 6 Hours - (SD6) AmFlex RTS Ve…" at bounding box center [353, 159] width 101 height 12
select select "6"
click at [303, 153] on select "-- Available routes -- Standard Parcel - Block of 6 Hours - (SD6) AmFlex RTS Ve…" at bounding box center [353, 159] width 101 height 12
select select
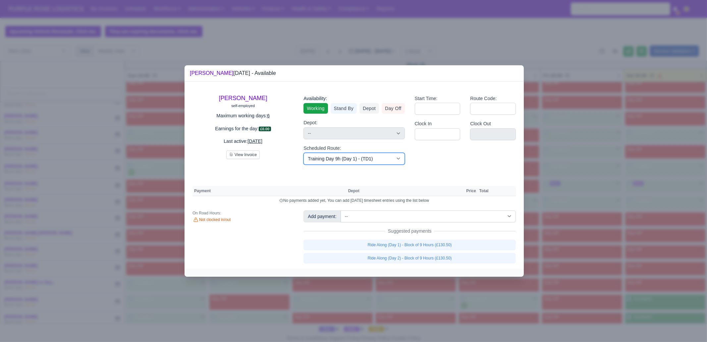
select select "6"
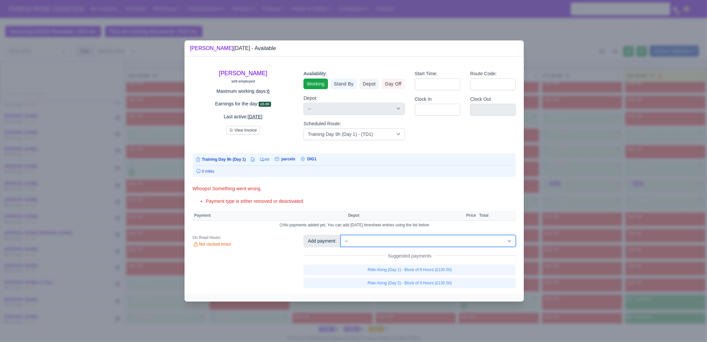
click at [400, 242] on select "-- Additional Hour Support (£14.50) Additional Hour Support (Walkers) (£13.50) …" at bounding box center [427, 241] width 175 height 12
click at [340, 235] on select "-- Additional Hour Support (£14.50) Additional Hour Support (Walkers) (£13.50) …" at bounding box center [427, 241] width 175 height 12
select select "1"
select select
select select "6"
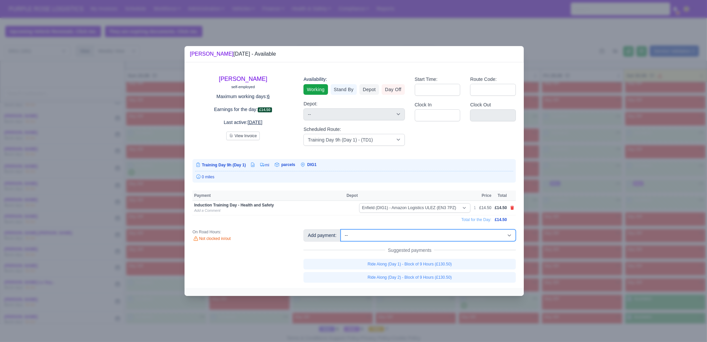
click at [425, 236] on select "-- Additional Hour Support (£14.50) Additional Hour Support (Walkers) (£13.50) …" at bounding box center [427, 235] width 175 height 12
select select "85"
click at [340, 229] on select "-- Additional Hour Support (£14.50) Additional Hour Support (Walkers) (£13.50) …" at bounding box center [427, 235] width 175 height 12
select select
select select "6"
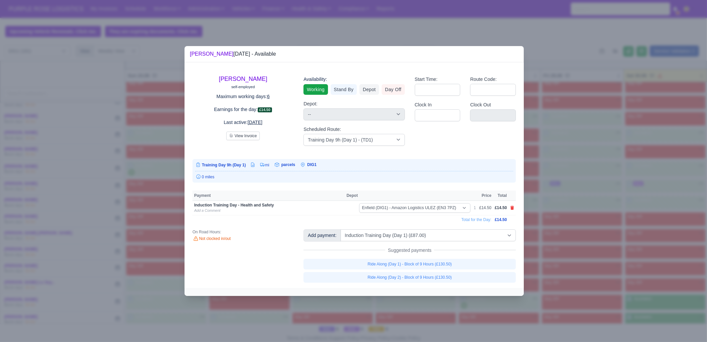
select select "1"
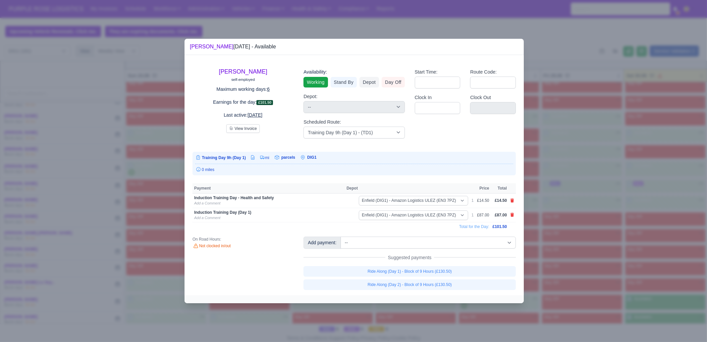
click at [576, 260] on div at bounding box center [353, 171] width 707 height 342
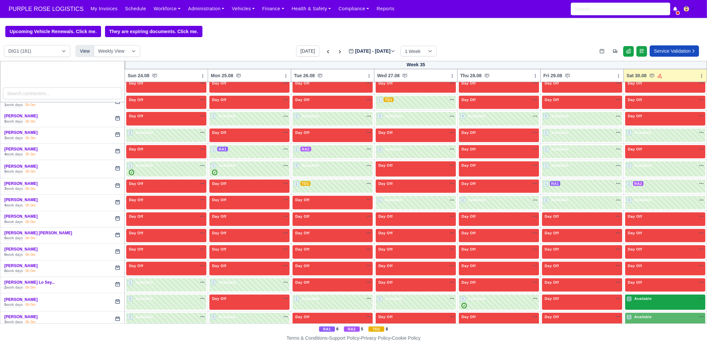
click at [641, 296] on span "Available" at bounding box center [643, 298] width 20 height 5
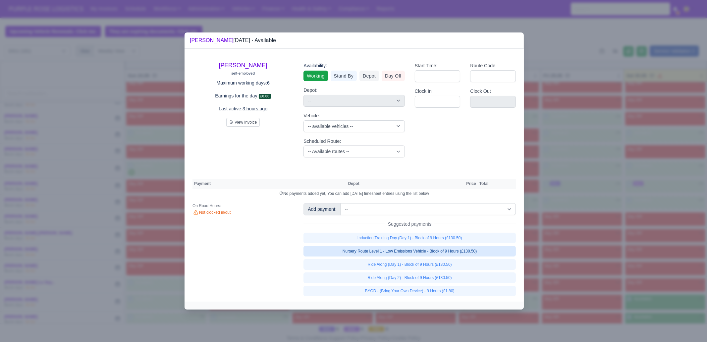
click at [461, 253] on link "Nursery Route Level 1 - Low Emissions Vehicle - Block of 9 Hours (£130.50)" at bounding box center [409, 251] width 212 height 11
select select "1"
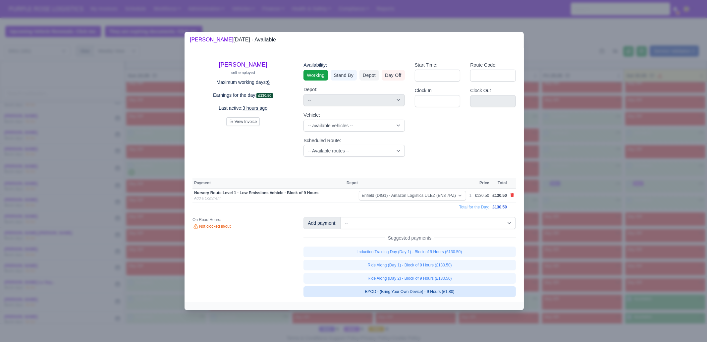
click at [460, 293] on link "BYOD - (Bring Your Own Device) - 9 Hours (£1.80)" at bounding box center [409, 291] width 212 height 11
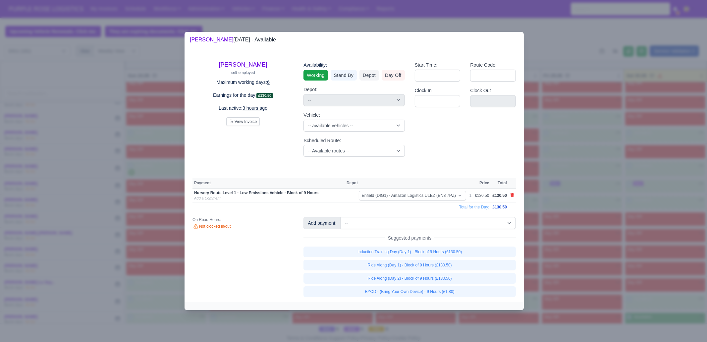
select select "1"
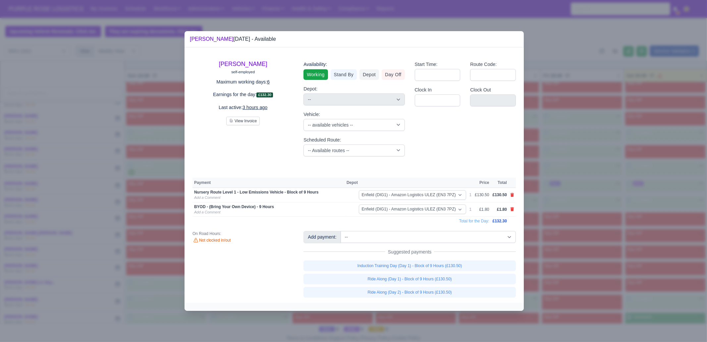
click at [591, 215] on div at bounding box center [353, 171] width 707 height 342
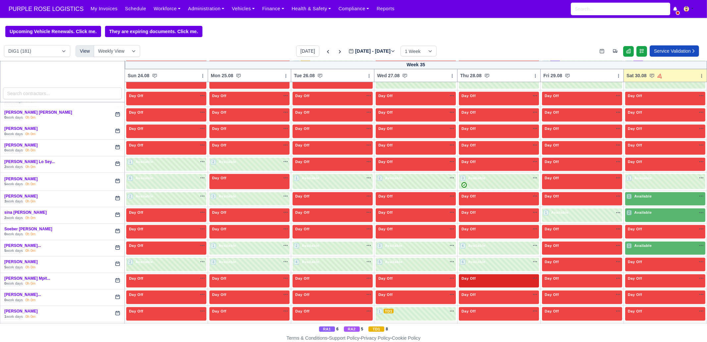
scroll to position [1408, 0]
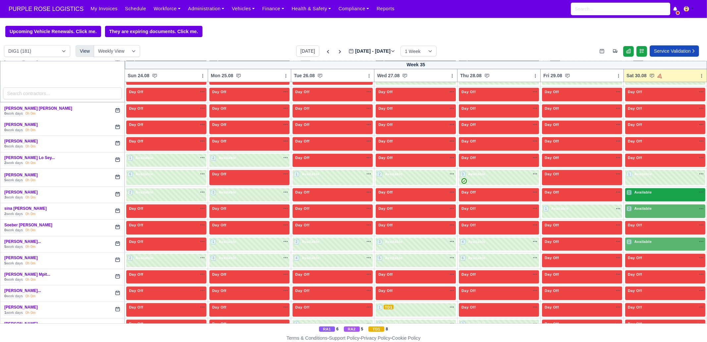
click at [651, 189] on div "1 Available na" at bounding box center [665, 192] width 78 height 7
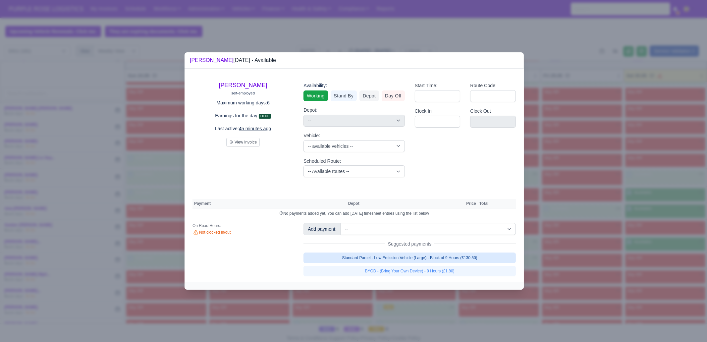
click at [435, 257] on link "Standard Parcel - Low Emission Vehicle (Large) - Block of 9 Hours (£130.50)" at bounding box center [409, 257] width 212 height 11
select select "1"
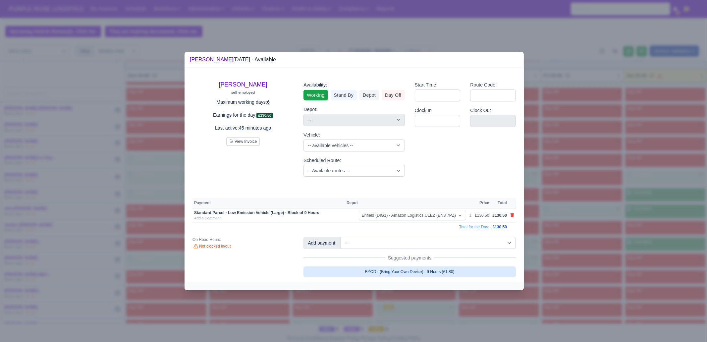
click at [455, 275] on link "BYOD - (Bring Your Own Device) - 9 Hours (£1.80)" at bounding box center [409, 271] width 212 height 11
select select "1"
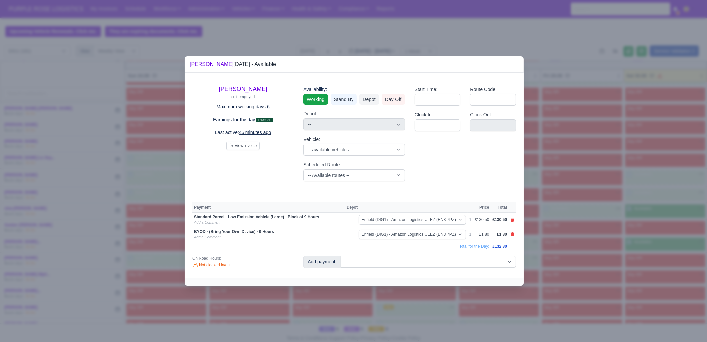
click at [564, 243] on div at bounding box center [353, 171] width 707 height 342
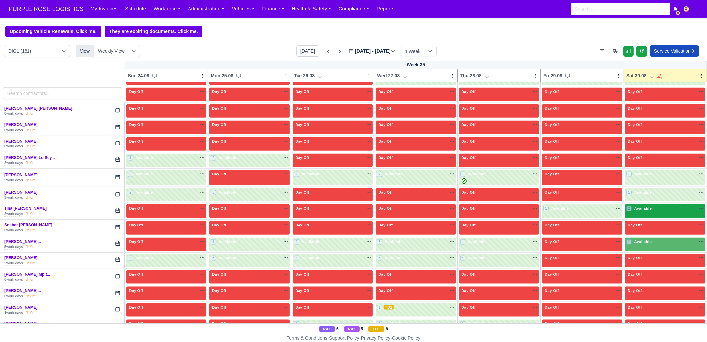
click at [633, 206] on span "Available" at bounding box center [643, 208] width 20 height 5
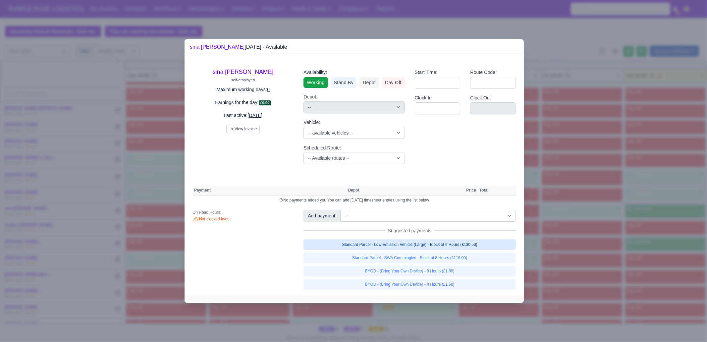
click at [484, 246] on link "Standard Parcel - Low Emission Vehicle (Large) - Block of 9 Hours (£130.50)" at bounding box center [409, 244] width 212 height 11
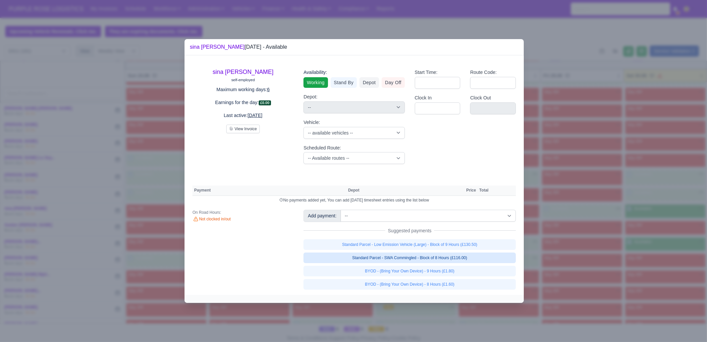
select select "1"
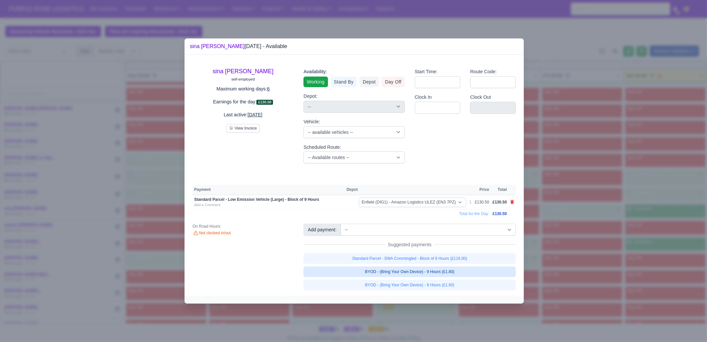
click at [465, 274] on link "BYOD - (Bring Your Own Device) - 9 Hours (£1.80)" at bounding box center [409, 271] width 212 height 11
select select "1"
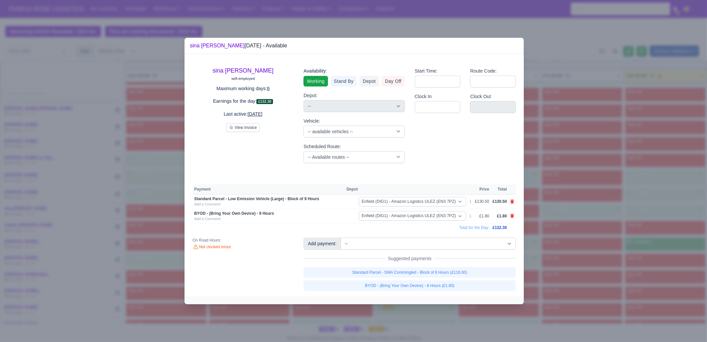
click at [589, 261] on div at bounding box center [353, 171] width 707 height 342
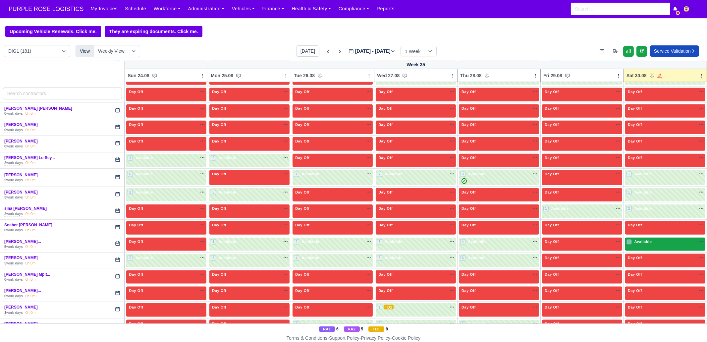
click at [642, 237] on div "1 Available" at bounding box center [665, 244] width 80 height 14
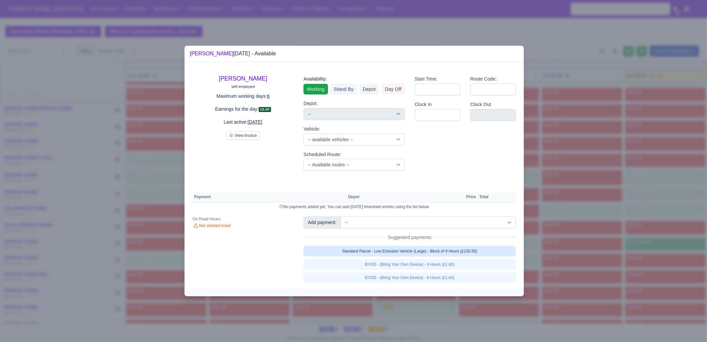
click at [479, 252] on link "Standard Parcel - Low Emission Vehicle (Large) - Block of 9 Hours (£130.50)" at bounding box center [409, 251] width 212 height 11
select select "1"
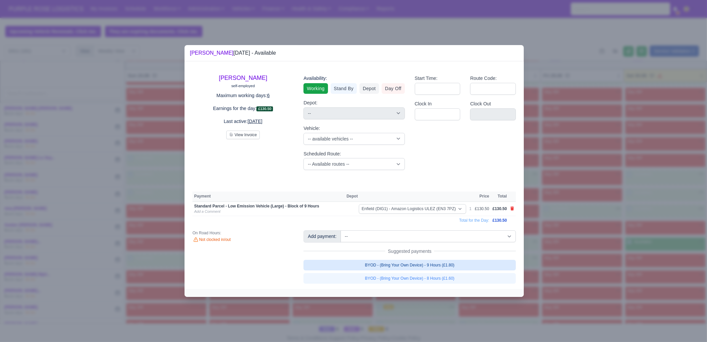
click at [471, 265] on link "BYOD - (Bring Your Own Device) - 9 Hours (£1.80)" at bounding box center [409, 265] width 212 height 11
select select "1"
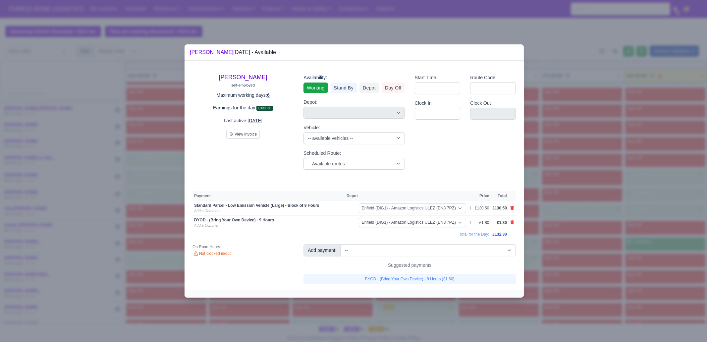
click at [602, 265] on div at bounding box center [353, 171] width 707 height 342
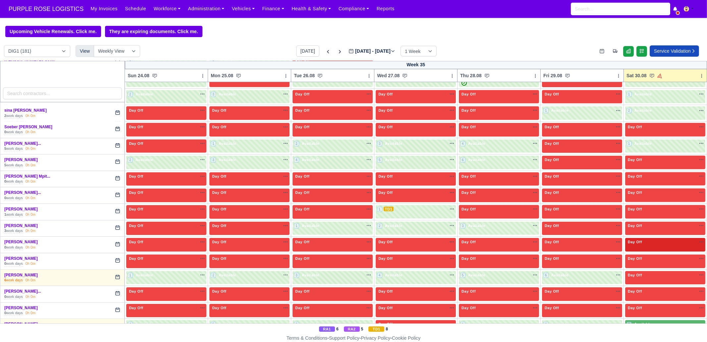
scroll to position [1506, 0]
click at [642, 321] on span "Available" at bounding box center [643, 323] width 20 height 5
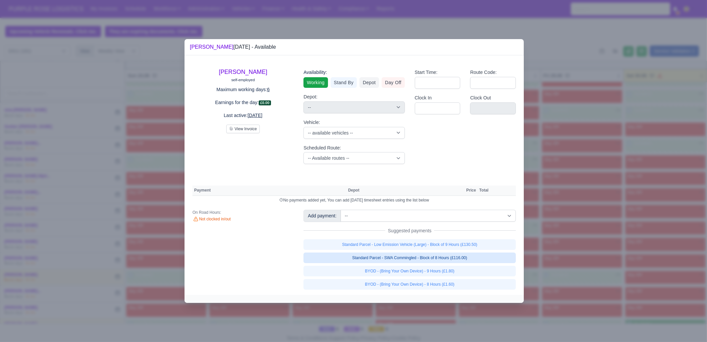
click at [466, 259] on link "Standard Parcel - SWA Commingled - Block of 8 Hours (£116.00)" at bounding box center [409, 257] width 212 height 11
select select "1"
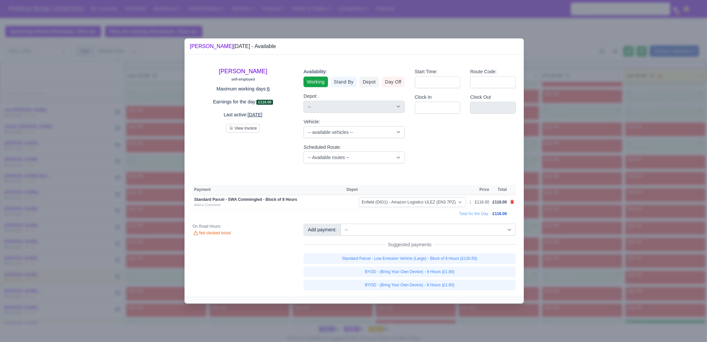
click at [513, 205] on td at bounding box center [511, 202] width 7 height 15
click at [512, 202] on icon at bounding box center [512, 202] width 4 height 4
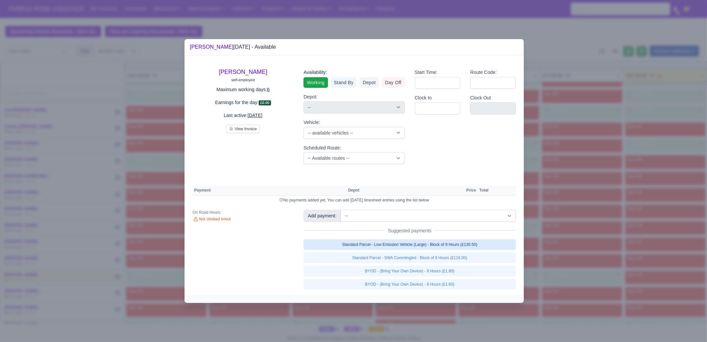
click at [390, 242] on link "Standard Parcel - Low Emission Vehicle (Large) - Block of 9 Hours (£130.50)" at bounding box center [409, 244] width 212 height 11
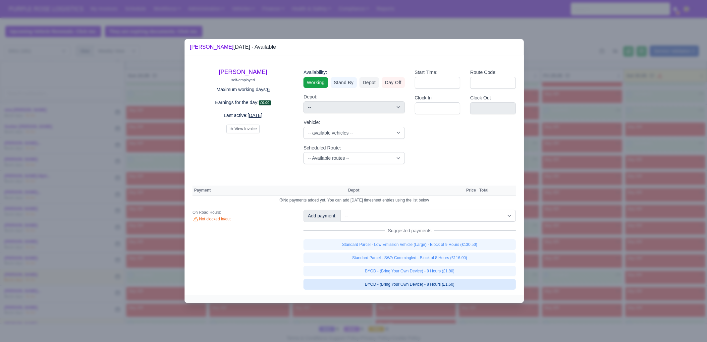
click at [433, 273] on link "BYOD - (Bring Your Own Device) - 9 Hours (£1.80)" at bounding box center [409, 271] width 212 height 11
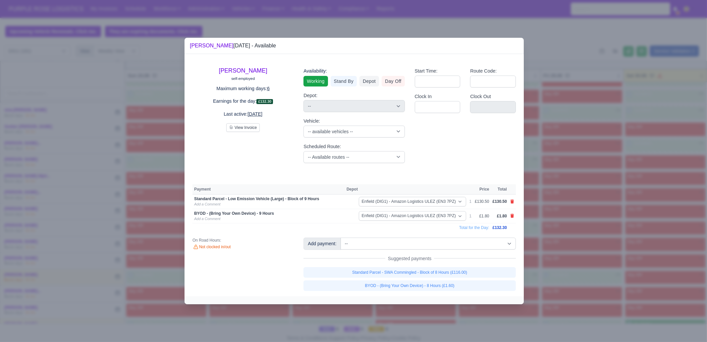
click at [564, 257] on div at bounding box center [353, 171] width 707 height 342
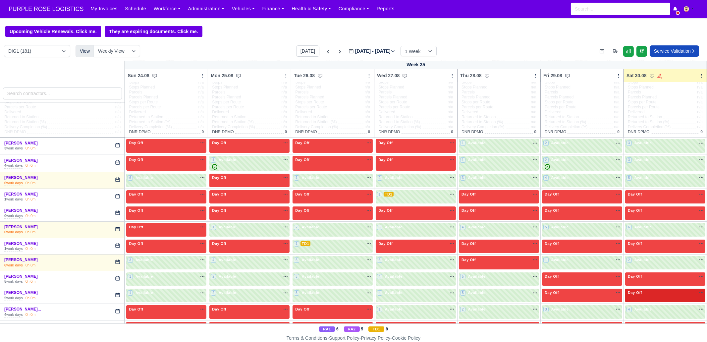
scroll to position [0, 0]
